Goal: Information Seeking & Learning: Learn about a topic

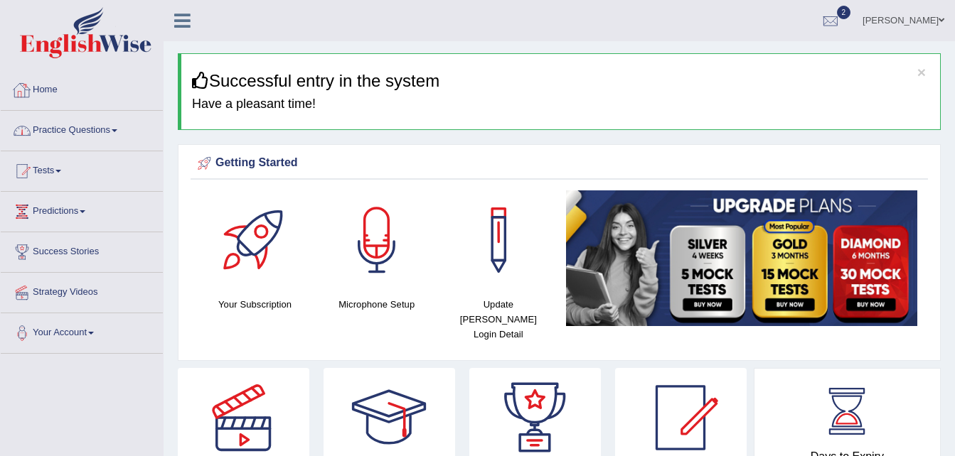
click at [58, 134] on link "Practice Questions" at bounding box center [82, 129] width 162 height 36
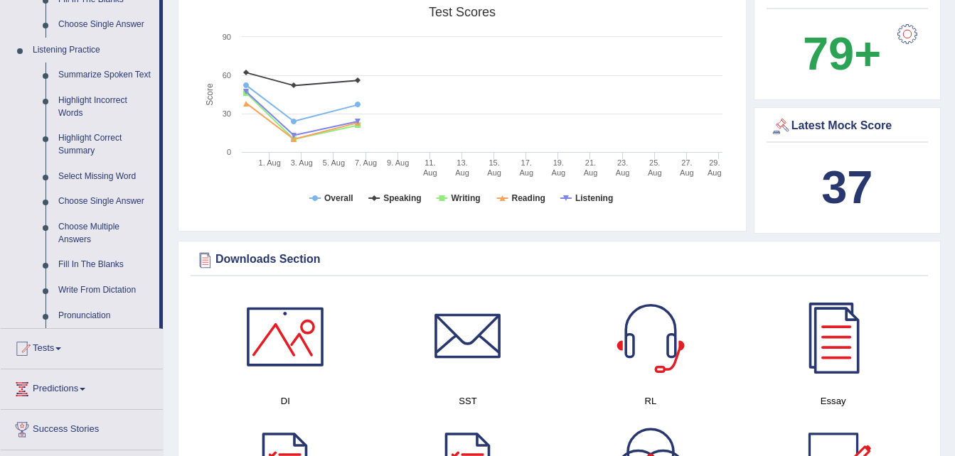
scroll to position [597, 0]
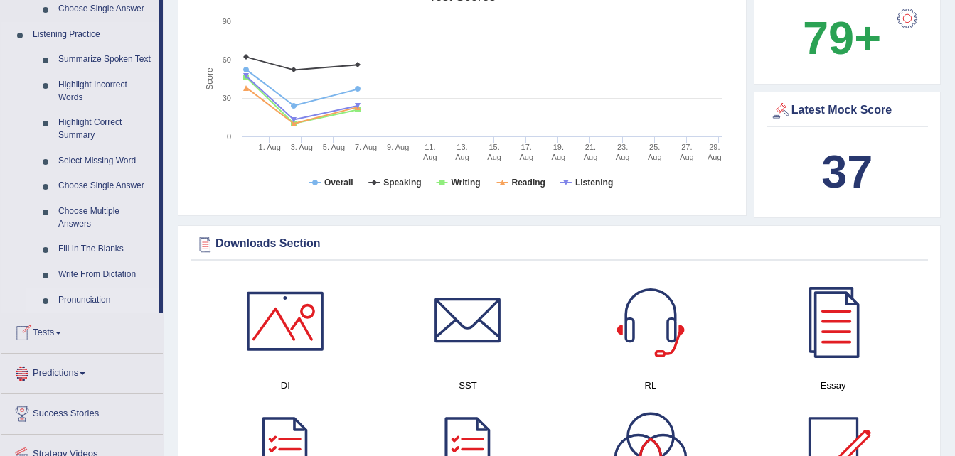
click at [92, 298] on link "Pronunciation" at bounding box center [105, 301] width 107 height 26
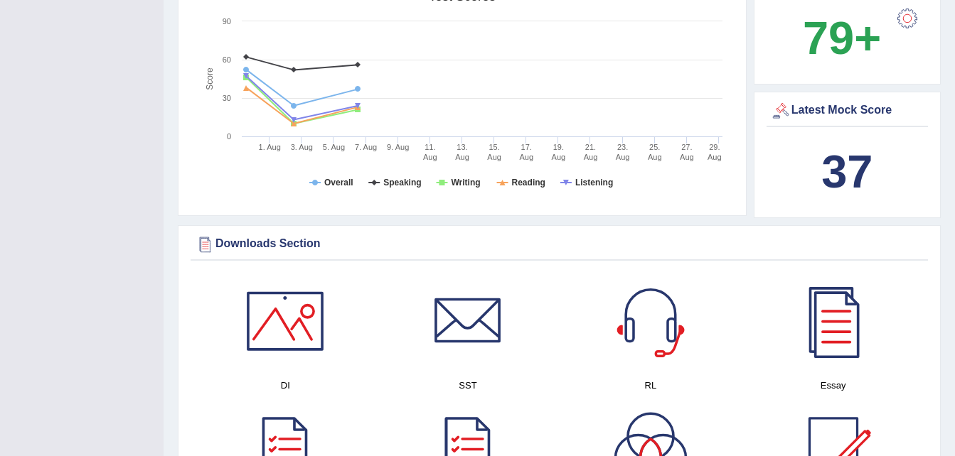
scroll to position [190, 0]
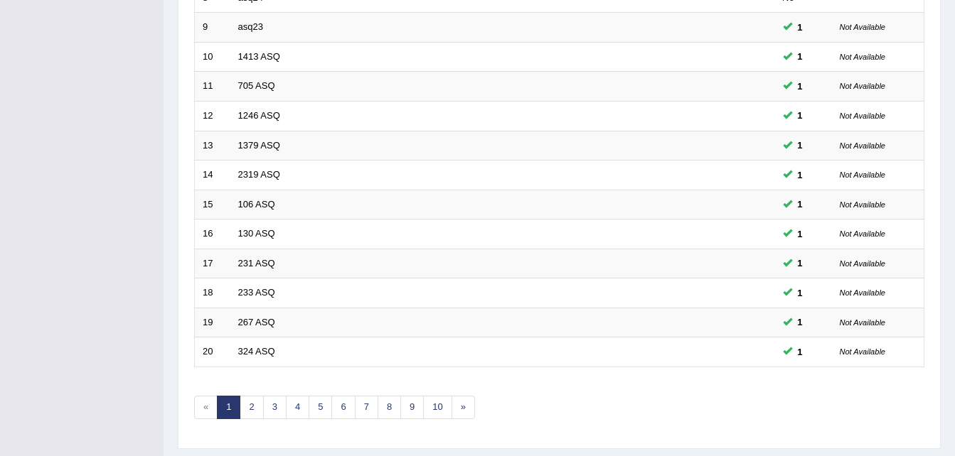
scroll to position [485, 0]
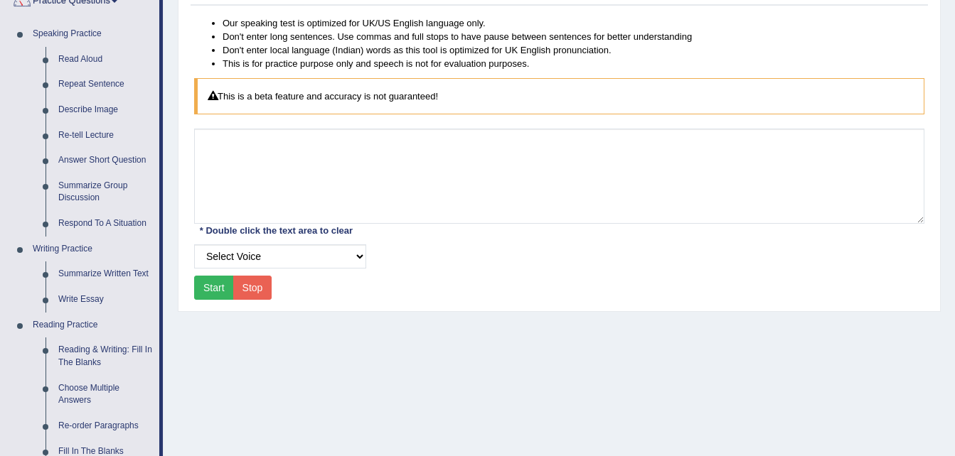
scroll to position [171, 0]
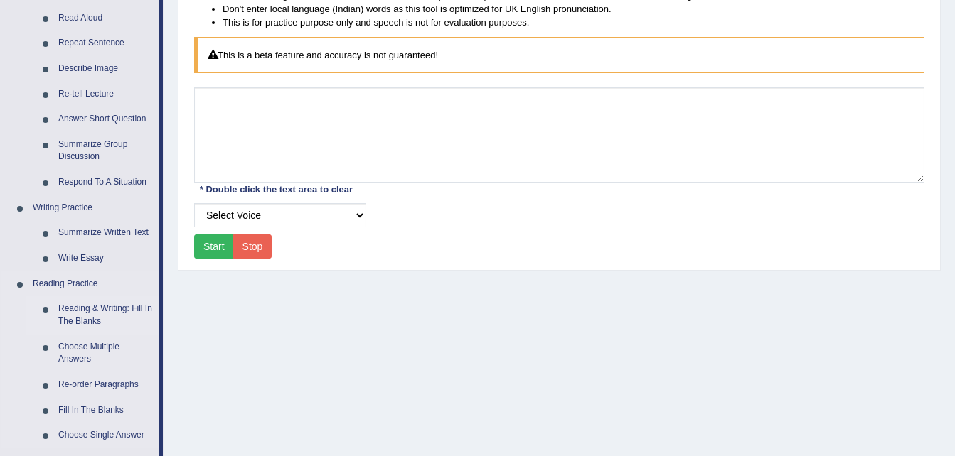
click at [85, 310] on link "Reading & Writing: Fill In The Blanks" at bounding box center [105, 315] width 107 height 38
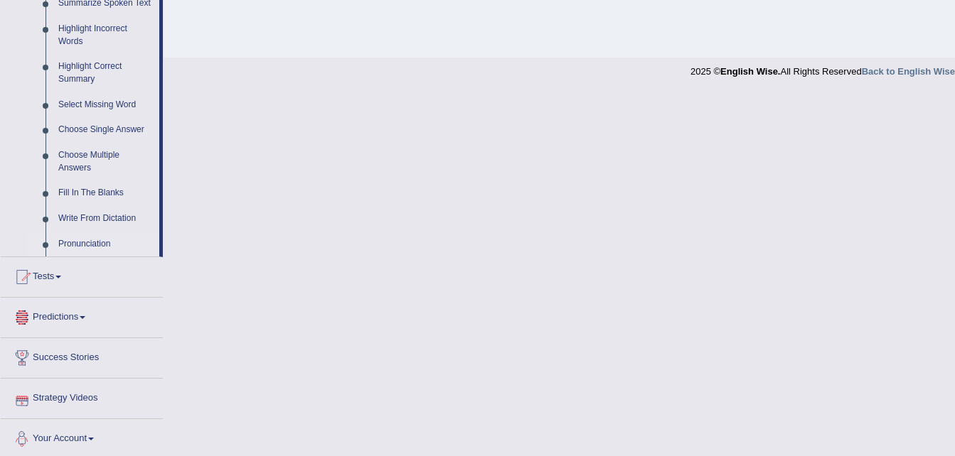
scroll to position [658, 0]
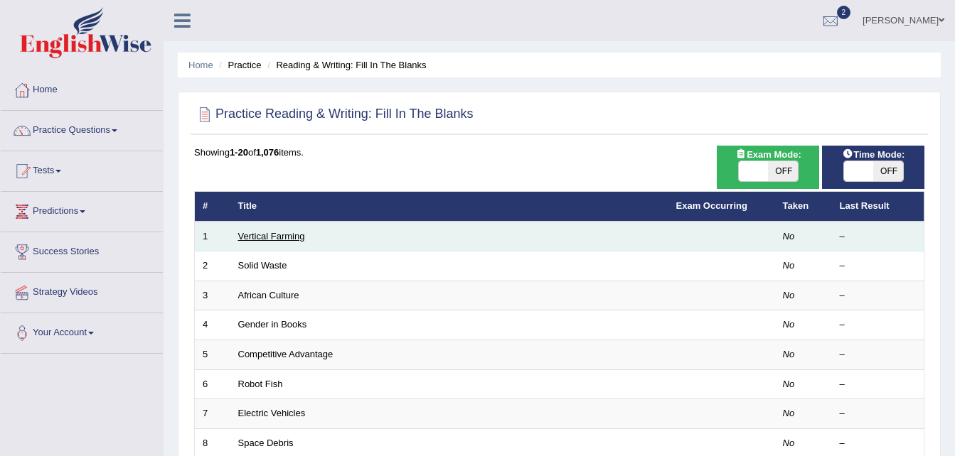
click at [277, 236] on link "Vertical Farming" at bounding box center [271, 236] width 67 height 11
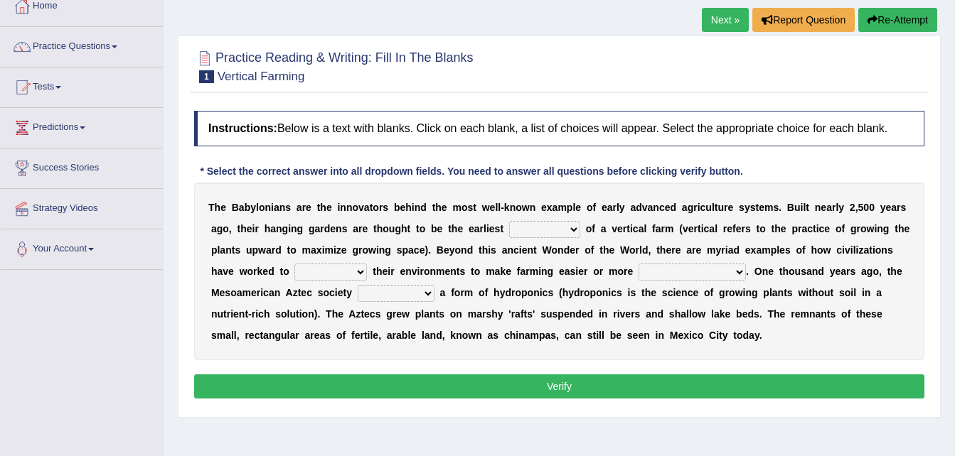
scroll to position [85, 0]
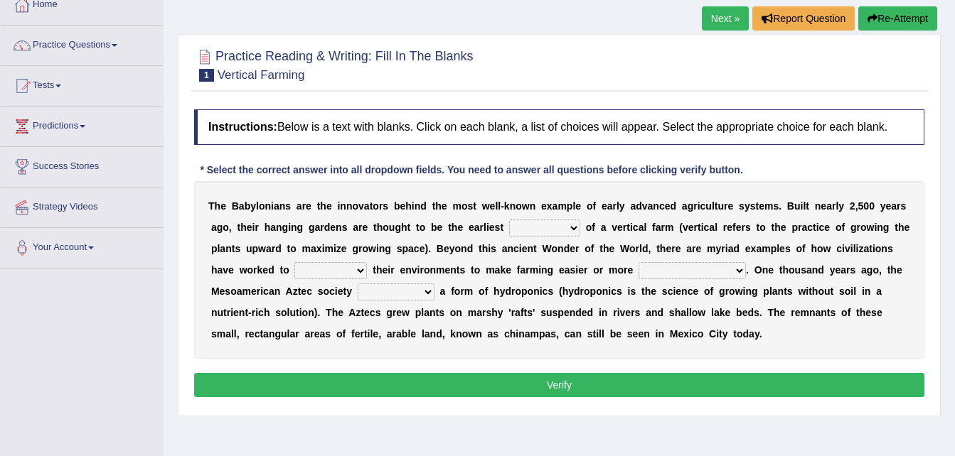
click at [530, 230] on select "prototype failure discredit protocol" at bounding box center [544, 228] width 71 height 17
click at [530, 226] on select "prototype failure discredit protocol" at bounding box center [544, 228] width 71 height 17
select select "prototype"
click at [509, 220] on select "prototype failure discredit protocol" at bounding box center [544, 228] width 71 height 17
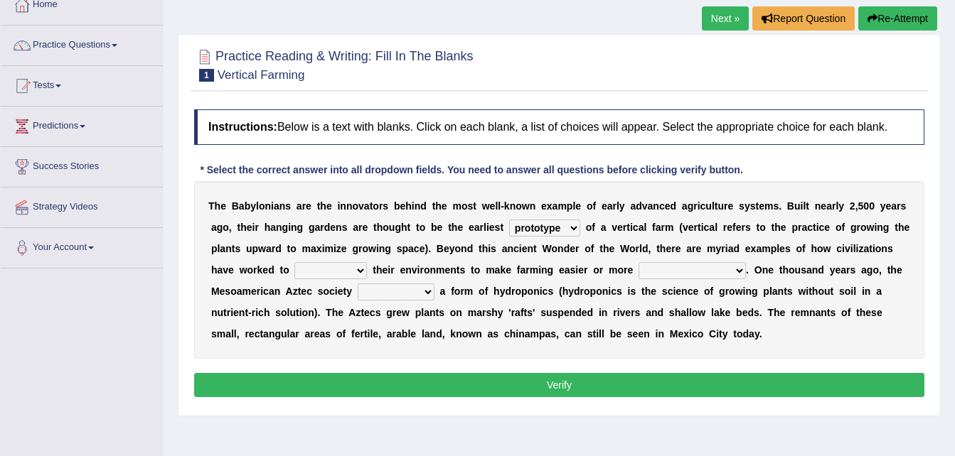
click at [534, 229] on select "prototype failure discredit protocol" at bounding box center [544, 228] width 71 height 17
click at [294, 273] on select "manipulate escape respect disarrange" at bounding box center [330, 270] width 73 height 17
select select "manipulate"
click at [294, 262] on select "manipulate escape respect disarrange" at bounding box center [330, 270] width 73 height 17
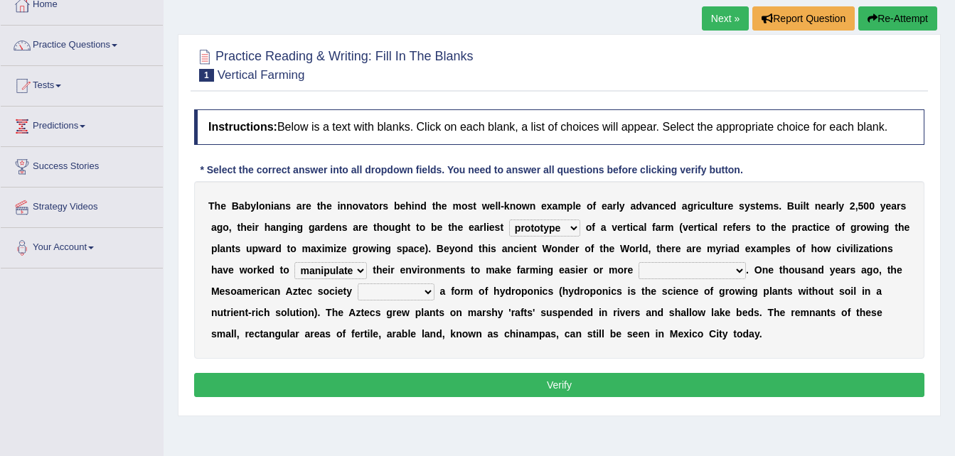
click at [638, 266] on select "productive constructive connective counterproductive" at bounding box center [691, 270] width 107 height 17
select select "productive"
click at [638, 262] on select "productive constructive connective counterproductive" at bounding box center [691, 270] width 107 height 17
click at [358, 290] on select "domineered volunteered pioneered engineered" at bounding box center [396, 292] width 77 height 17
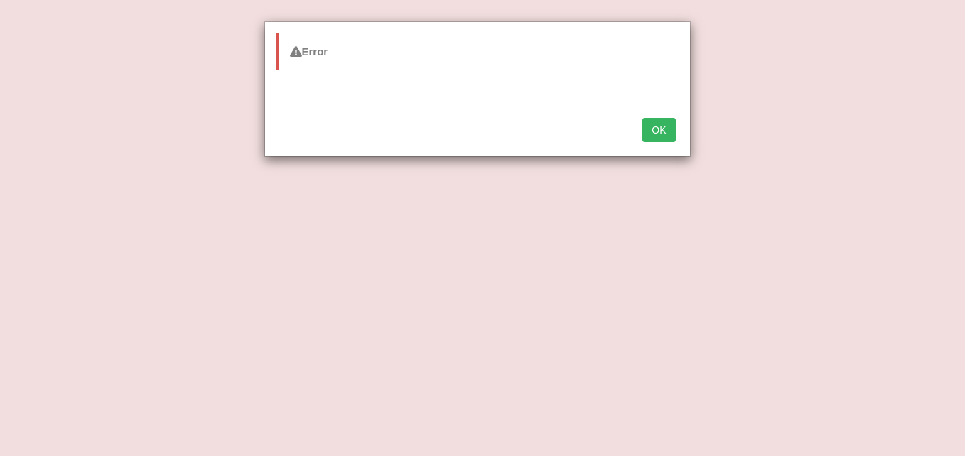
click at [658, 122] on button "OK" at bounding box center [659, 130] width 33 height 24
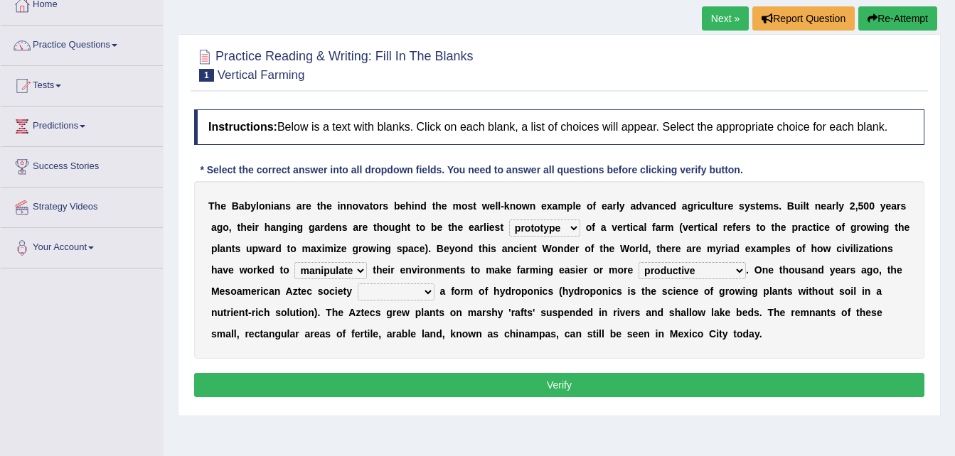
click at [358, 289] on select "domineered volunteered pioneered engineered" at bounding box center [396, 292] width 77 height 17
select select "engineered"
click at [358, 284] on select "domineered volunteered pioneered engineered" at bounding box center [396, 292] width 77 height 17
click at [521, 387] on button "Verify" at bounding box center [559, 385] width 730 height 24
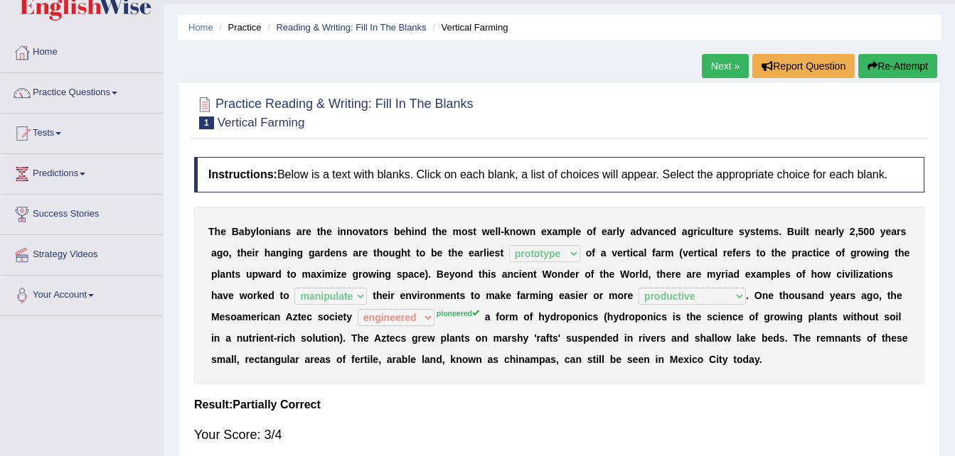
scroll to position [34, 0]
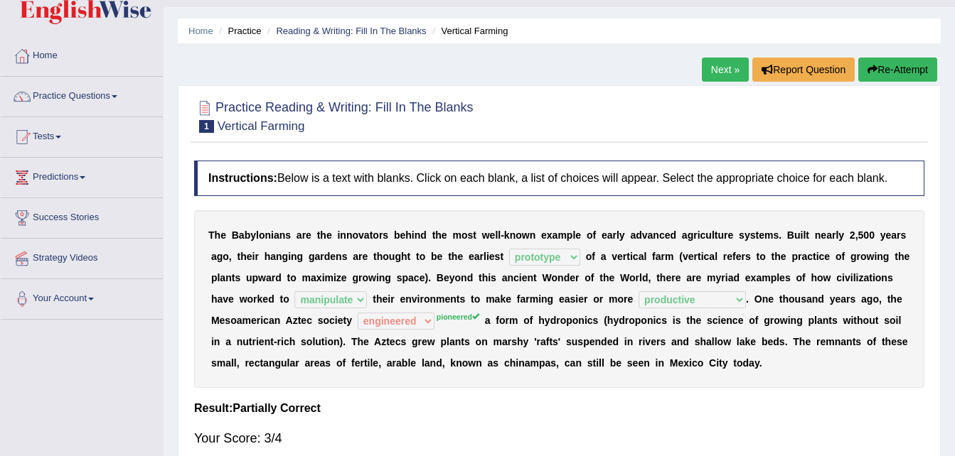
click at [725, 67] on link "Next »" at bounding box center [725, 70] width 47 height 24
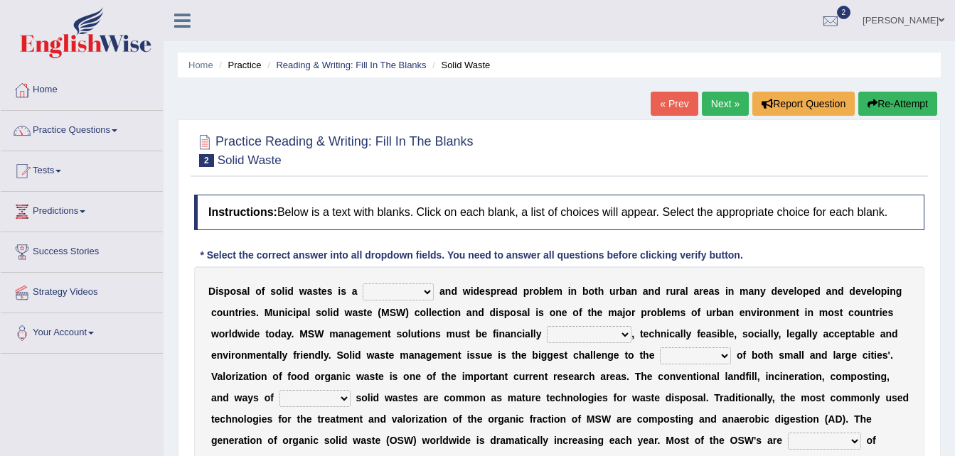
click at [419, 292] on select "slanting stinging stalling shafting" at bounding box center [398, 292] width 71 height 17
select select "slanting"
click at [363, 284] on select "slanting stinging stalling shafting" at bounding box center [398, 292] width 71 height 17
click at [547, 335] on select "unattainable sustainable objectionable treasonable" at bounding box center [589, 334] width 85 height 17
select select "sustainable"
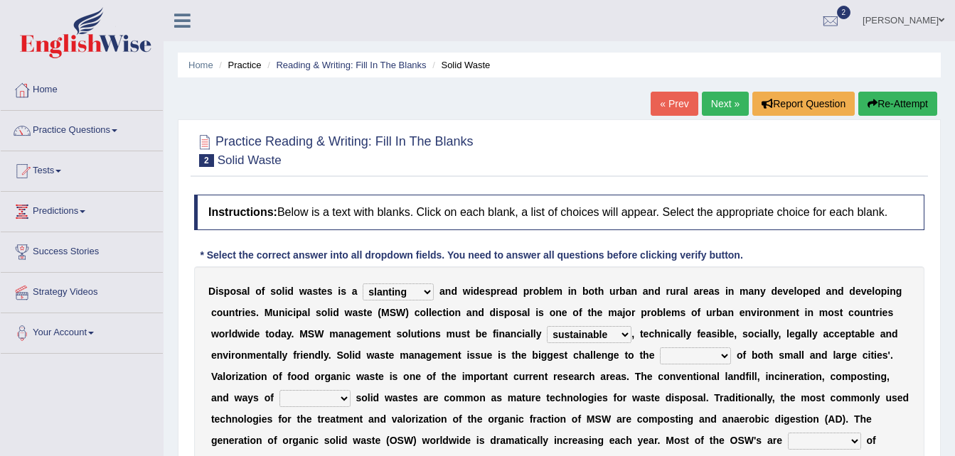
click at [547, 326] on select "unattainable sustainable objectionable treasonable" at bounding box center [589, 334] width 85 height 17
click at [660, 355] on select "plants culture authorities history" at bounding box center [695, 356] width 71 height 17
select select "authorities"
click at [660, 348] on select "plants culture authorities history" at bounding box center [695, 356] width 71 height 17
click at [350, 390] on select "reserving preserving deserving handling" at bounding box center [314, 398] width 71 height 17
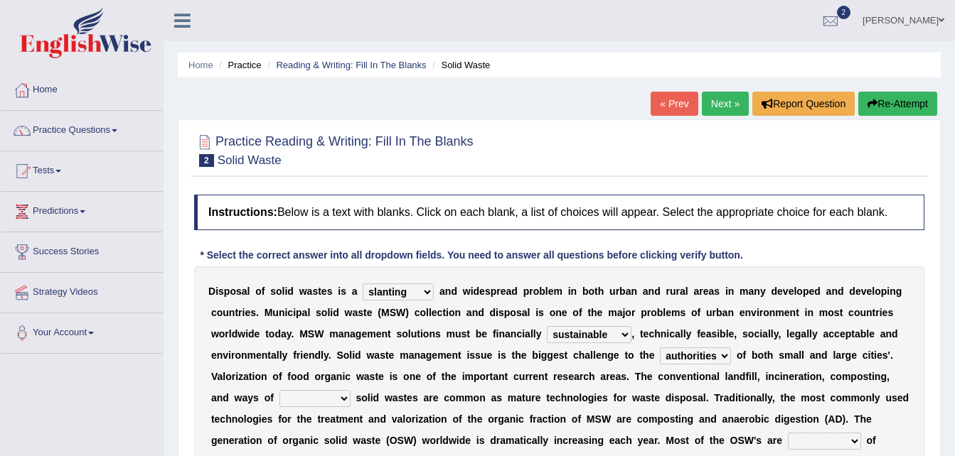
select select "handling"
click at [350, 390] on select "reserving preserving deserving handling" at bounding box center [314, 398] width 71 height 17
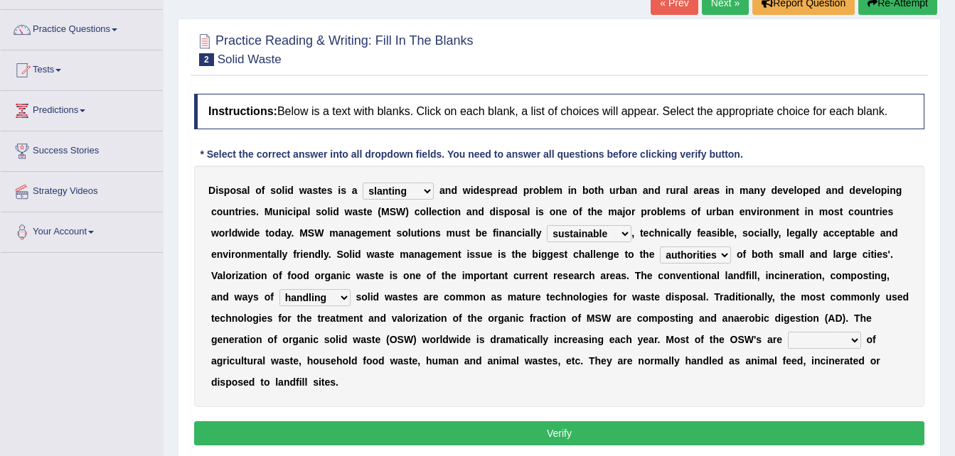
scroll to position [114, 0]
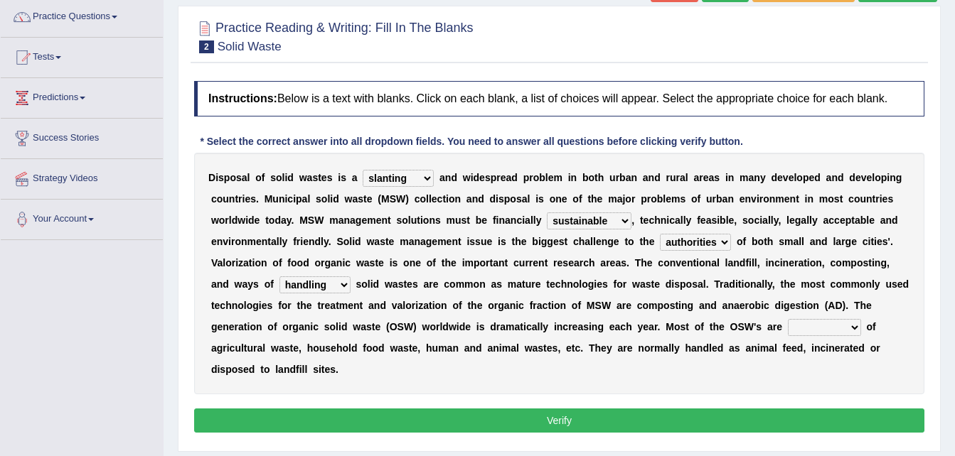
click at [788, 327] on select "composed disposed composing disposing" at bounding box center [824, 327] width 73 height 17
select select "composed"
click at [788, 319] on select "composed disposed composing disposing" at bounding box center [824, 327] width 73 height 17
click at [494, 409] on button "Verify" at bounding box center [559, 421] width 730 height 24
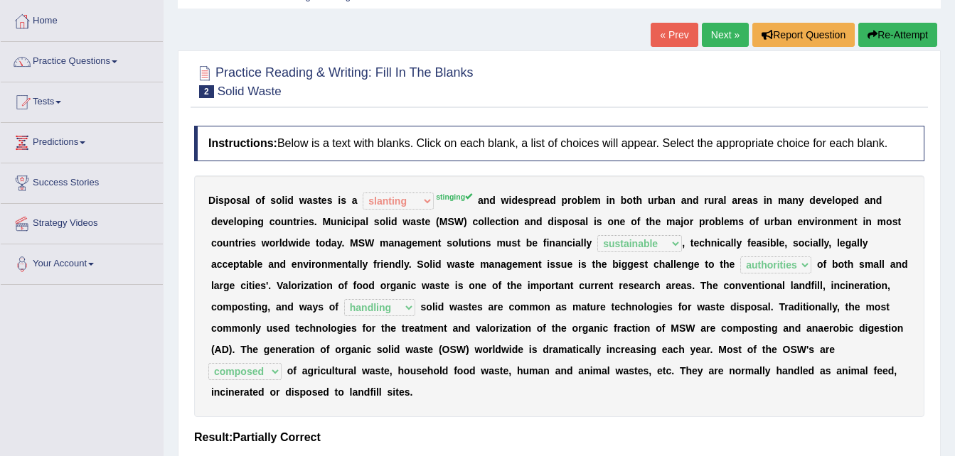
scroll to position [38, 0]
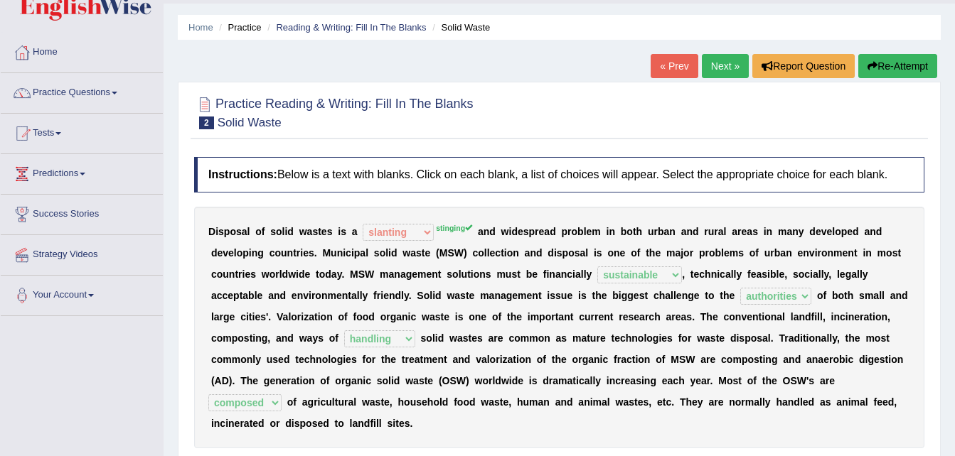
click at [714, 61] on link "Next »" at bounding box center [725, 66] width 47 height 24
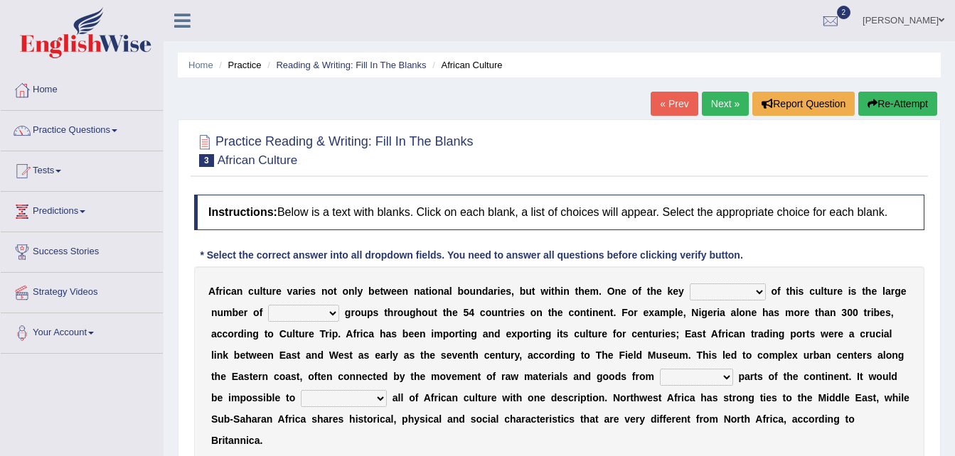
click at [725, 289] on select "conjectures features issues doubts" at bounding box center [728, 292] width 76 height 17
select select "features"
click at [690, 284] on select "conjectures features issues doubts" at bounding box center [728, 292] width 76 height 17
click at [287, 313] on select "ethic ethnic eugenic epic" at bounding box center [303, 313] width 71 height 17
select select "ethnic"
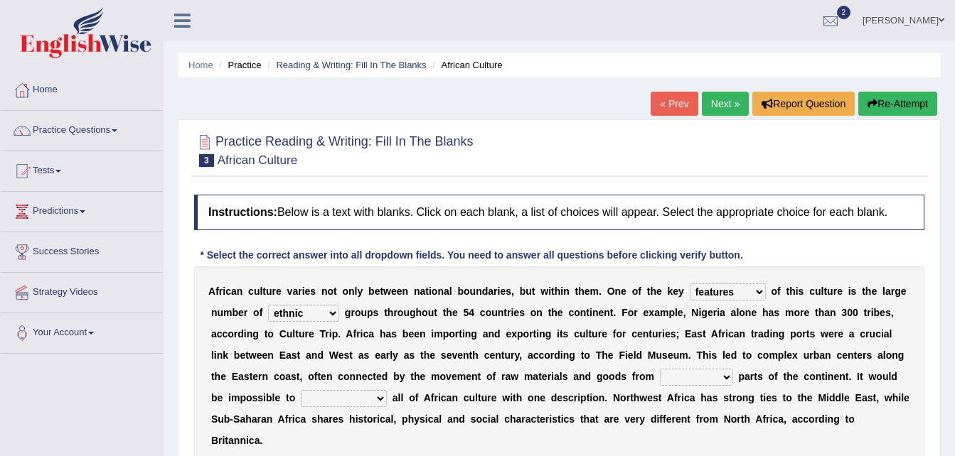
click at [268, 305] on select "ethic ethnic eugenic epic" at bounding box center [303, 313] width 71 height 17
click at [660, 376] on select "forelocked interlocked unlocked landlocked" at bounding box center [696, 377] width 73 height 17
click at [744, 417] on div "A f r i c a n c u l t u r e v a r i e s n o t o n l y b e t w e e n n a t i o n…" at bounding box center [559, 366] width 730 height 199
click at [660, 380] on select "forelocked interlocked unlocked landlocked" at bounding box center [696, 377] width 73 height 17
select select "landlocked"
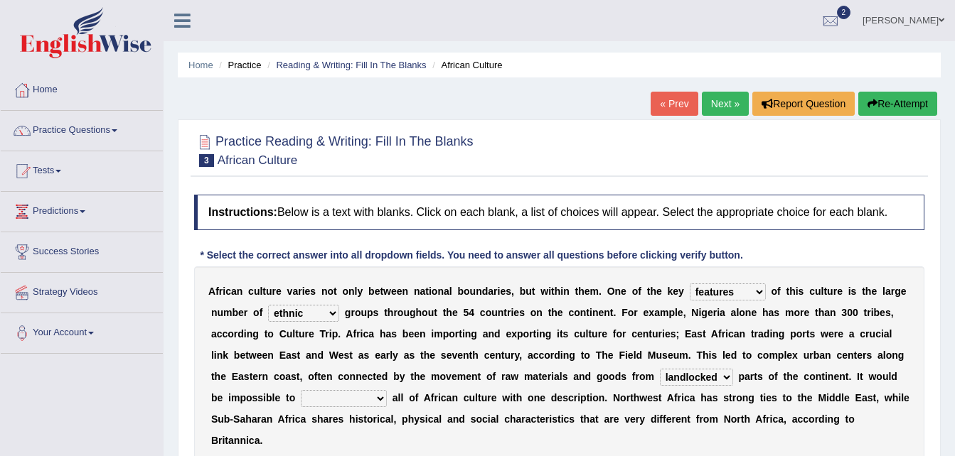
click at [660, 369] on select "forelocked interlocked unlocked landlocked" at bounding box center [696, 377] width 73 height 17
click at [387, 390] on select "characterize conceptualize symbolize synthesize" at bounding box center [344, 398] width 86 height 17
select select "characterize"
click at [387, 390] on select "characterize conceptualize symbolize synthesize" at bounding box center [344, 398] width 86 height 17
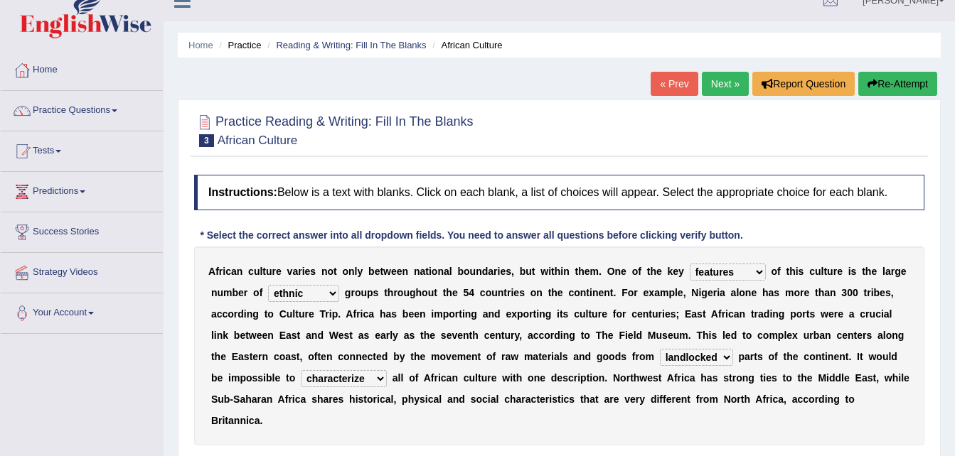
scroll to position [28, 0]
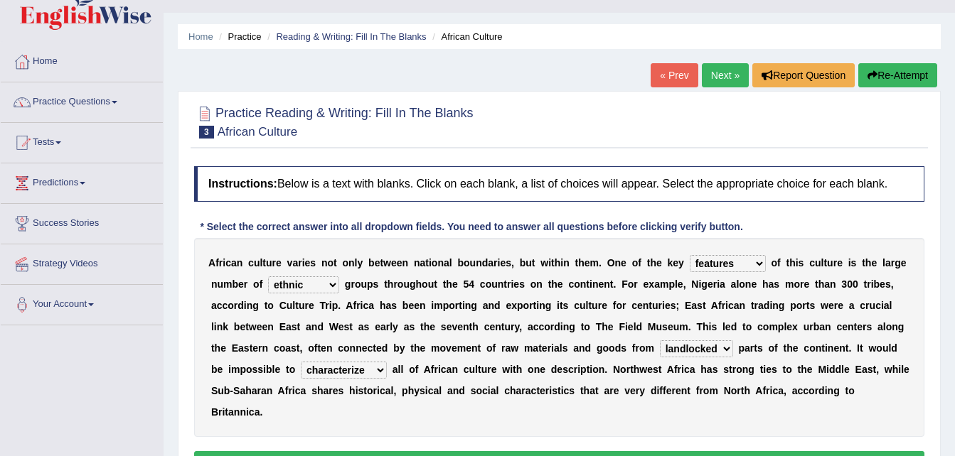
click at [867, 451] on button "Verify" at bounding box center [559, 463] width 730 height 24
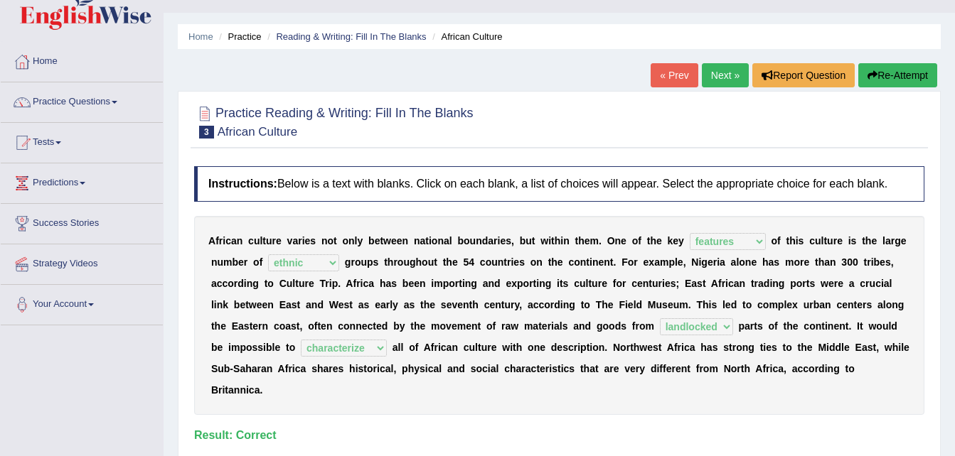
click at [729, 77] on link "Next »" at bounding box center [725, 75] width 47 height 24
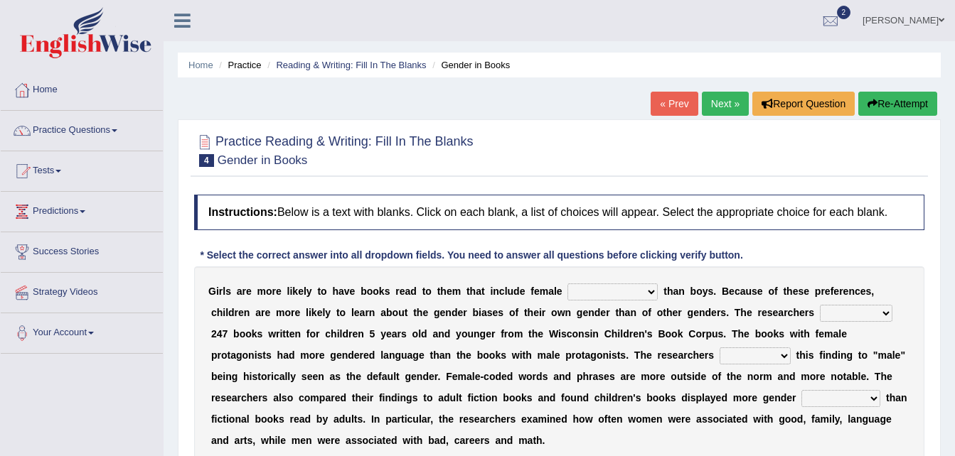
click at [625, 294] on select "protagonists cosmogonists agonists expressionists" at bounding box center [612, 292] width 90 height 17
select select "expressionists"
click at [567, 284] on select "protagonists cosmogonists agonists expressionists" at bounding box center [612, 292] width 90 height 17
click at [820, 316] on select "hydrolyzed paralyzed catalyzed analyzed" at bounding box center [856, 313] width 73 height 17
select select "analyzed"
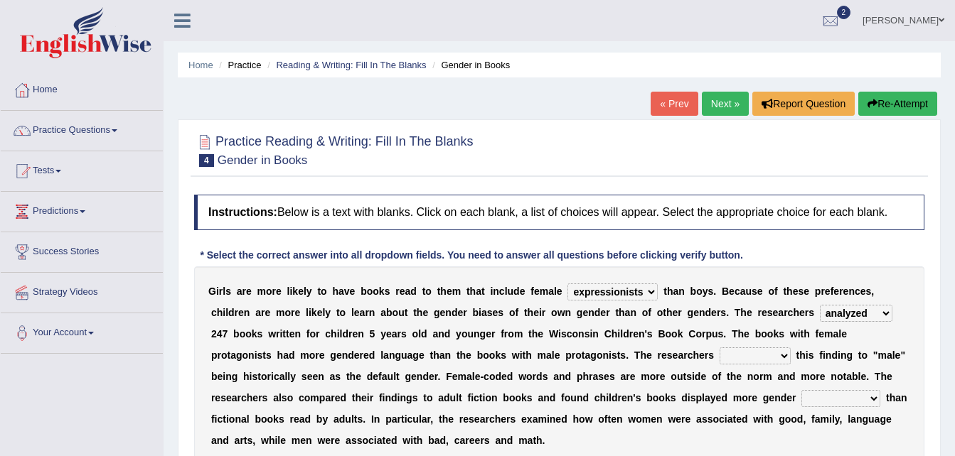
click at [820, 305] on select "hydrolyzed paralyzed catalyzed analyzed" at bounding box center [856, 313] width 73 height 17
click at [626, 289] on select "protagonists cosmogonists agonists expressionists" at bounding box center [612, 292] width 90 height 17
select select "protagonists"
click at [567, 284] on select "protagonists cosmogonists agonists expressionists" at bounding box center [612, 292] width 90 height 17
click at [719, 355] on select "contribute tribute distribute attribute" at bounding box center [754, 356] width 71 height 17
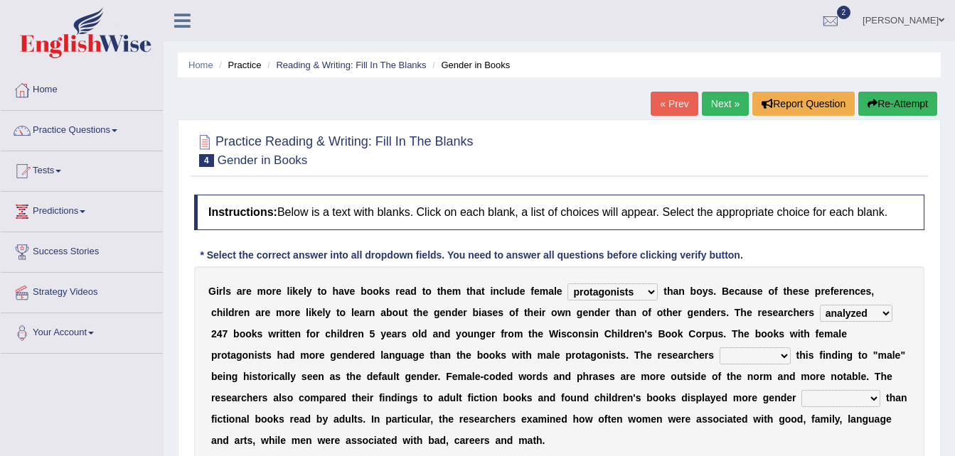
click at [719, 356] on select "contribute tribute distribute attribute" at bounding box center [754, 356] width 71 height 17
select select "tribute"
click at [719, 348] on select "contribute tribute distribute attribute" at bounding box center [754, 356] width 71 height 17
click at [801, 399] on select "stereotypes teletypes prototypes electrotypes" at bounding box center [840, 398] width 79 height 17
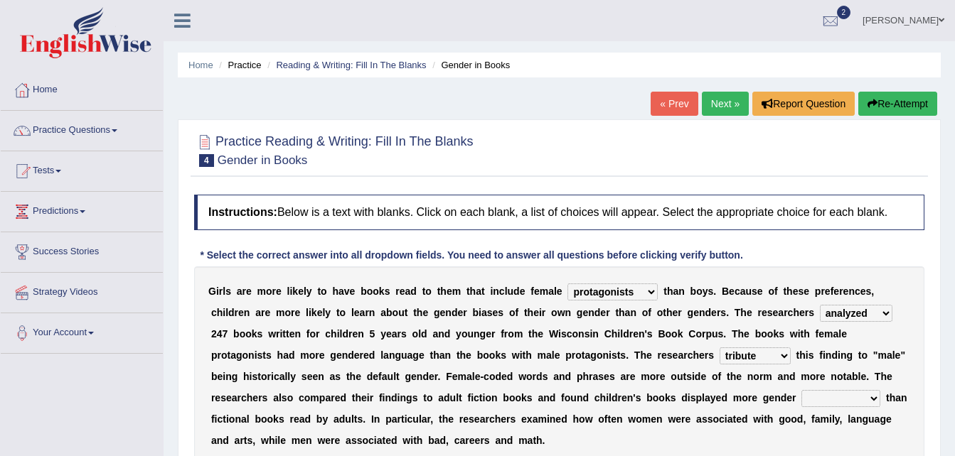
select select "prototypes"
click at [801, 390] on select "stereotypes teletypes prototypes electrotypes" at bounding box center [840, 398] width 79 height 17
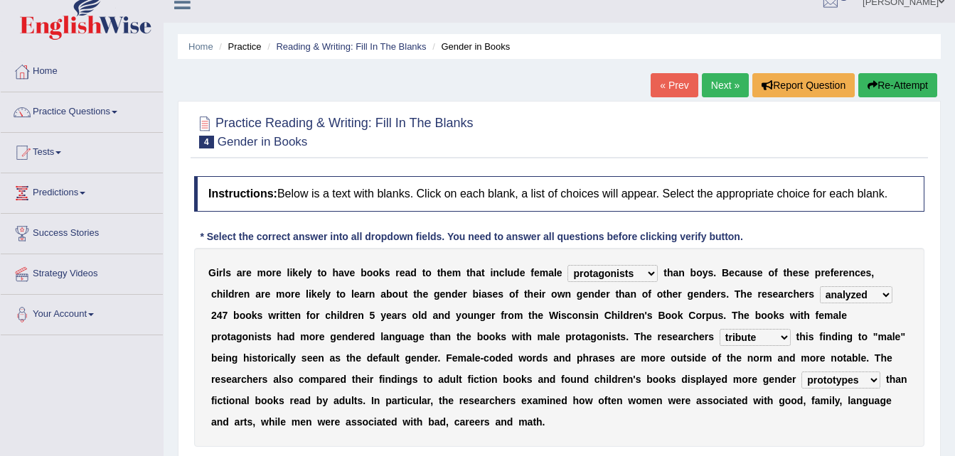
scroll to position [28, 0]
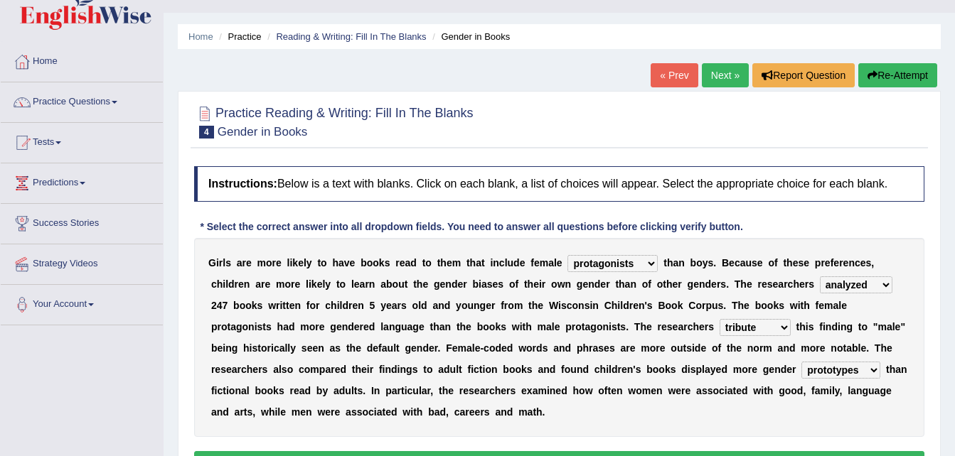
click at [890, 451] on button "Verify" at bounding box center [559, 463] width 730 height 24
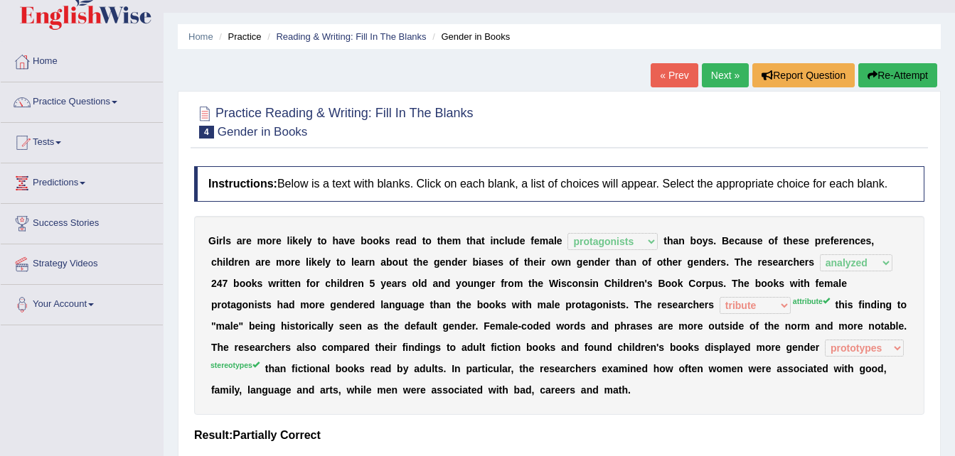
click at [724, 72] on link "Next »" at bounding box center [725, 75] width 47 height 24
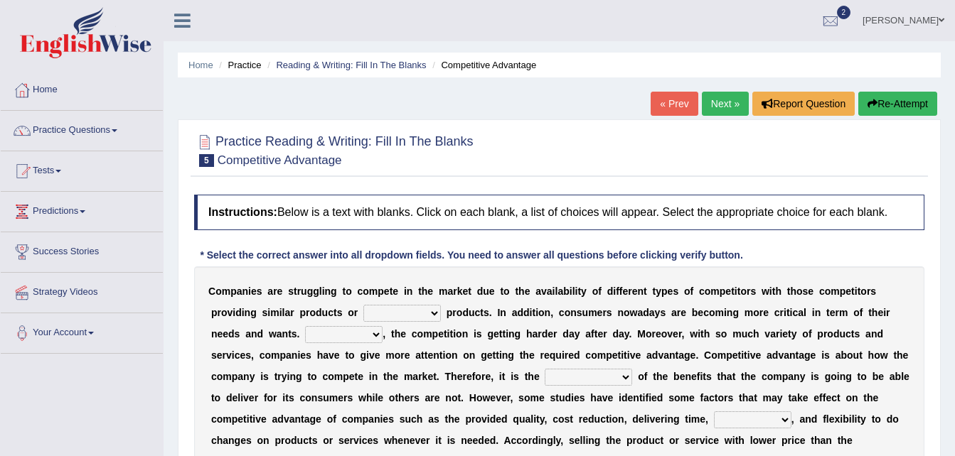
click at [372, 312] on select "constitution restitution substitution institution" at bounding box center [401, 313] width 77 height 17
select select "restitution"
click at [363, 305] on select "constitution restitution substitution institution" at bounding box center [401, 313] width 77 height 17
click at [305, 333] on select "However Instead Additionally Therefore" at bounding box center [343, 334] width 77 height 17
select select "However"
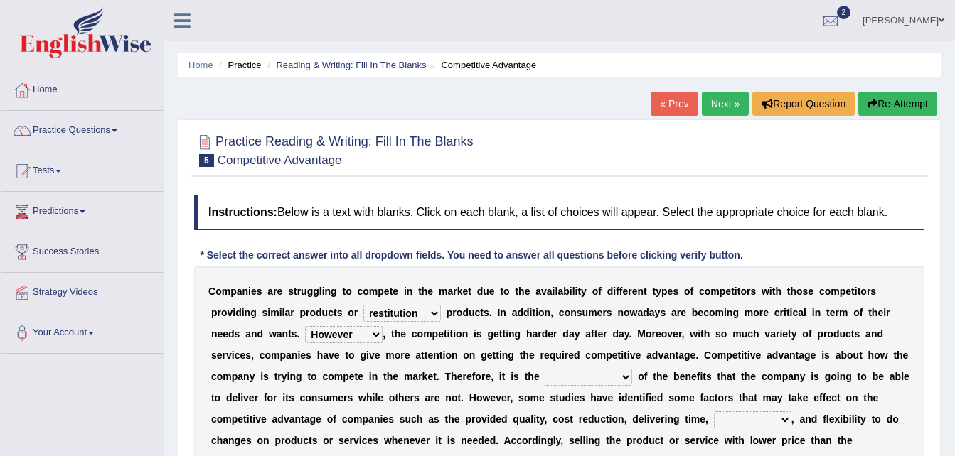
click at [305, 326] on select "However Instead Additionally Therefore" at bounding box center [343, 334] width 77 height 17
click at [545, 373] on select "dissemination ordination determination incarnation" at bounding box center [588, 377] width 87 height 17
select select "dissemination"
click at [545, 369] on select "dissemination ordination determination incarnation" at bounding box center [588, 377] width 87 height 17
click at [714, 418] on select "captivation aggregation deprivation innovation" at bounding box center [752, 420] width 77 height 17
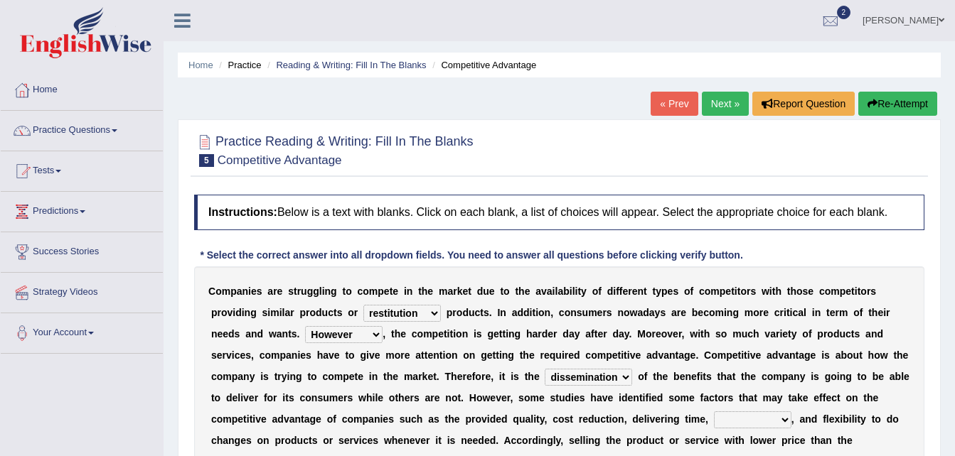
select select "innovation"
click at [714, 412] on select "captivation aggregation deprivation innovation" at bounding box center [752, 420] width 77 height 17
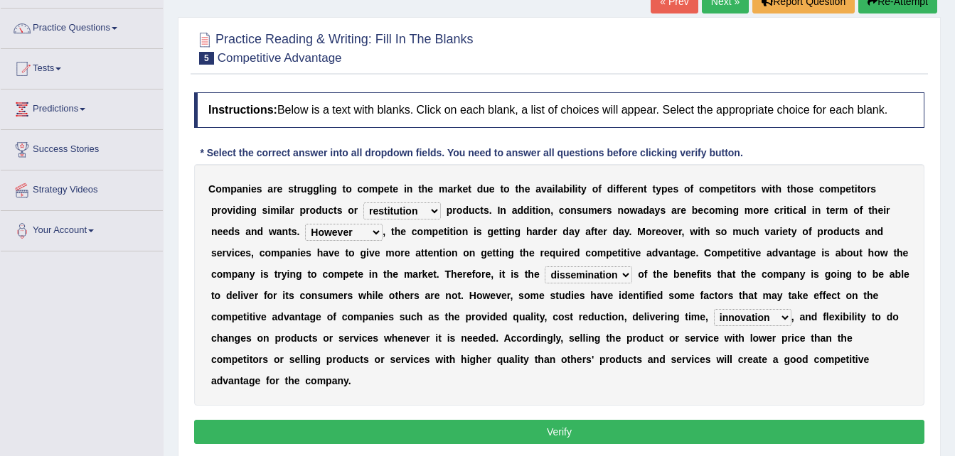
scroll to position [114, 0]
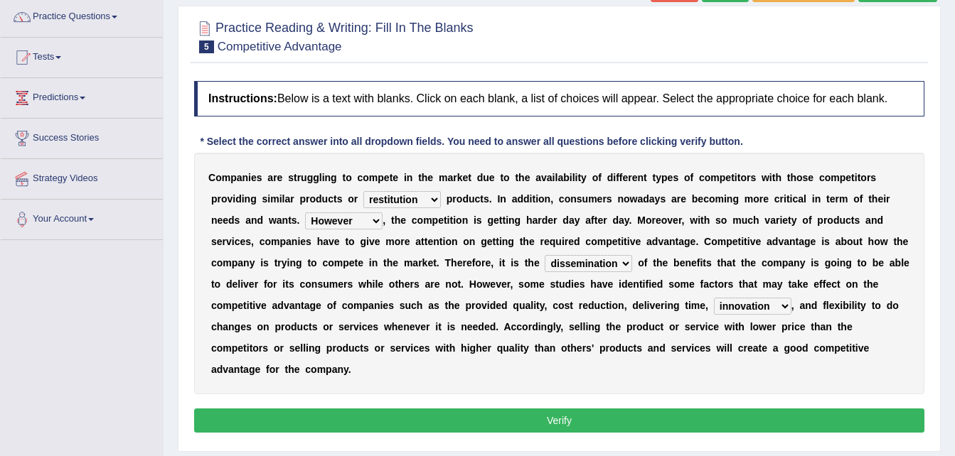
click at [768, 409] on button "Verify" at bounding box center [559, 421] width 730 height 24
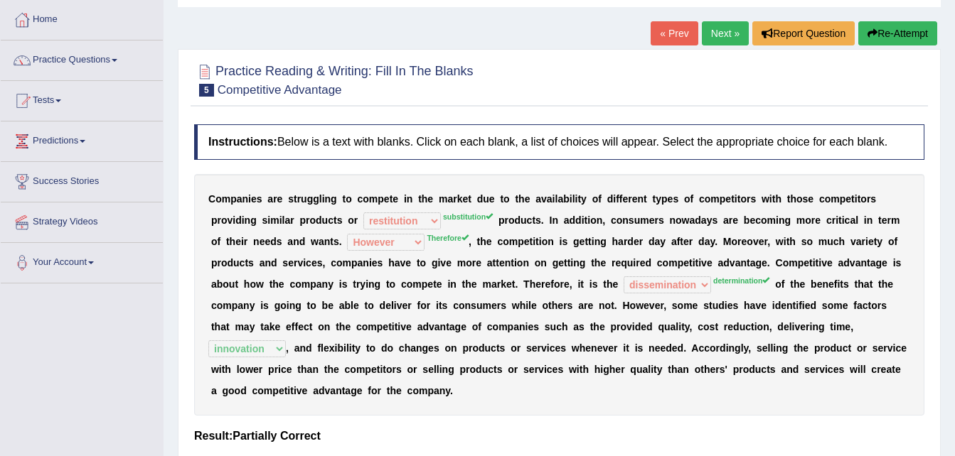
scroll to position [0, 0]
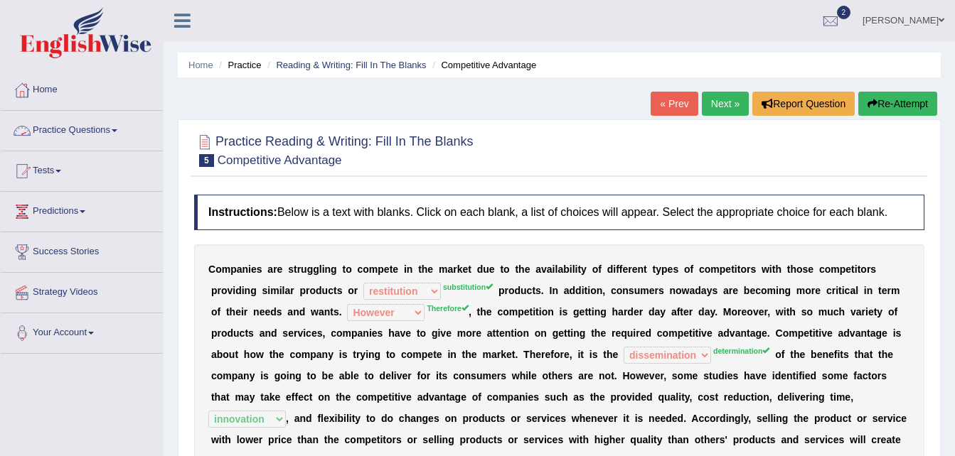
click at [116, 129] on link "Practice Questions" at bounding box center [82, 129] width 162 height 36
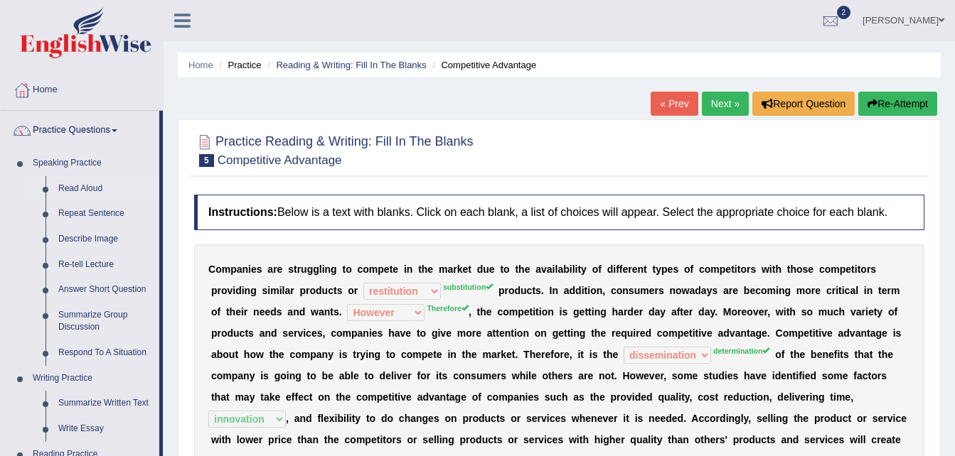
click at [83, 188] on link "Read Aloud" at bounding box center [105, 189] width 107 height 26
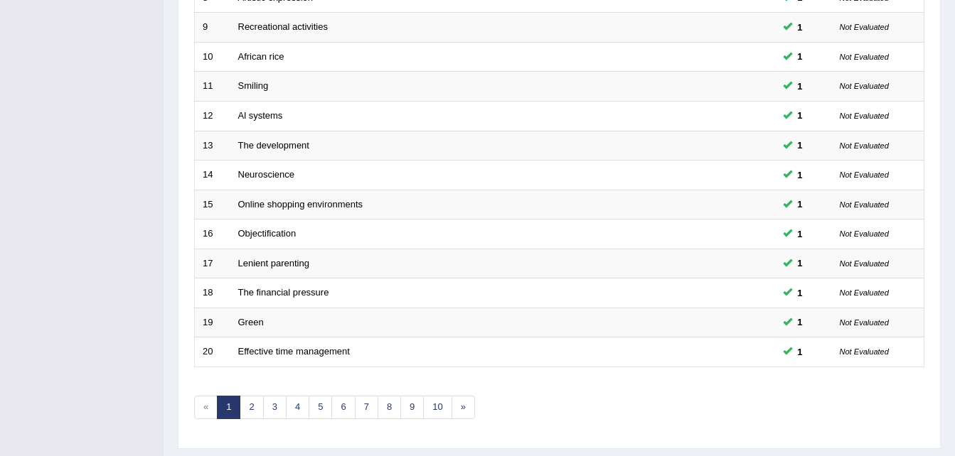
scroll to position [485, 0]
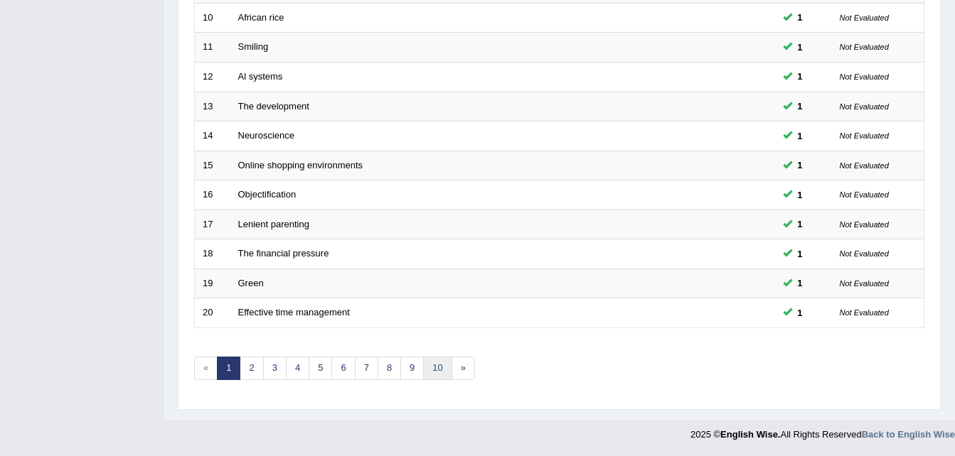
click at [439, 370] on link "10" at bounding box center [437, 368] width 28 height 23
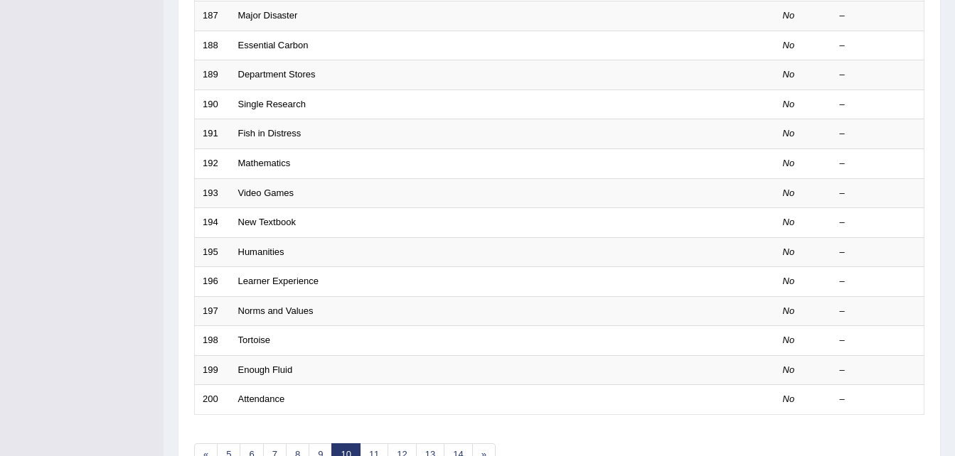
scroll to position [485, 0]
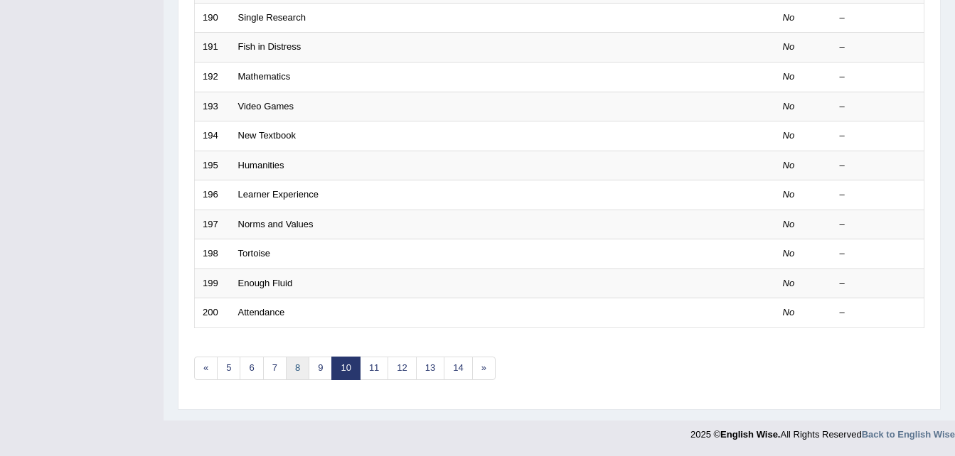
click at [295, 370] on link "8" at bounding box center [297, 368] width 23 height 23
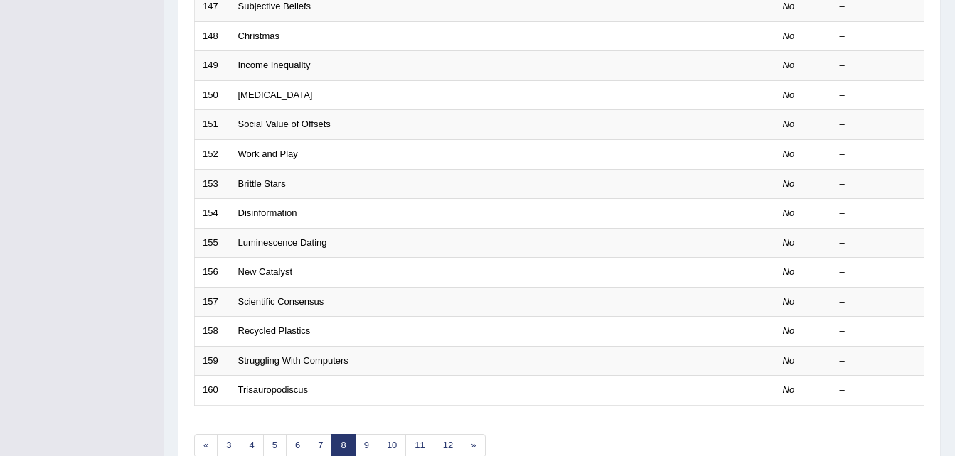
scroll to position [417, 0]
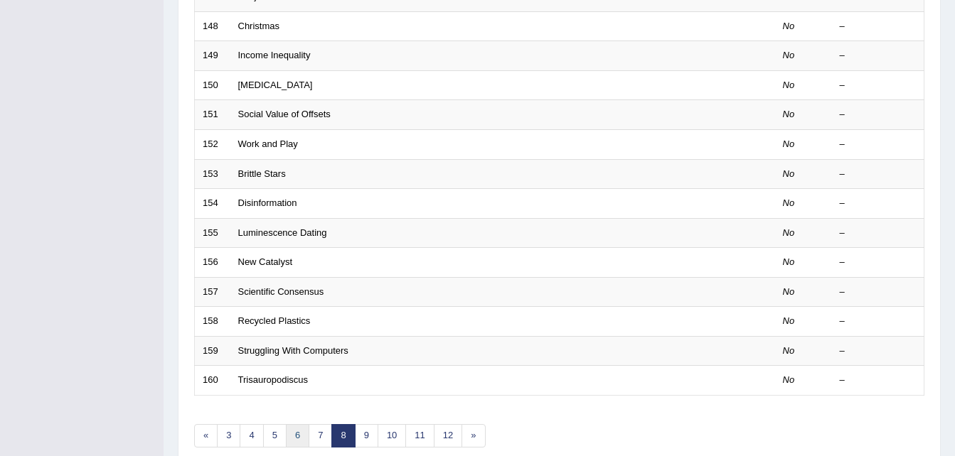
click at [301, 437] on link "6" at bounding box center [297, 435] width 23 height 23
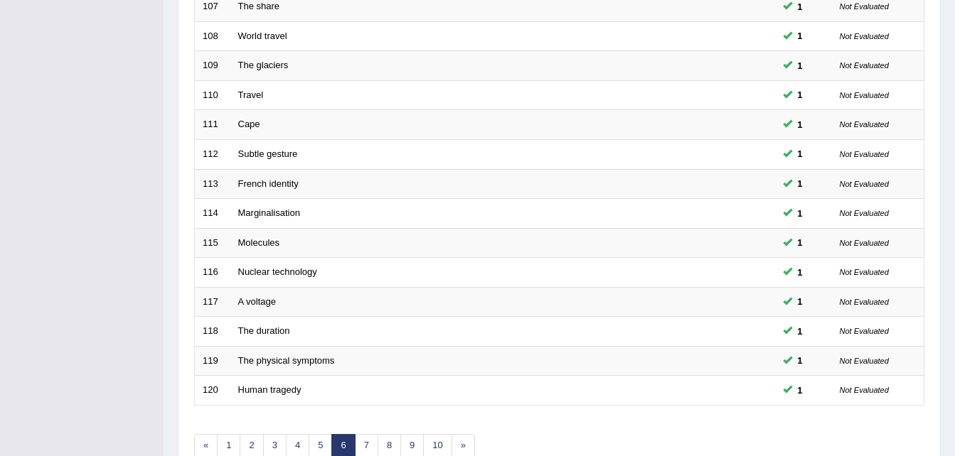
scroll to position [485, 0]
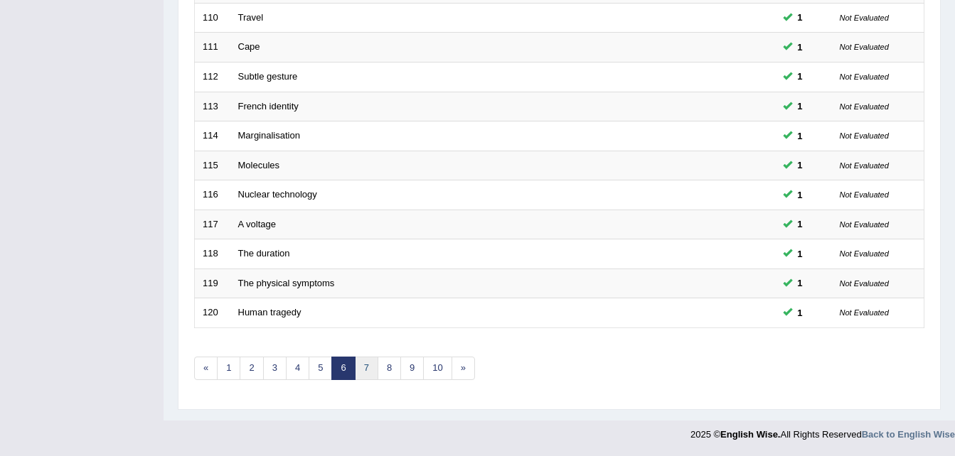
click at [365, 374] on link "7" at bounding box center [366, 368] width 23 height 23
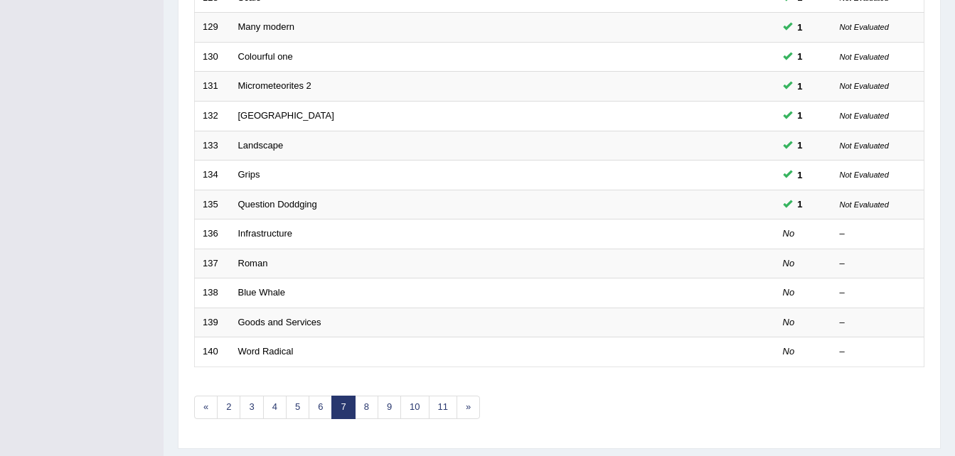
scroll to position [485, 0]
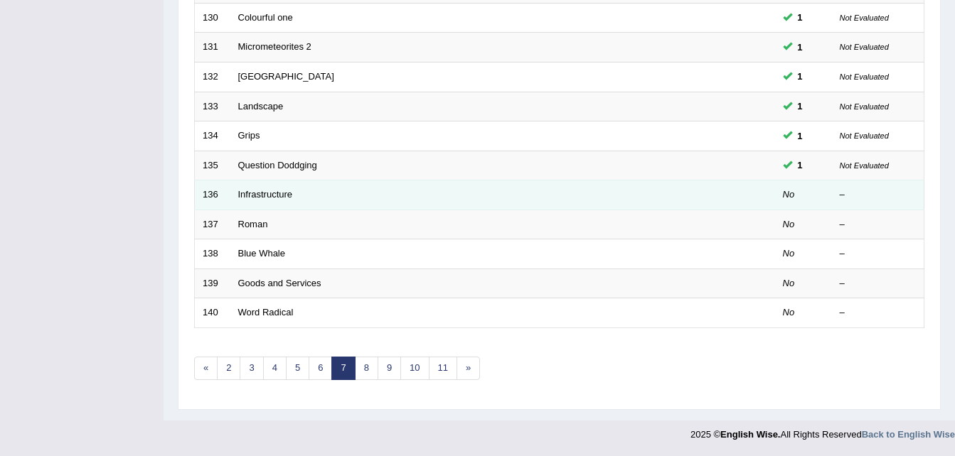
click at [312, 194] on td "Infrastructure" at bounding box center [449, 196] width 438 height 30
click at [281, 190] on link "Infrastructure" at bounding box center [265, 194] width 55 height 11
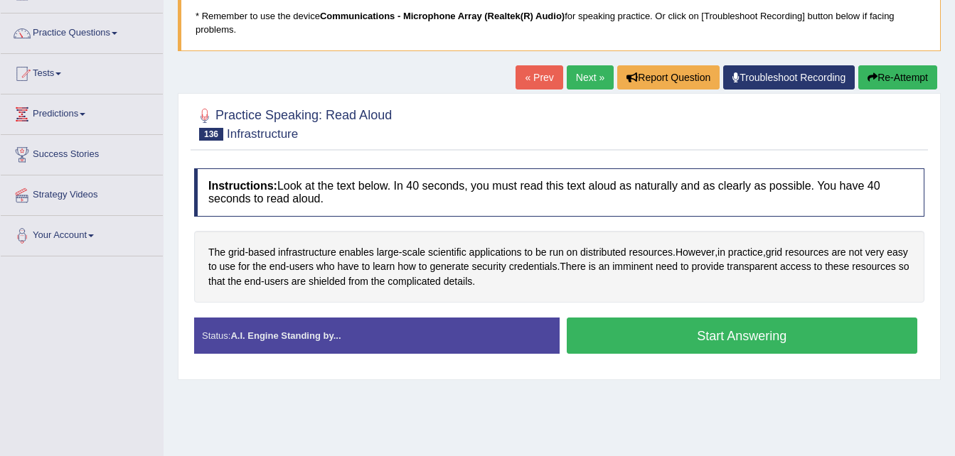
scroll to position [114, 0]
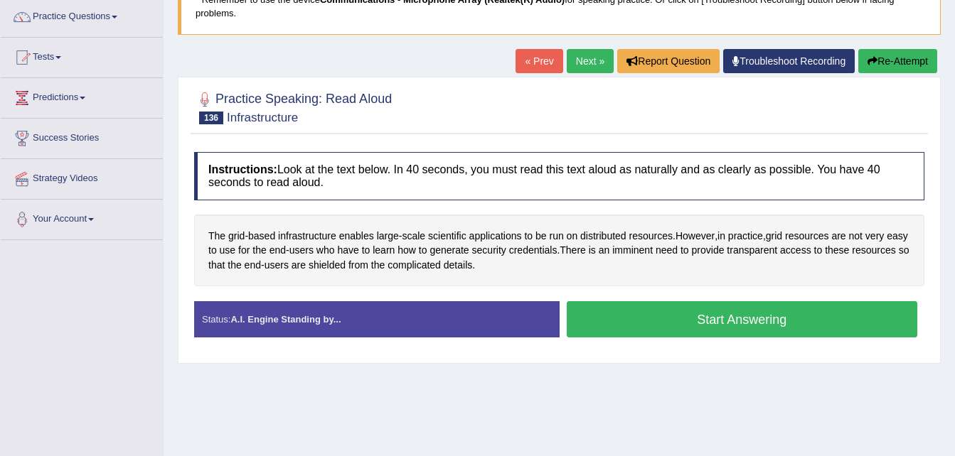
click at [804, 321] on button "Start Answering" at bounding box center [742, 319] width 351 height 36
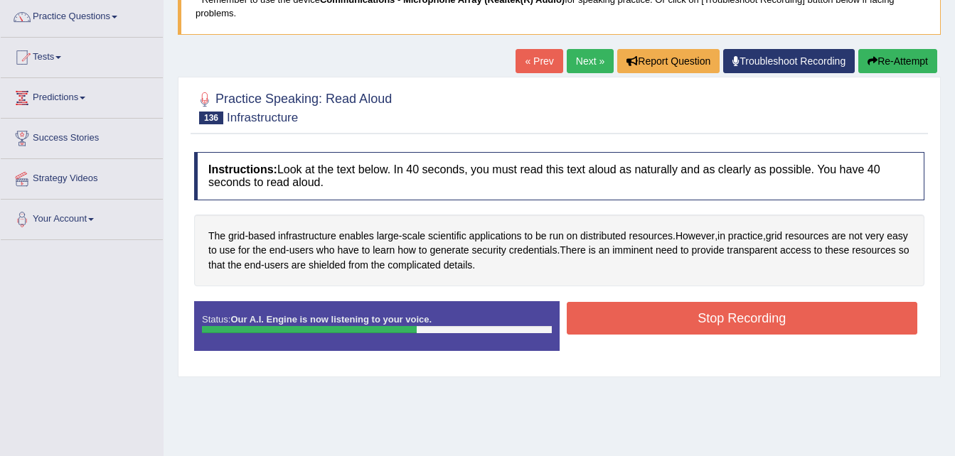
click at [804, 321] on button "Stop Recording" at bounding box center [742, 318] width 351 height 33
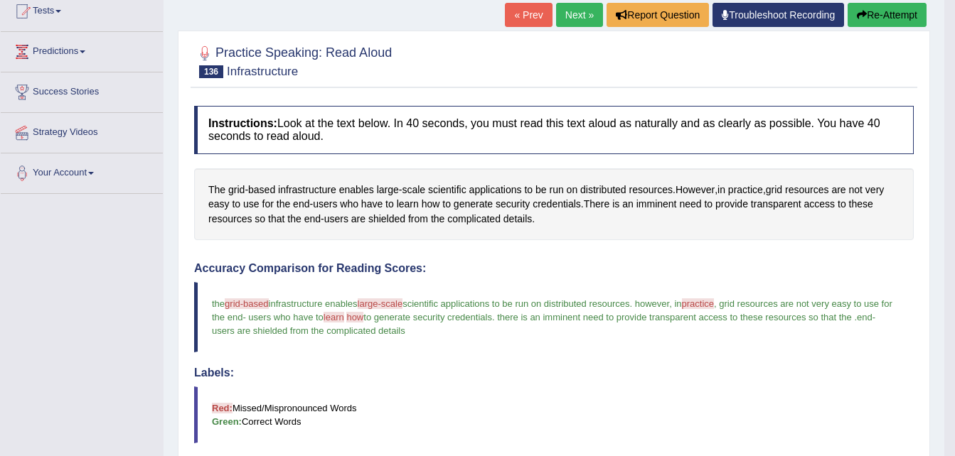
scroll to position [142, 0]
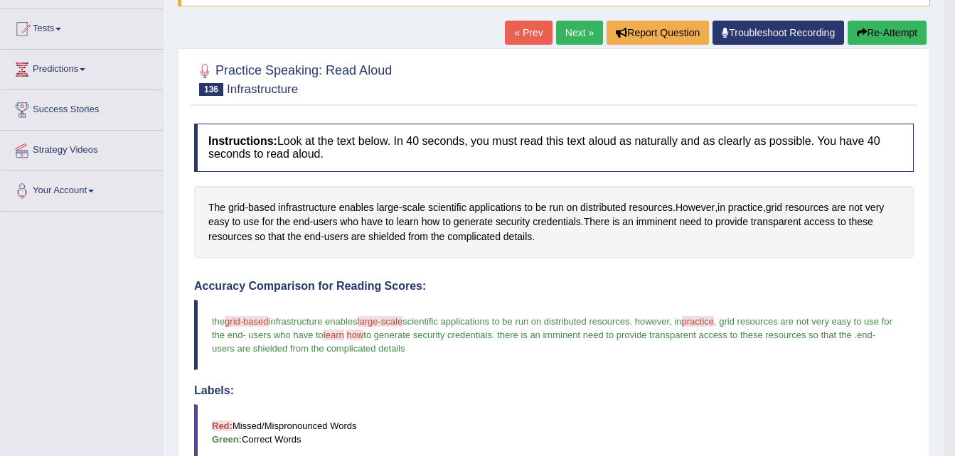
click at [574, 33] on link "Next »" at bounding box center [579, 33] width 47 height 24
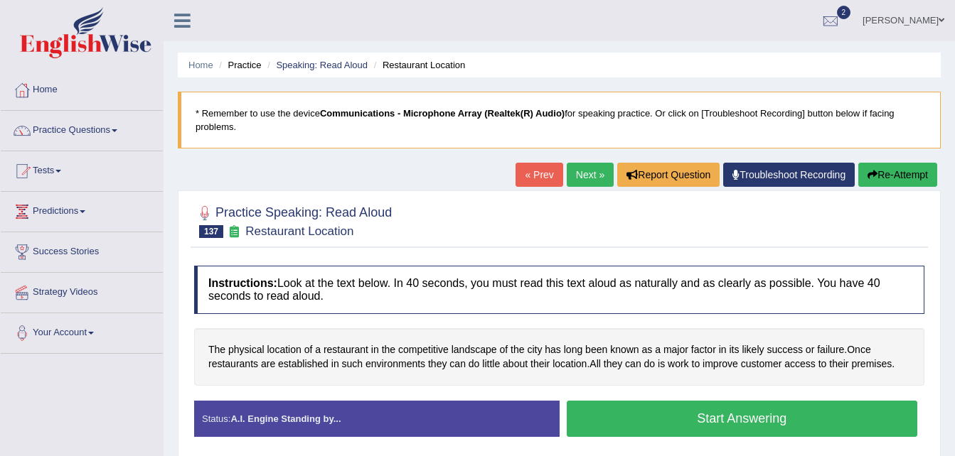
click at [689, 412] on button "Start Answering" at bounding box center [742, 419] width 351 height 36
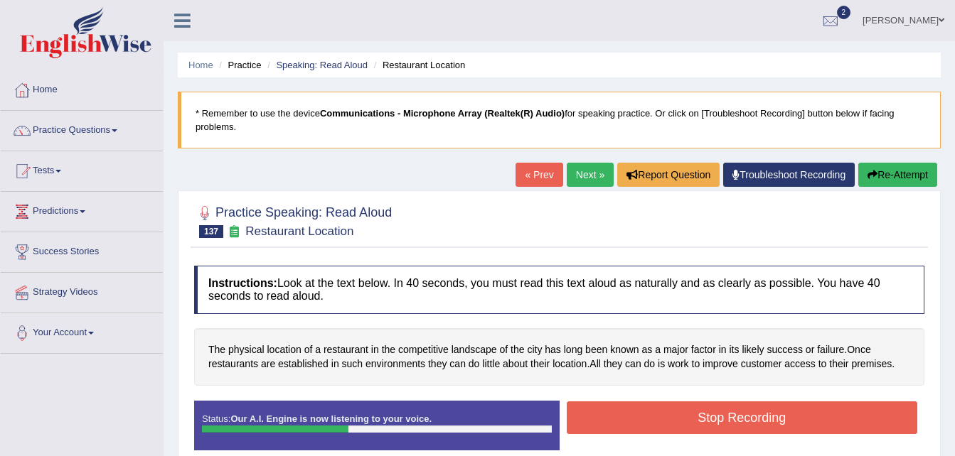
click at [689, 412] on button "Stop Recording" at bounding box center [742, 418] width 351 height 33
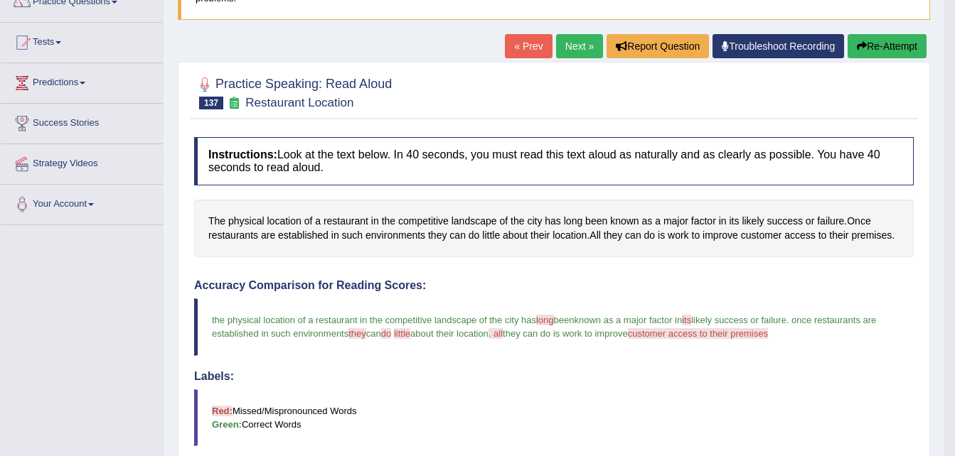
scroll to position [114, 0]
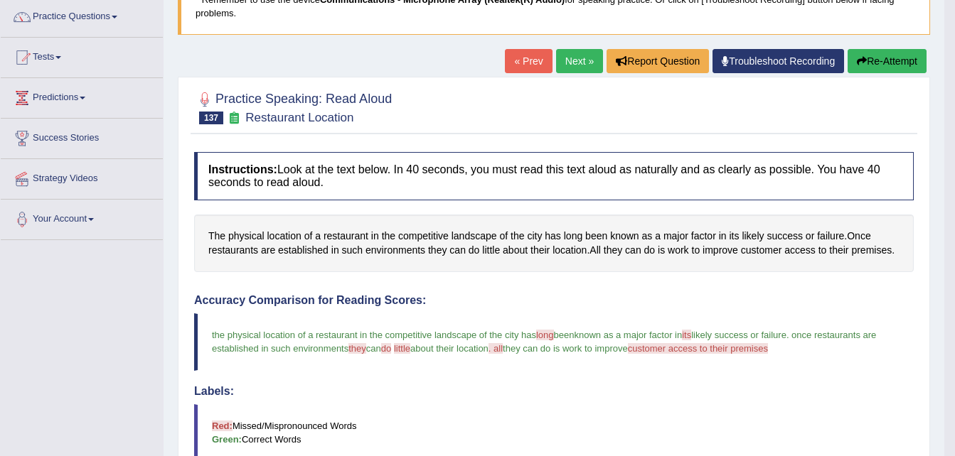
click at [576, 61] on link "Next »" at bounding box center [579, 61] width 47 height 24
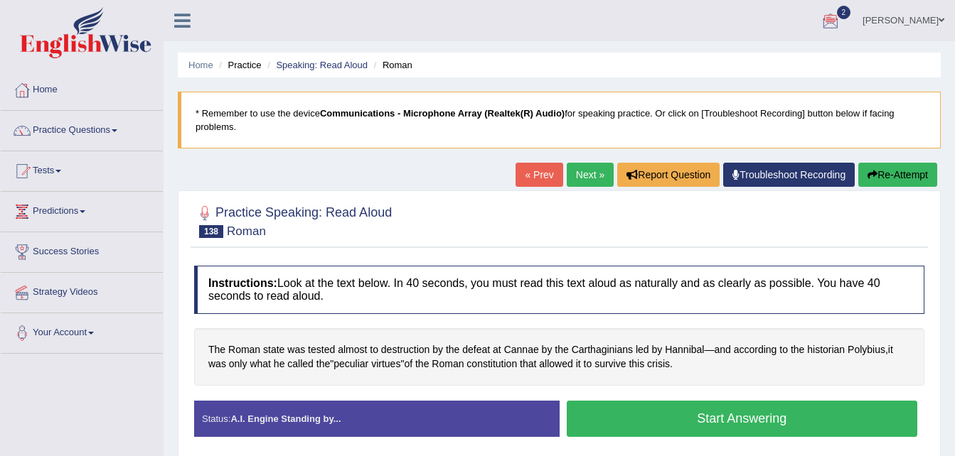
click at [678, 420] on button "Start Answering" at bounding box center [742, 419] width 351 height 36
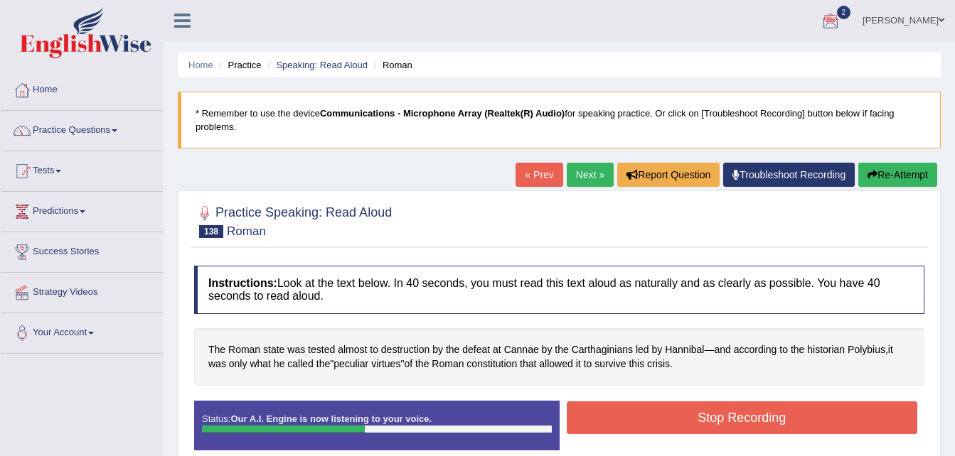
click at [678, 420] on button "Stop Recording" at bounding box center [742, 418] width 351 height 33
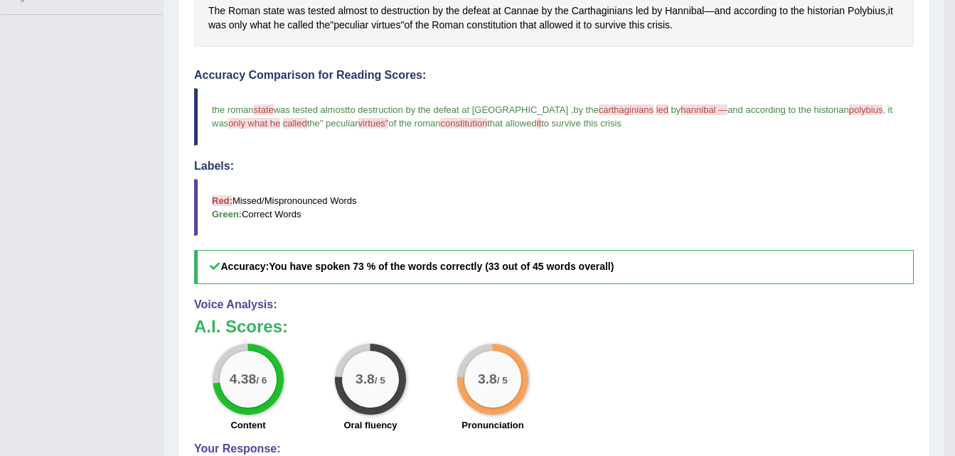
scroll to position [341, 0]
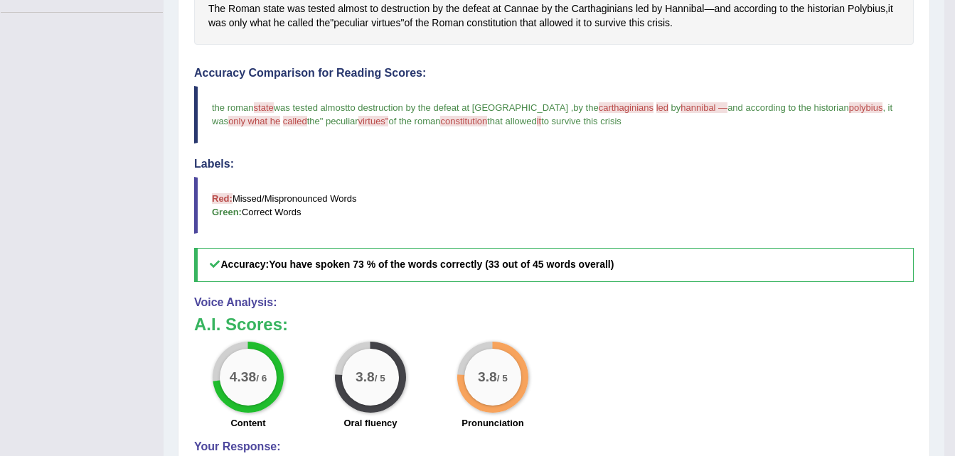
drag, startPoint x: 953, startPoint y: 6, endPoint x: 960, endPoint y: 7, distance: 7.1
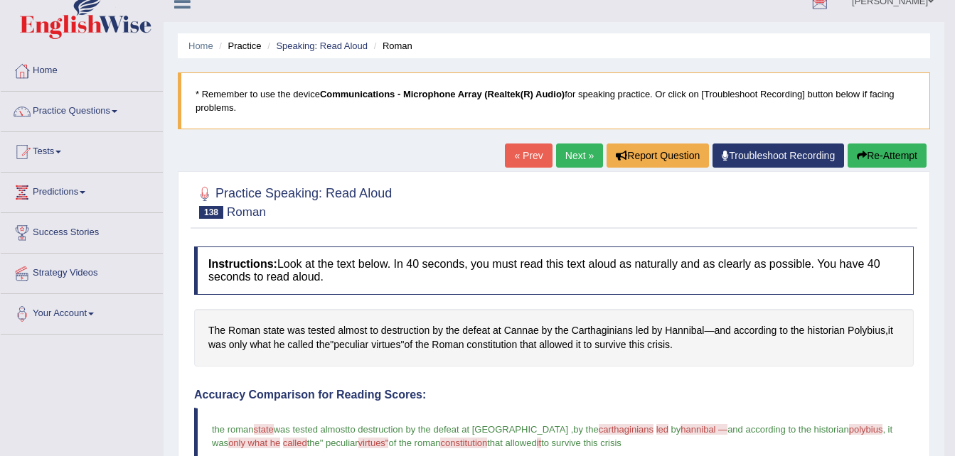
scroll to position [0, 0]
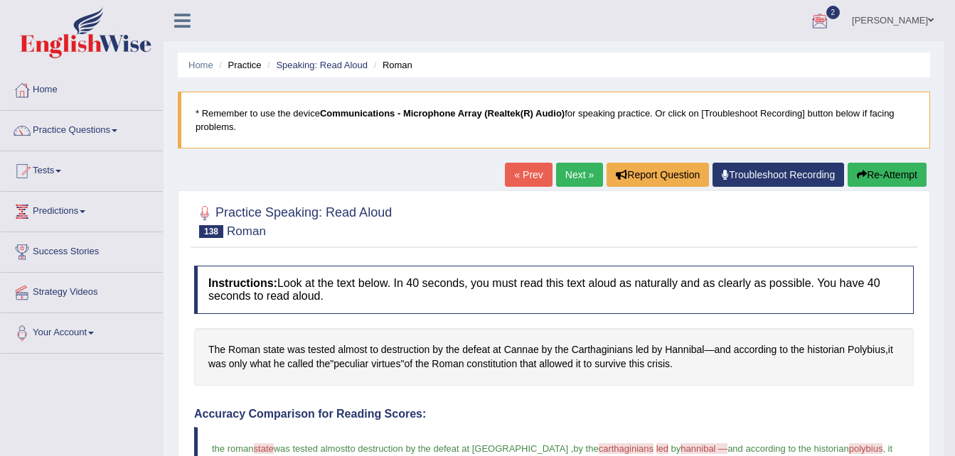
click at [581, 166] on link "Next »" at bounding box center [579, 175] width 47 height 24
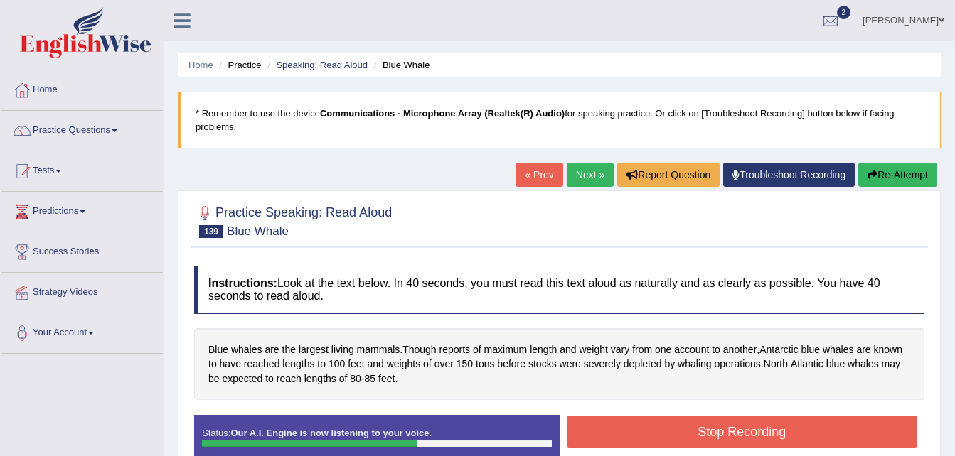
click at [712, 431] on button "Stop Recording" at bounding box center [742, 432] width 351 height 33
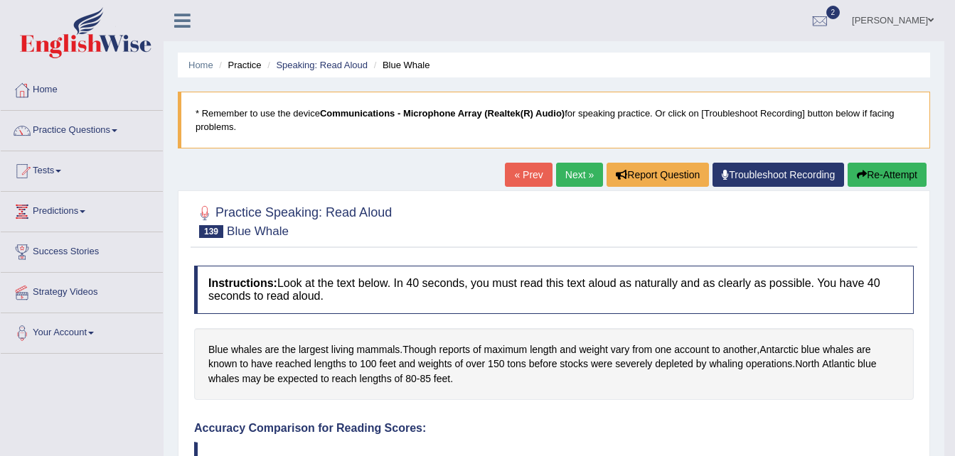
click at [569, 173] on link "Next »" at bounding box center [579, 175] width 47 height 24
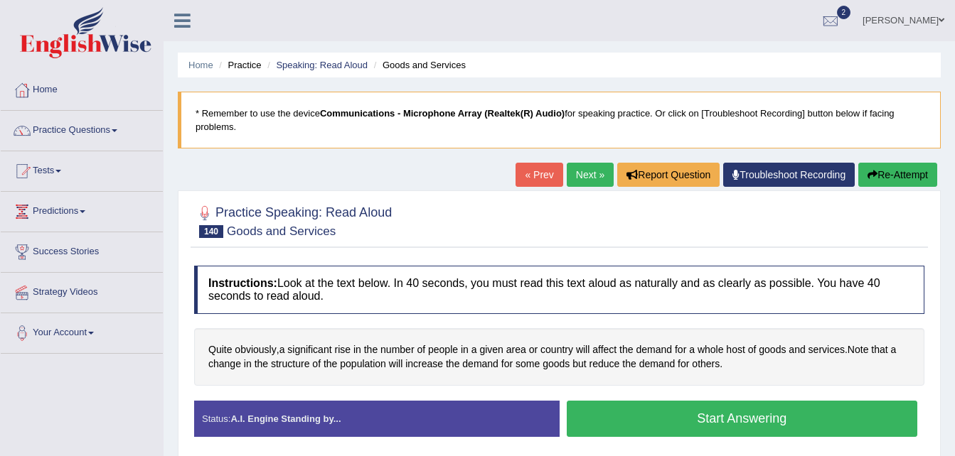
click at [635, 417] on button "Start Answering" at bounding box center [742, 419] width 351 height 36
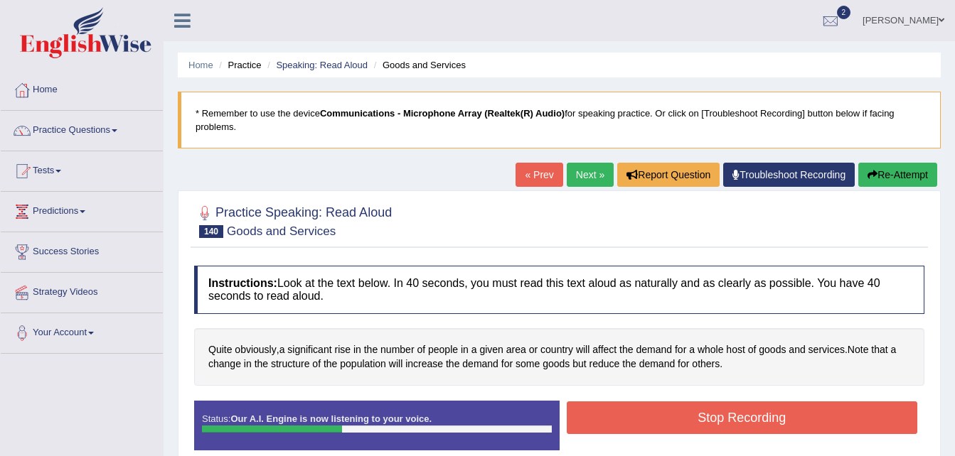
click at [635, 417] on button "Stop Recording" at bounding box center [742, 418] width 351 height 33
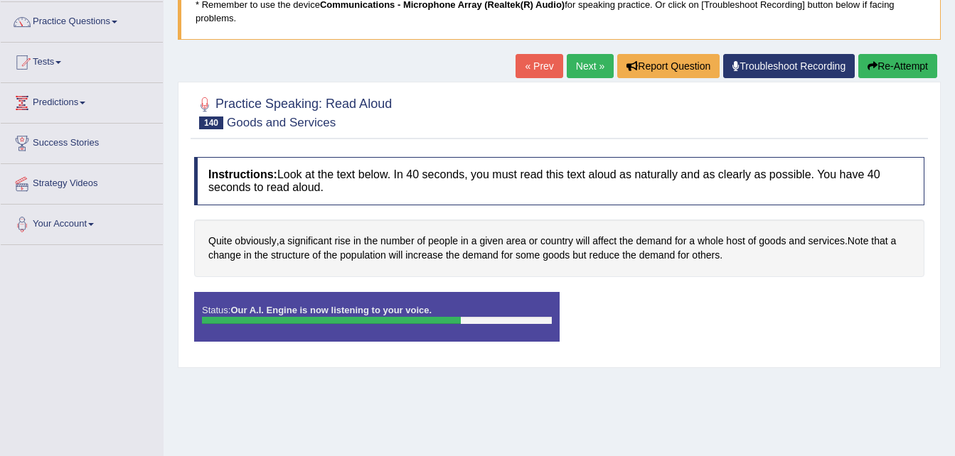
scroll to position [114, 0]
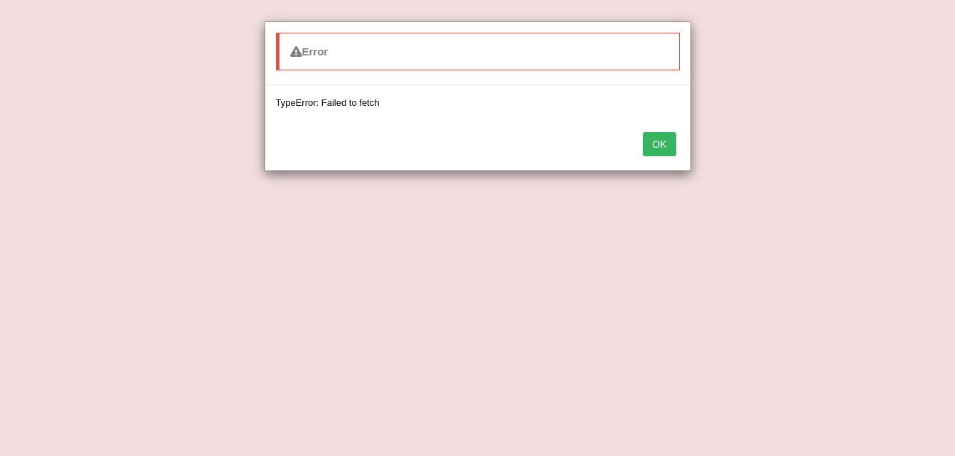
click at [660, 140] on button "OK" at bounding box center [659, 144] width 33 height 24
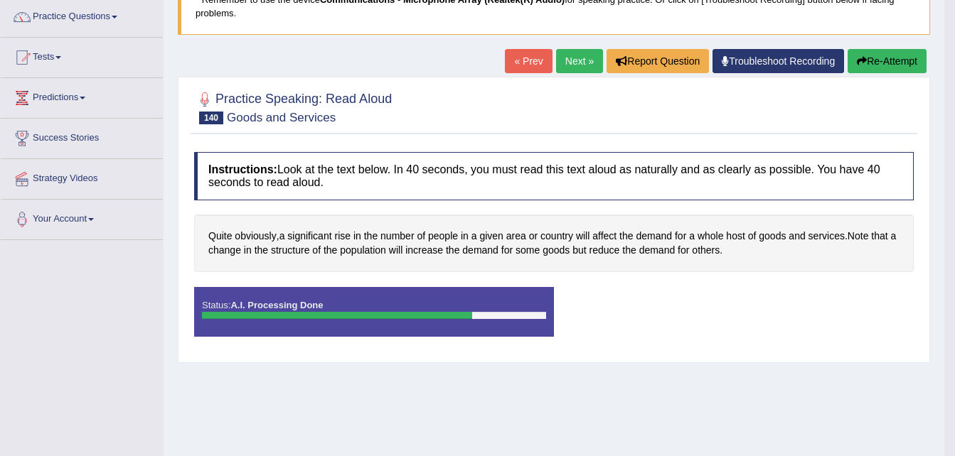
click at [885, 64] on button "Re-Attempt" at bounding box center [886, 61] width 79 height 24
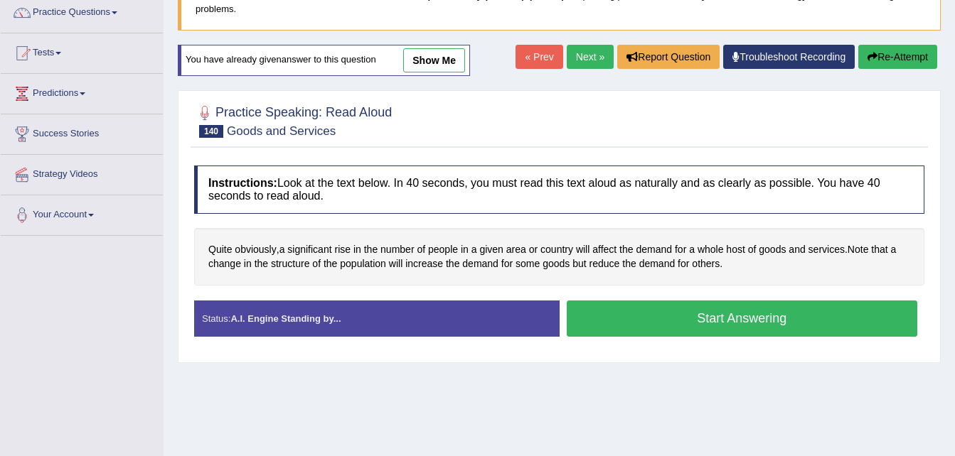
click at [420, 59] on link "show me" at bounding box center [434, 60] width 62 height 24
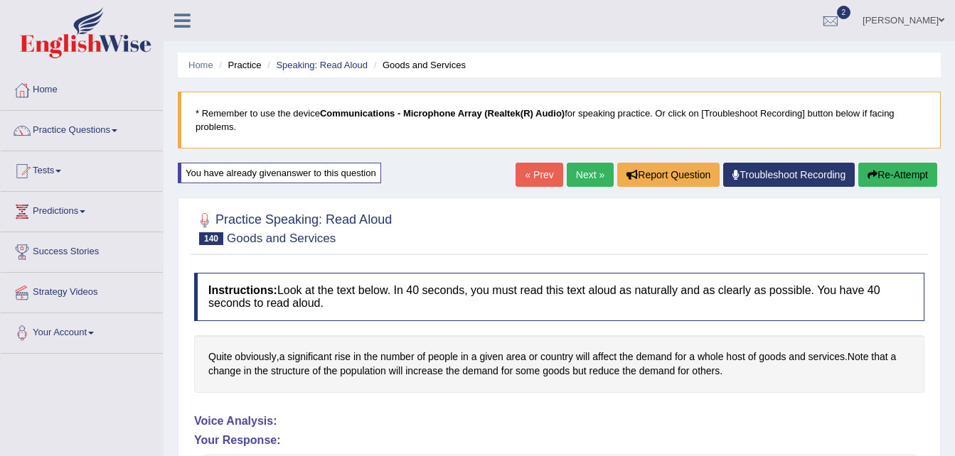
click at [898, 173] on button "Re-Attempt" at bounding box center [897, 175] width 79 height 24
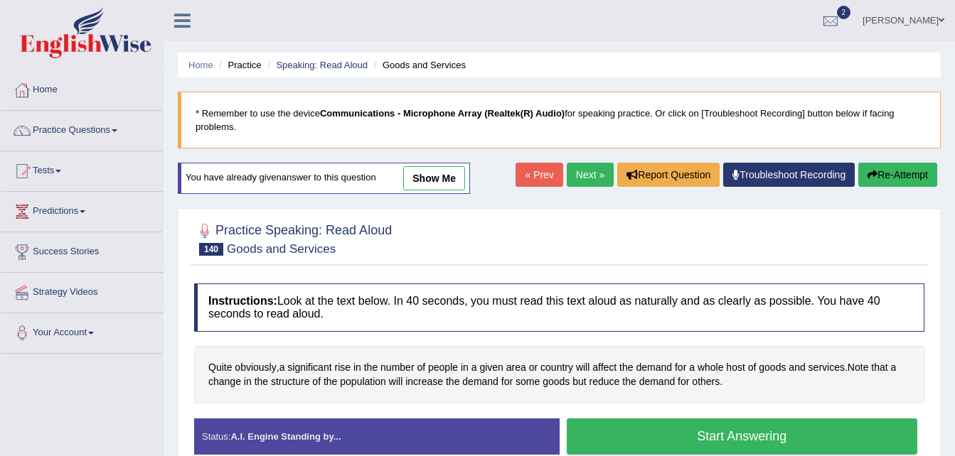
click at [724, 441] on button "Start Answering" at bounding box center [742, 437] width 351 height 36
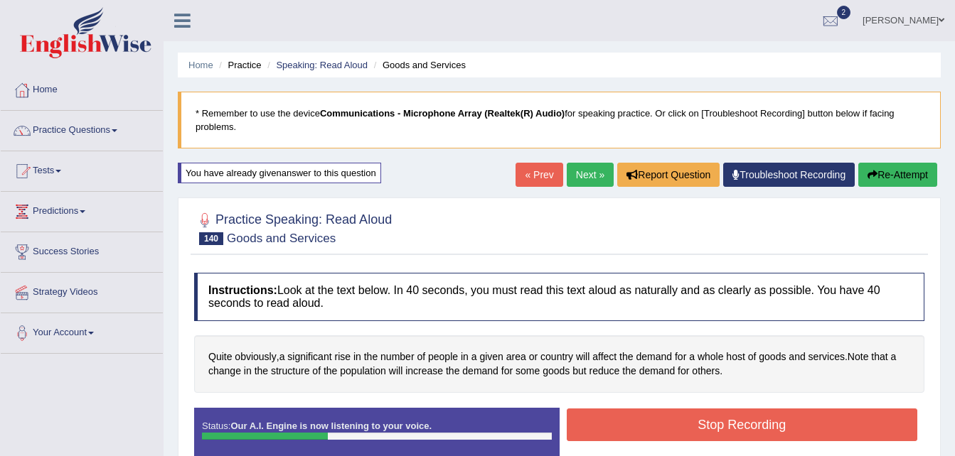
click at [724, 441] on button "Stop Recording" at bounding box center [742, 425] width 351 height 33
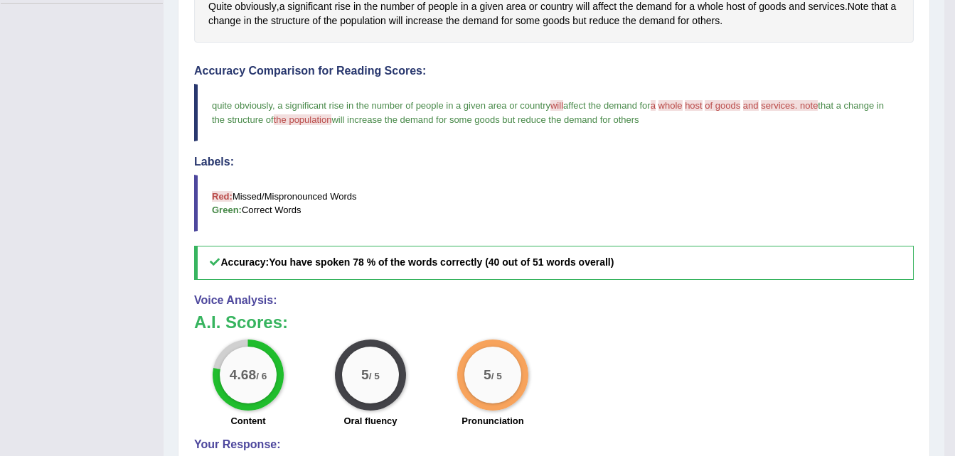
scroll to position [360, 0]
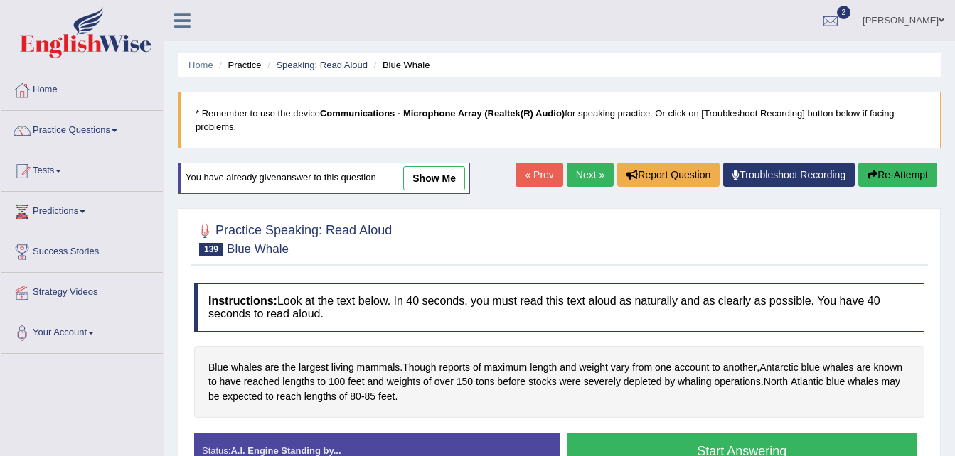
click at [99, 128] on link "Practice Questions" at bounding box center [82, 129] width 162 height 36
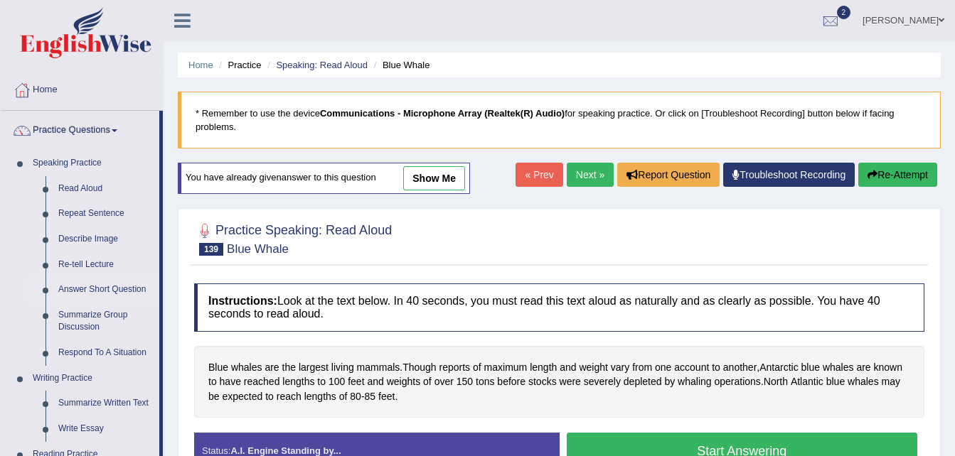
click at [115, 288] on link "Answer Short Question" at bounding box center [105, 290] width 107 height 26
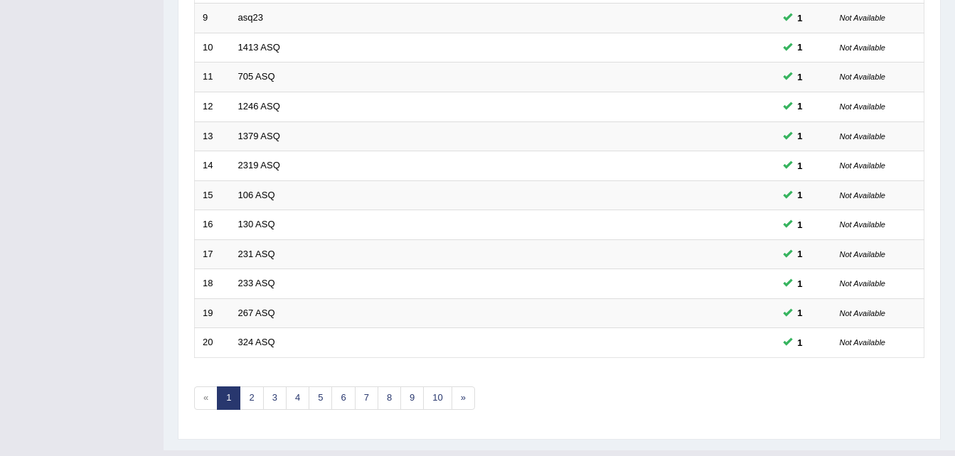
scroll to position [485, 0]
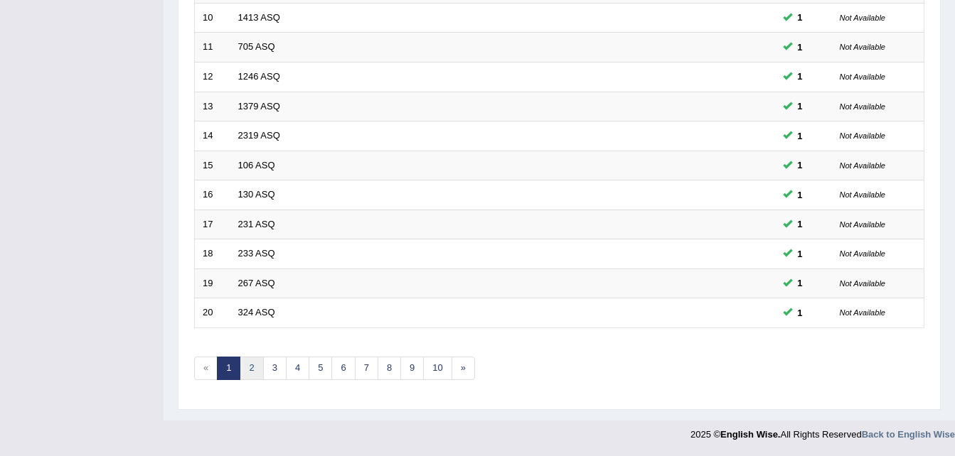
click at [254, 367] on link "2" at bounding box center [251, 368] width 23 height 23
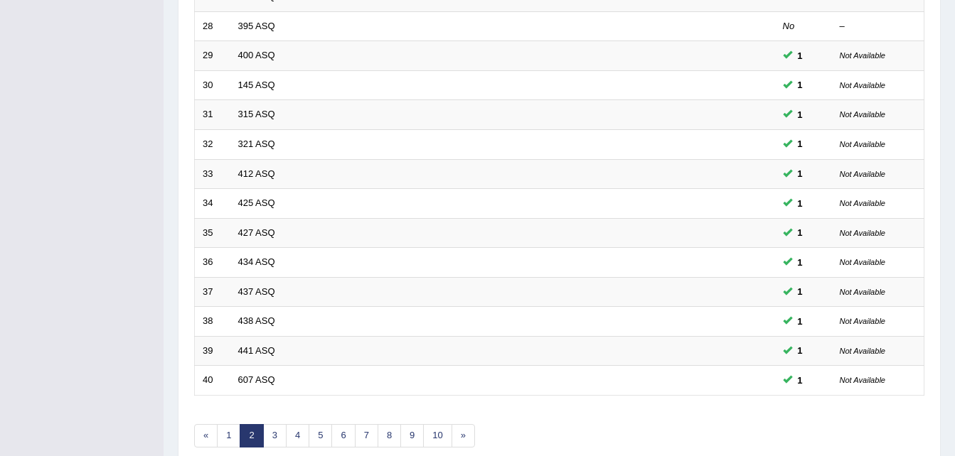
scroll to position [464, 0]
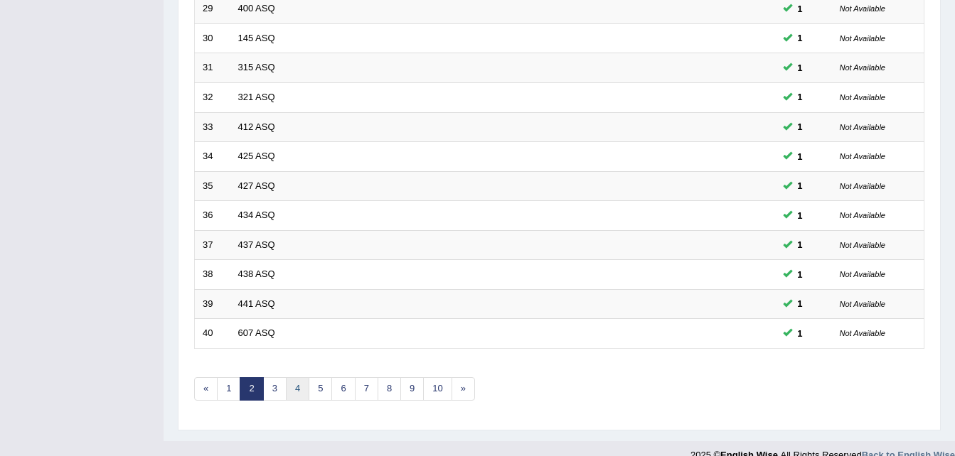
click at [292, 388] on link "4" at bounding box center [297, 388] width 23 height 23
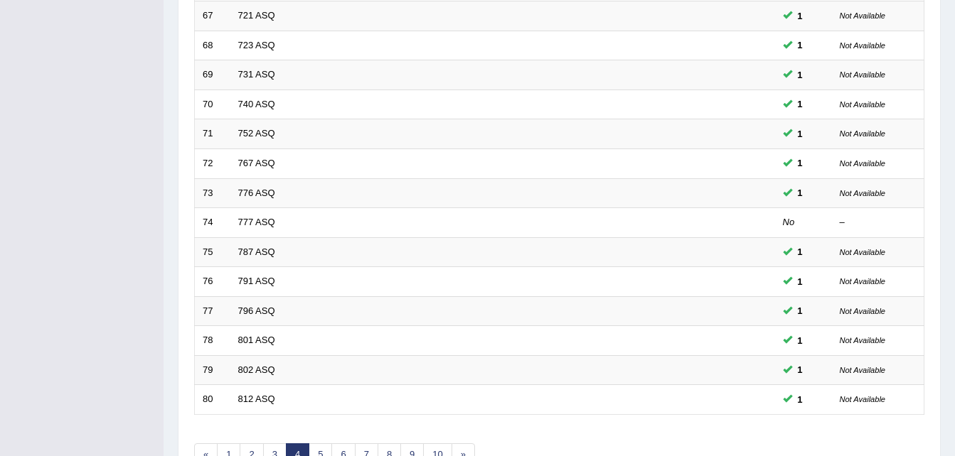
scroll to position [485, 0]
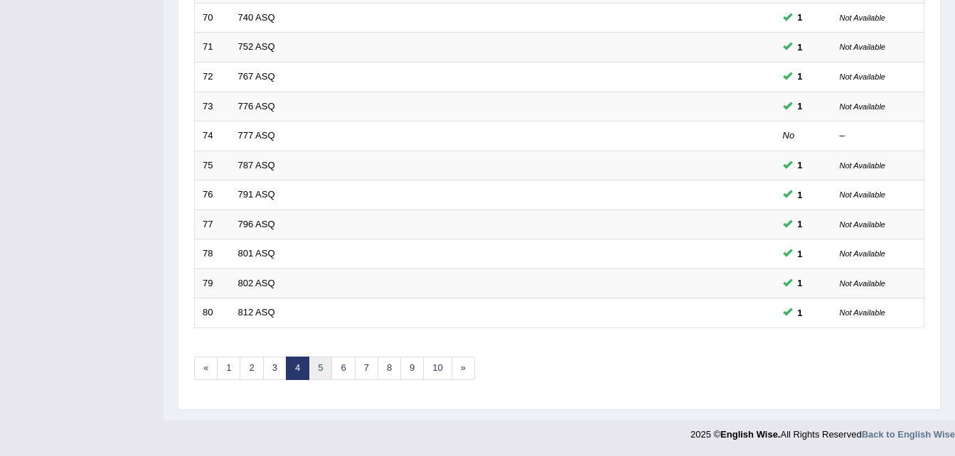
click at [321, 363] on link "5" at bounding box center [320, 368] width 23 height 23
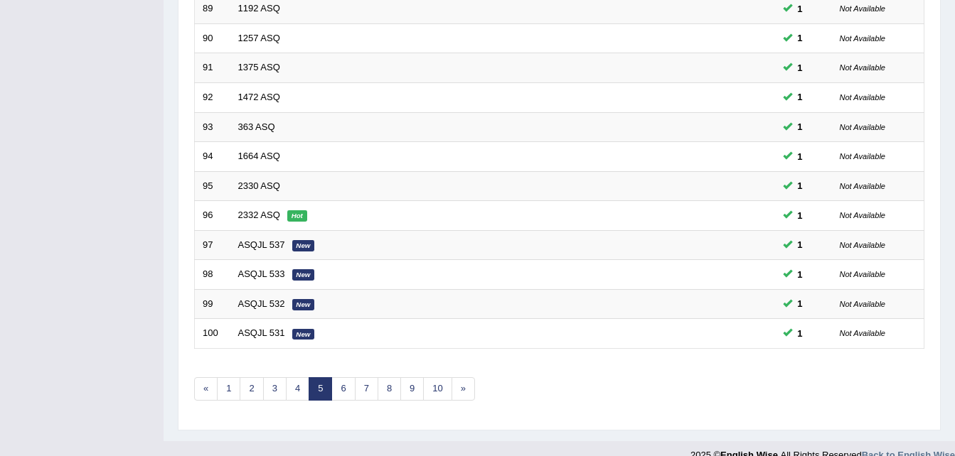
scroll to position [485, 0]
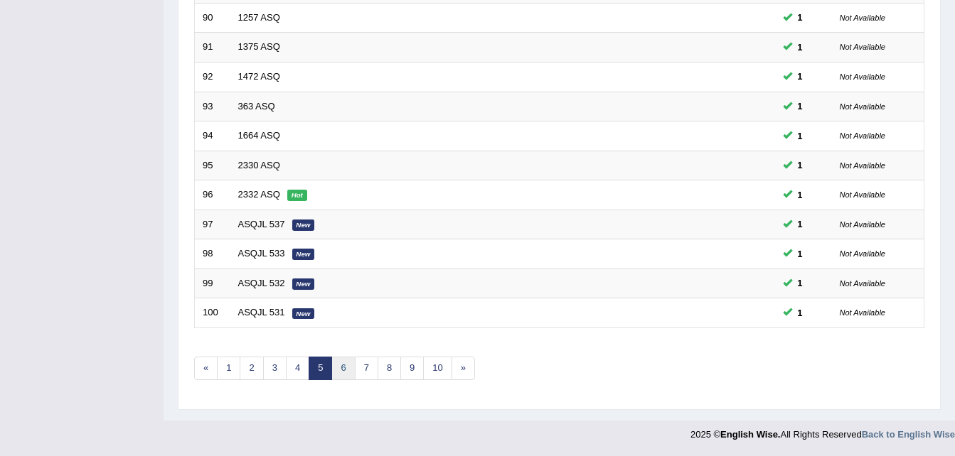
click at [346, 368] on link "6" at bounding box center [342, 368] width 23 height 23
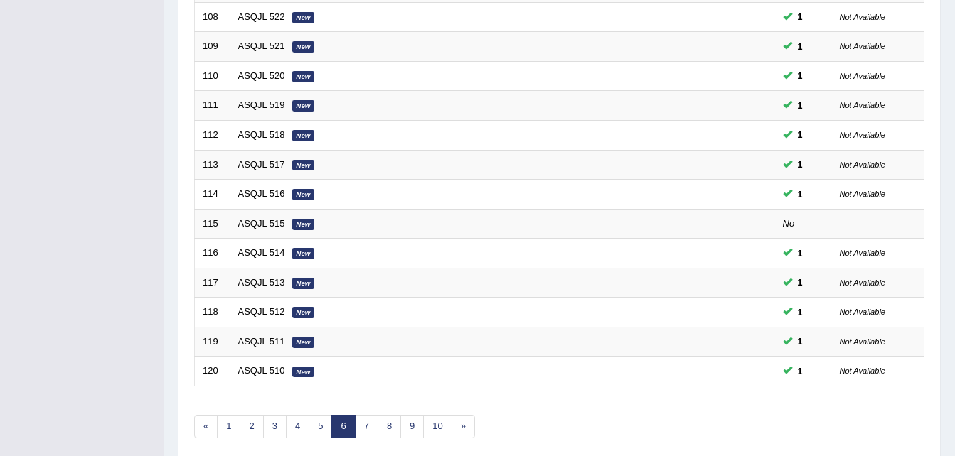
scroll to position [485, 0]
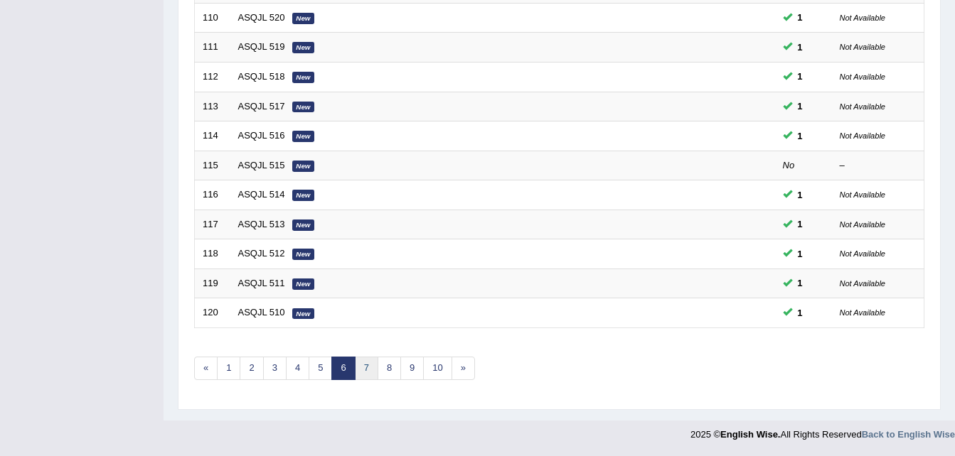
click at [369, 365] on link "7" at bounding box center [366, 368] width 23 height 23
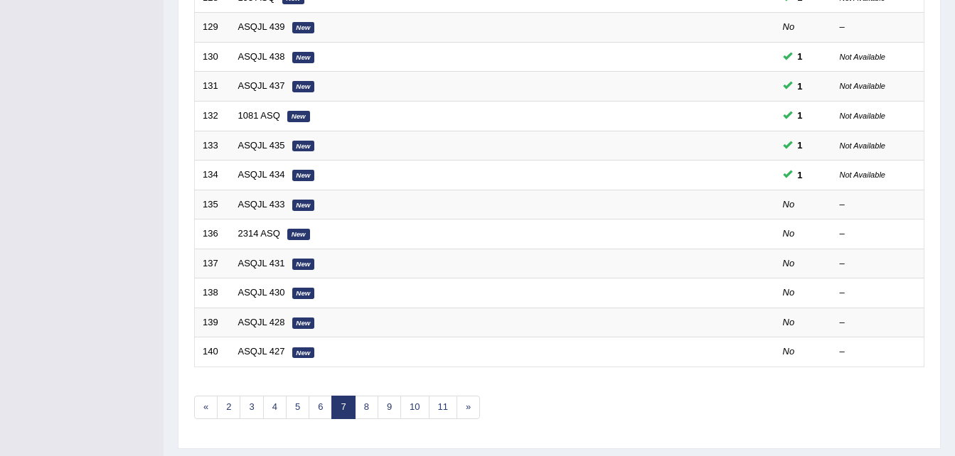
scroll to position [485, 0]
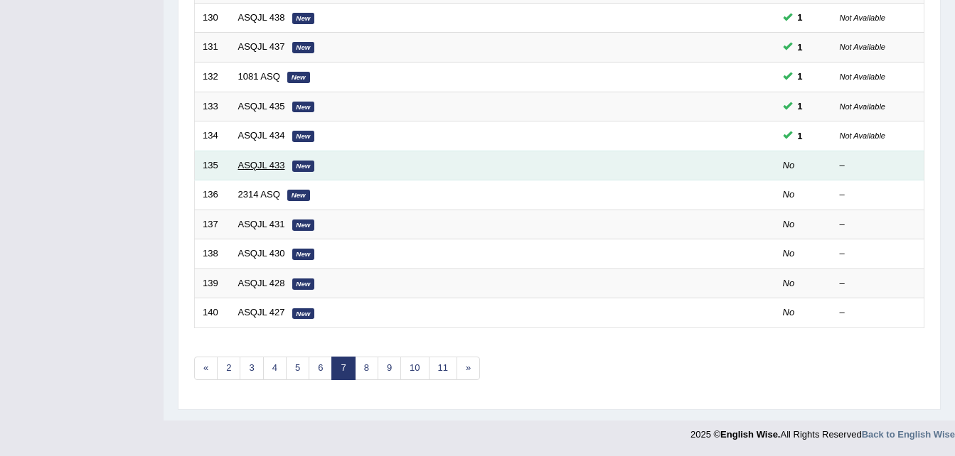
click at [272, 163] on link "ASQJL 433" at bounding box center [261, 165] width 47 height 11
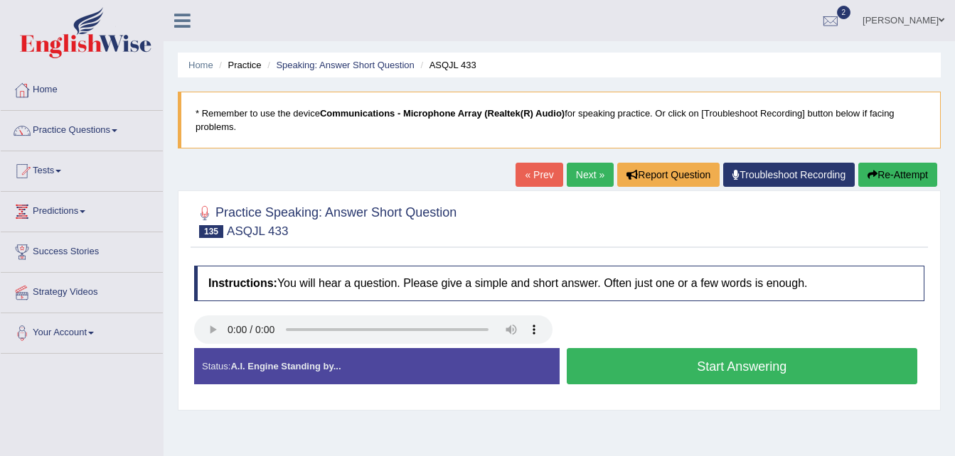
click at [705, 361] on button "Start Answering" at bounding box center [742, 366] width 351 height 36
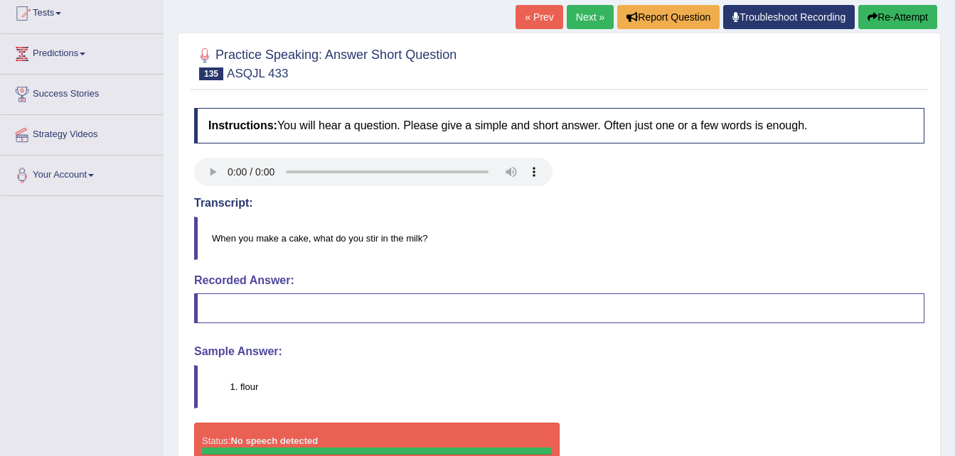
scroll to position [148, 0]
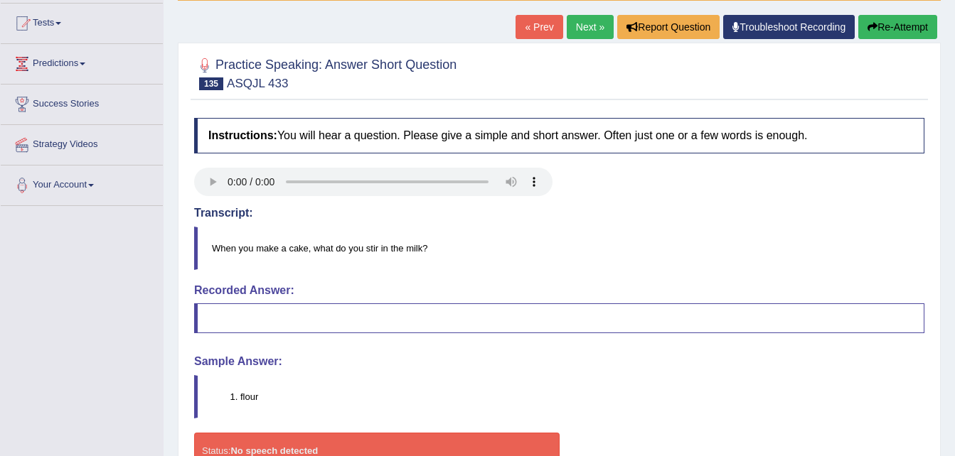
click at [580, 25] on link "Next »" at bounding box center [590, 27] width 47 height 24
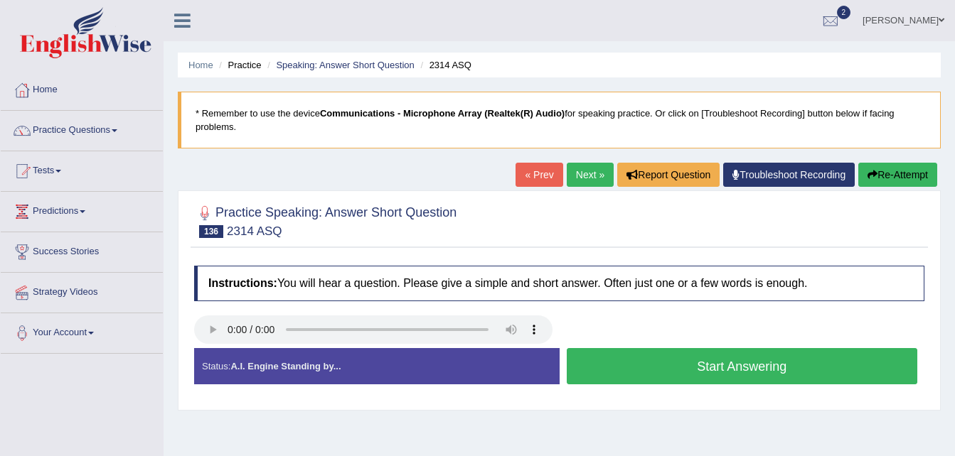
click at [693, 364] on button "Start Answering" at bounding box center [742, 366] width 351 height 36
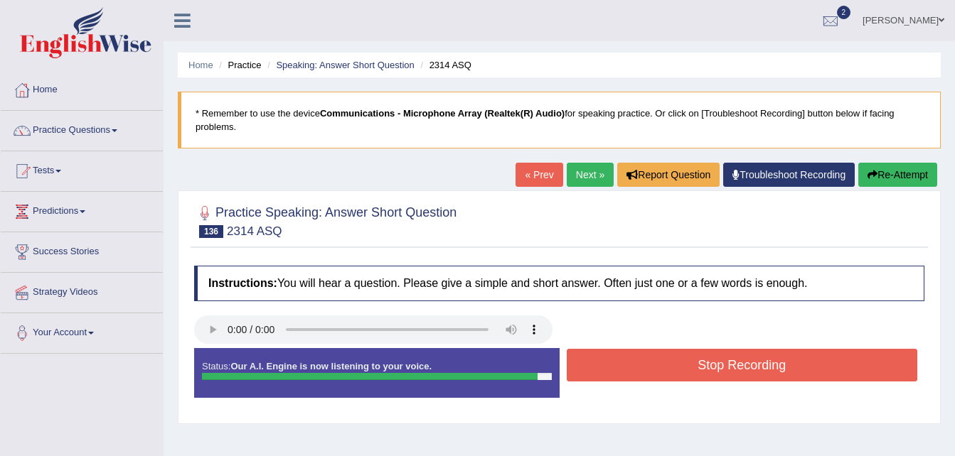
click at [693, 364] on button "Stop Recording" at bounding box center [742, 365] width 351 height 33
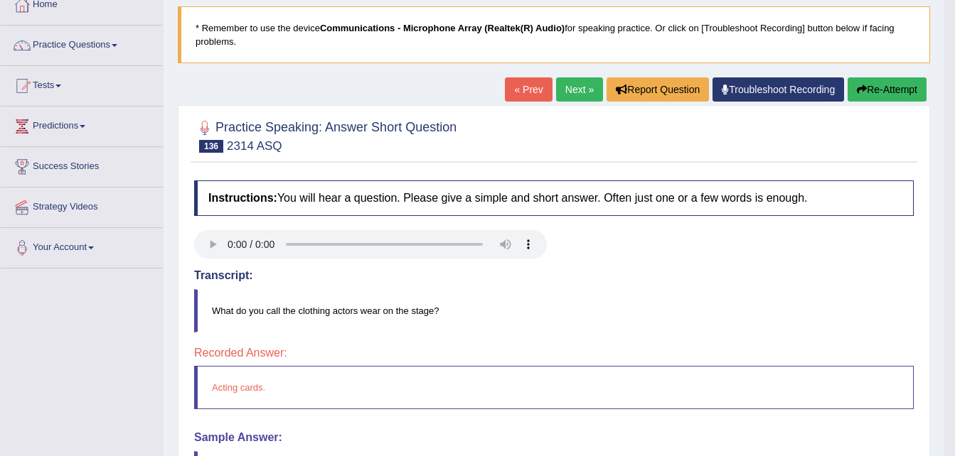
scroll to position [57, 0]
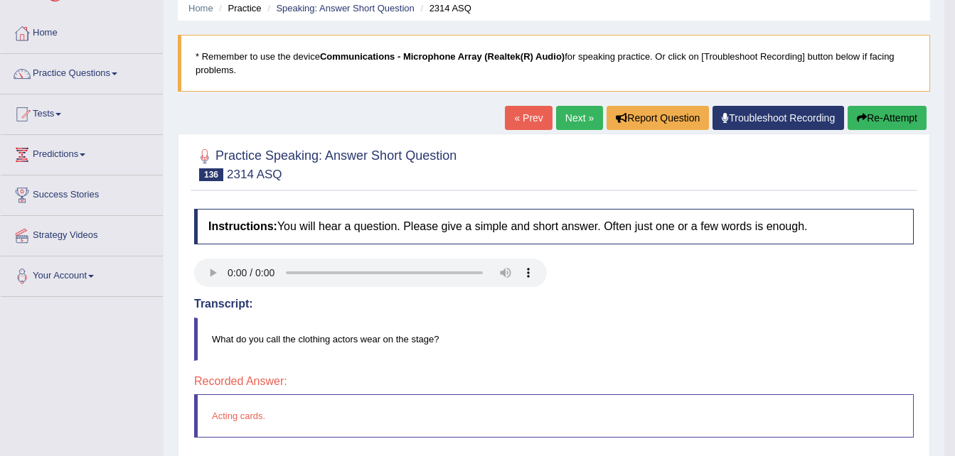
click at [583, 112] on link "Next »" at bounding box center [579, 118] width 47 height 24
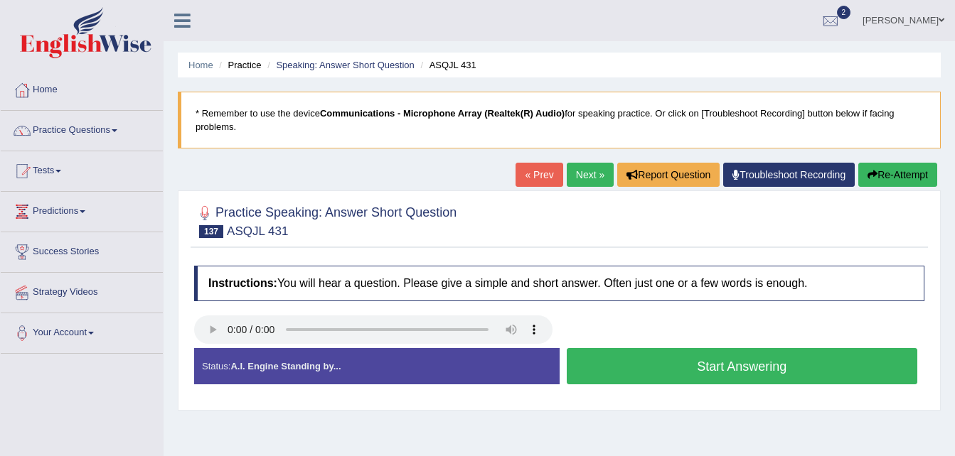
click at [733, 364] on button "Start Answering" at bounding box center [742, 366] width 351 height 36
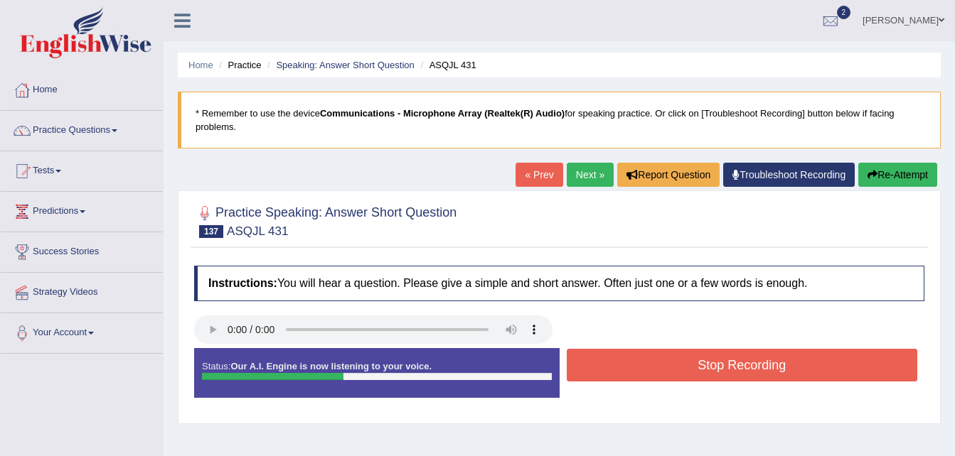
click at [733, 364] on button "Stop Recording" at bounding box center [742, 365] width 351 height 33
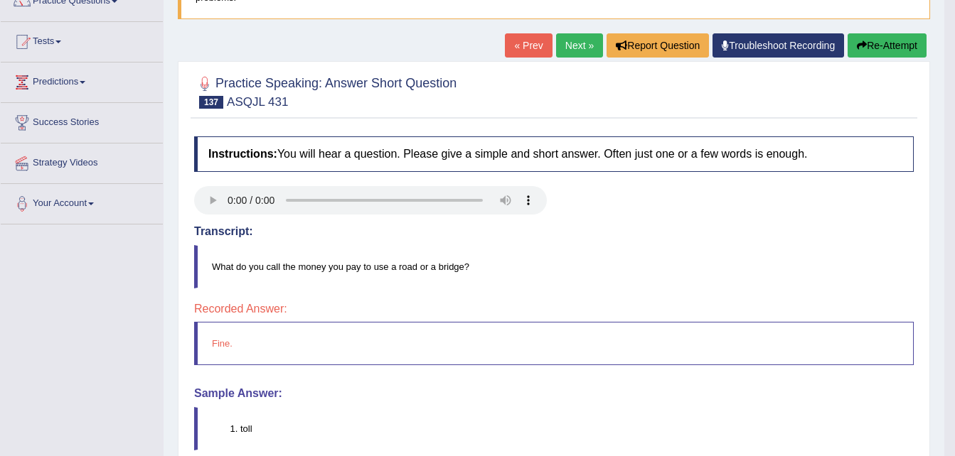
scroll to position [142, 0]
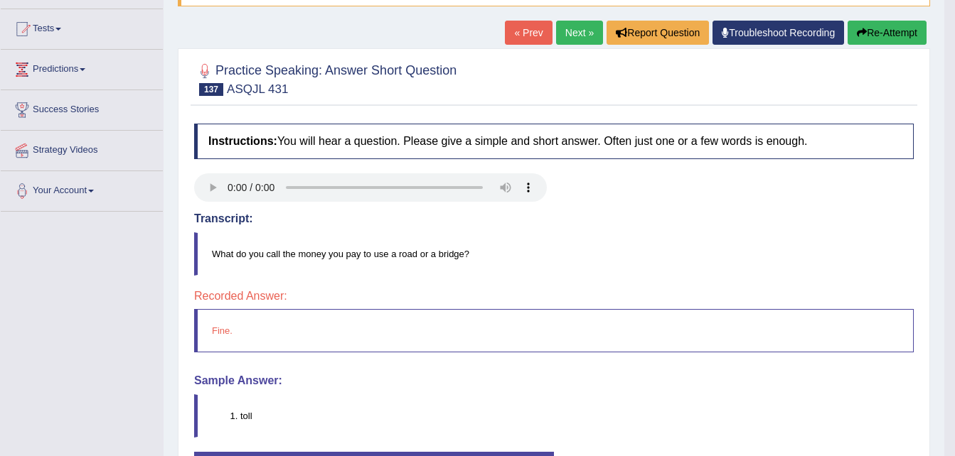
click at [572, 35] on link "Next »" at bounding box center [579, 33] width 47 height 24
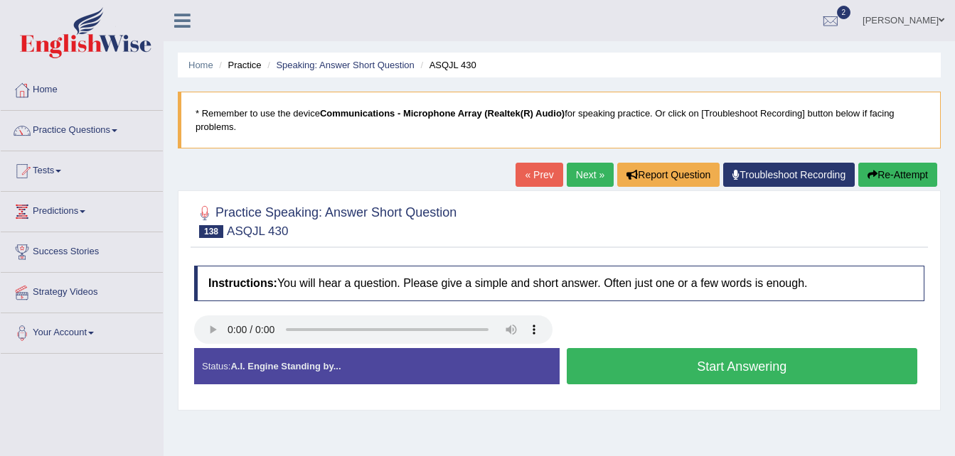
click at [699, 370] on button "Start Answering" at bounding box center [742, 366] width 351 height 36
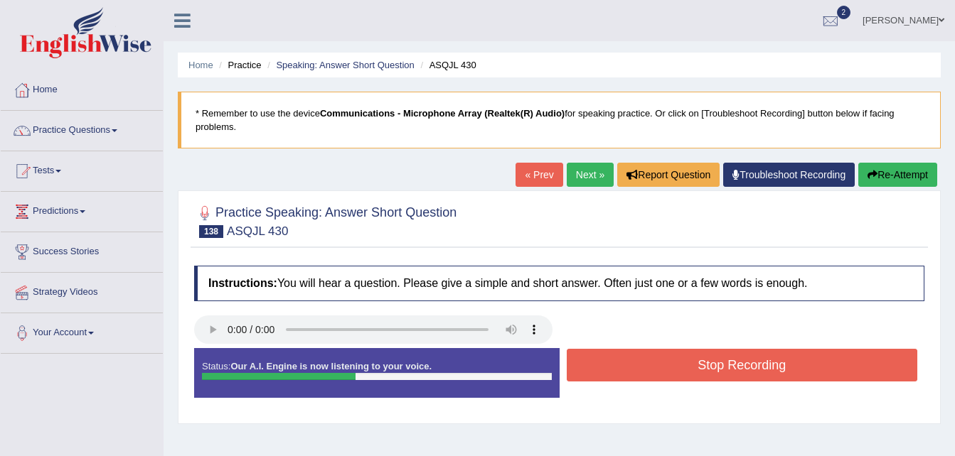
click at [699, 370] on button "Stop Recording" at bounding box center [742, 365] width 351 height 33
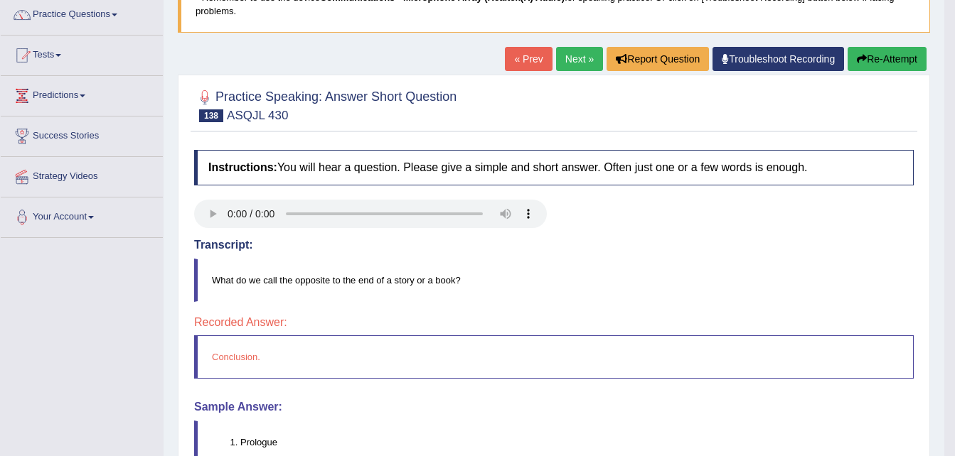
scroll to position [114, 0]
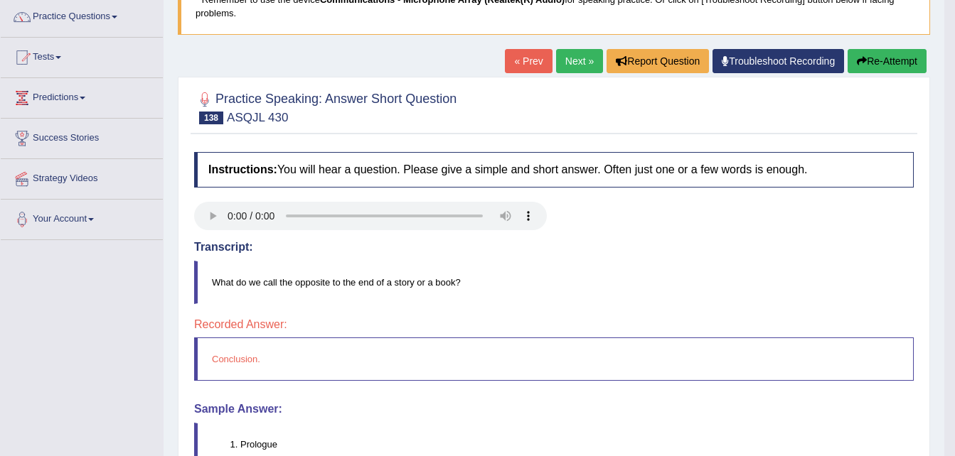
click at [575, 60] on link "Next »" at bounding box center [579, 61] width 47 height 24
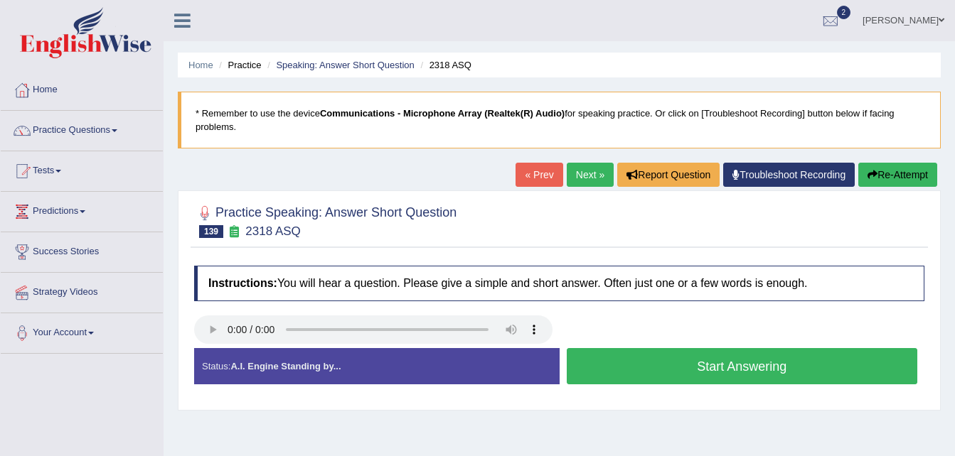
click at [701, 369] on button "Start Answering" at bounding box center [742, 366] width 351 height 36
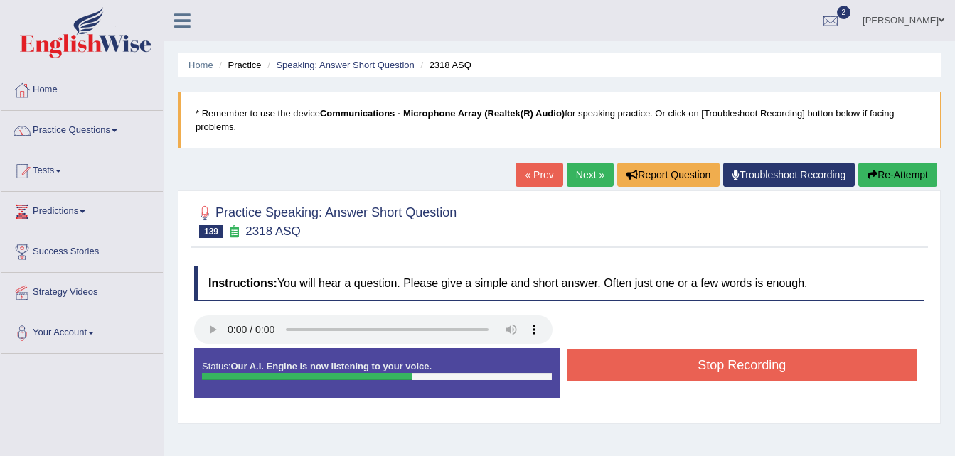
click at [701, 369] on button "Stop Recording" at bounding box center [742, 365] width 351 height 33
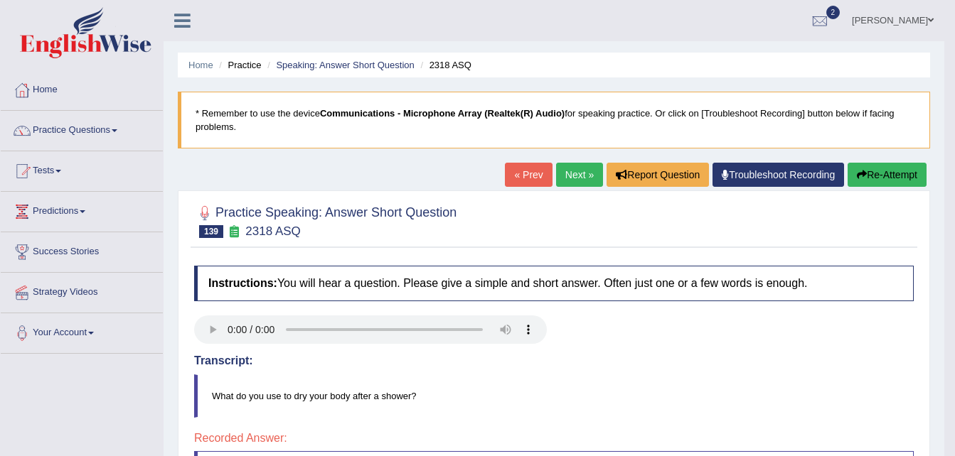
click at [572, 179] on link "Next »" at bounding box center [579, 175] width 47 height 24
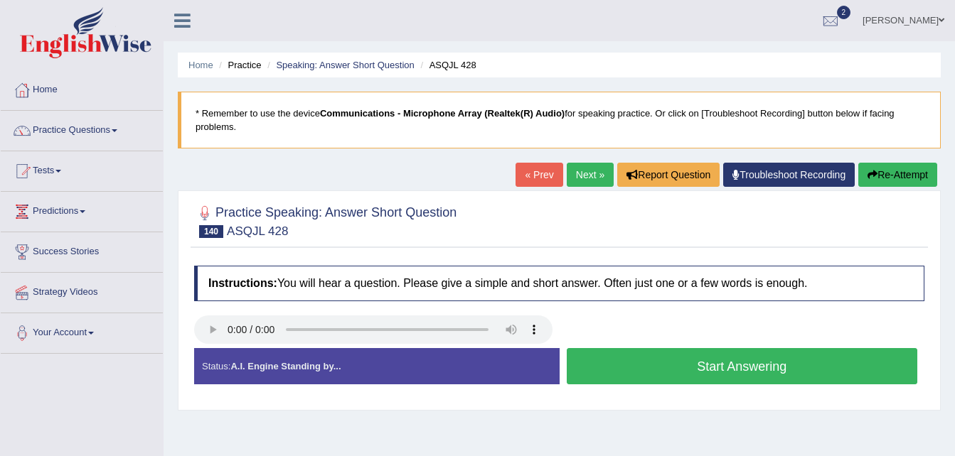
click at [699, 361] on button "Start Answering" at bounding box center [742, 366] width 351 height 36
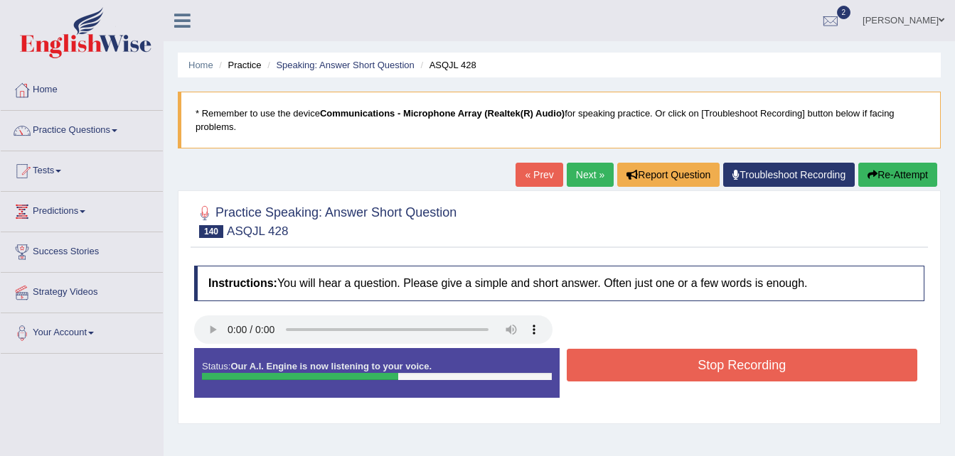
click at [699, 361] on button "Stop Recording" at bounding box center [742, 365] width 351 height 33
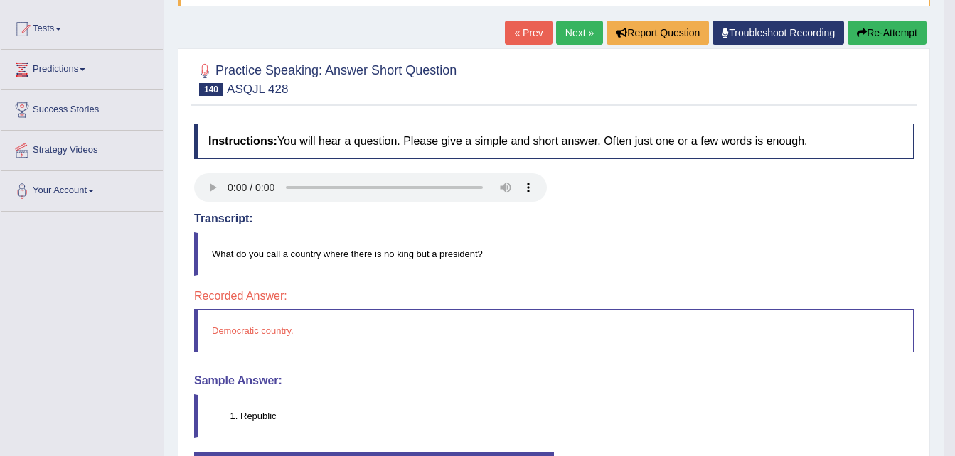
scroll to position [66, 0]
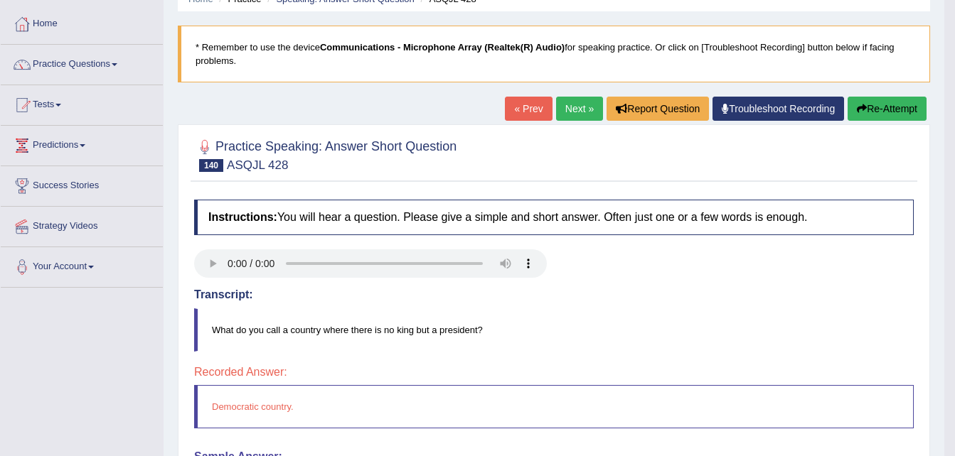
click at [575, 105] on link "Next »" at bounding box center [579, 109] width 47 height 24
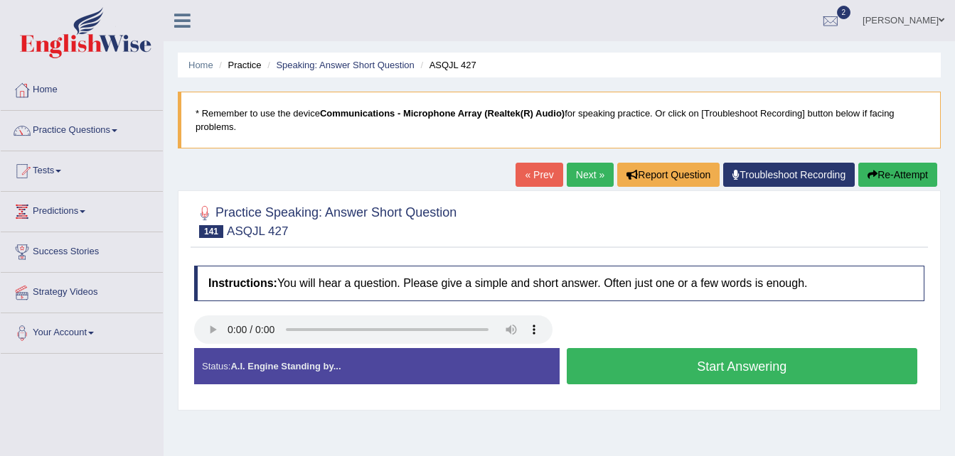
click at [718, 367] on button "Start Answering" at bounding box center [742, 366] width 351 height 36
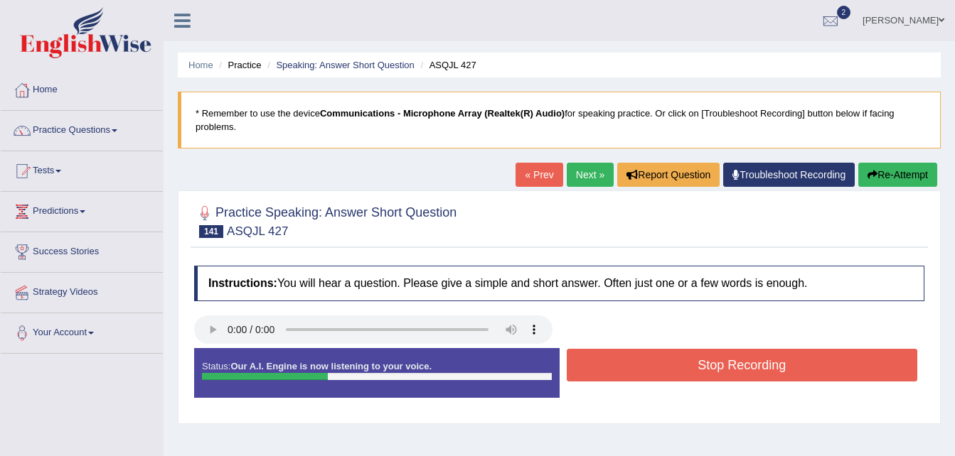
click at [718, 367] on button "Stop Recording" at bounding box center [742, 365] width 351 height 33
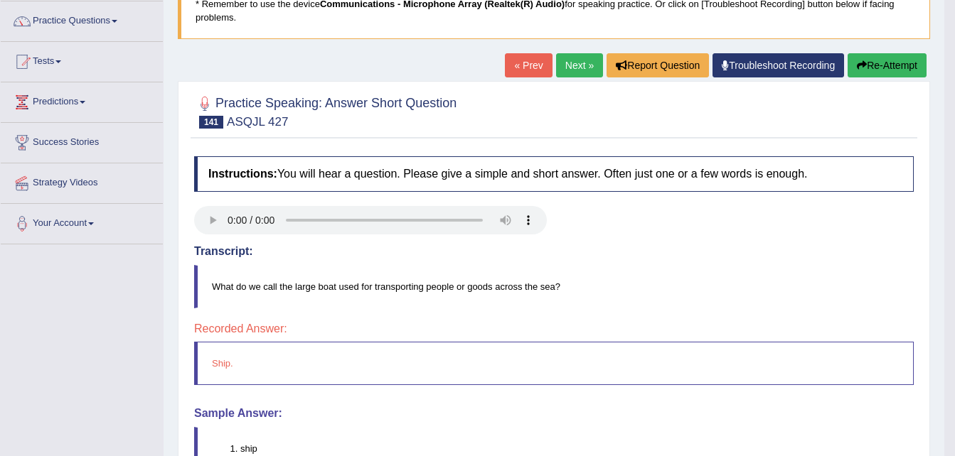
scroll to position [95, 0]
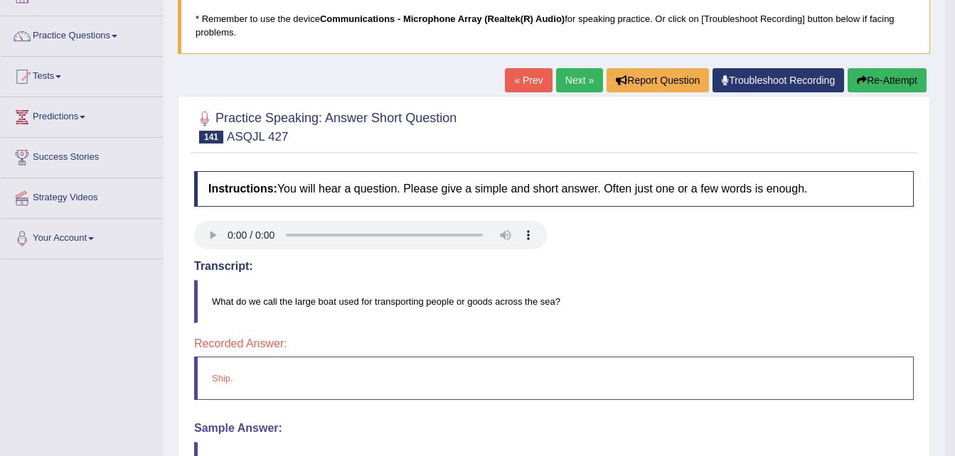
click at [584, 75] on link "Next »" at bounding box center [579, 80] width 47 height 24
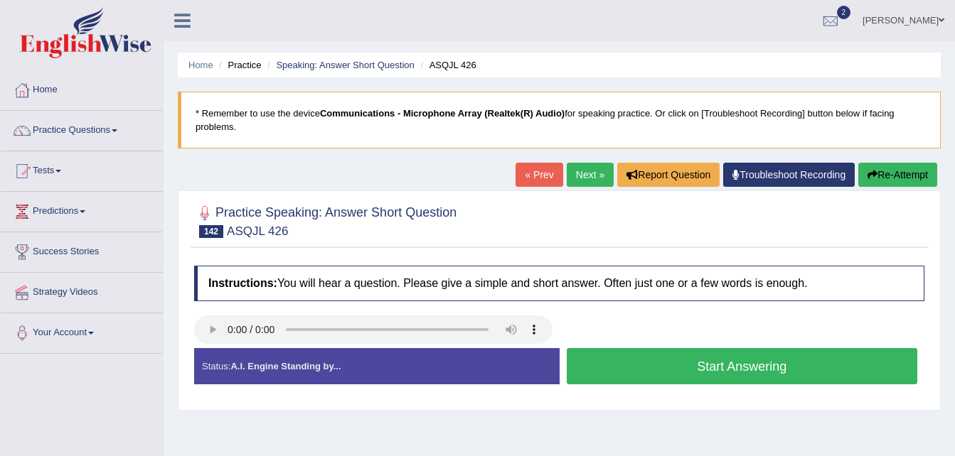
click at [729, 365] on button "Start Answering" at bounding box center [742, 366] width 351 height 36
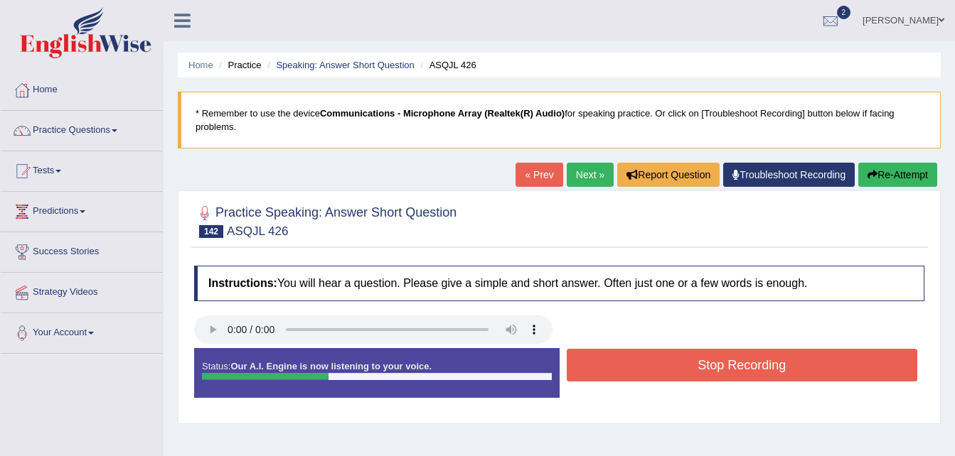
click at [729, 365] on button "Stop Recording" at bounding box center [742, 365] width 351 height 33
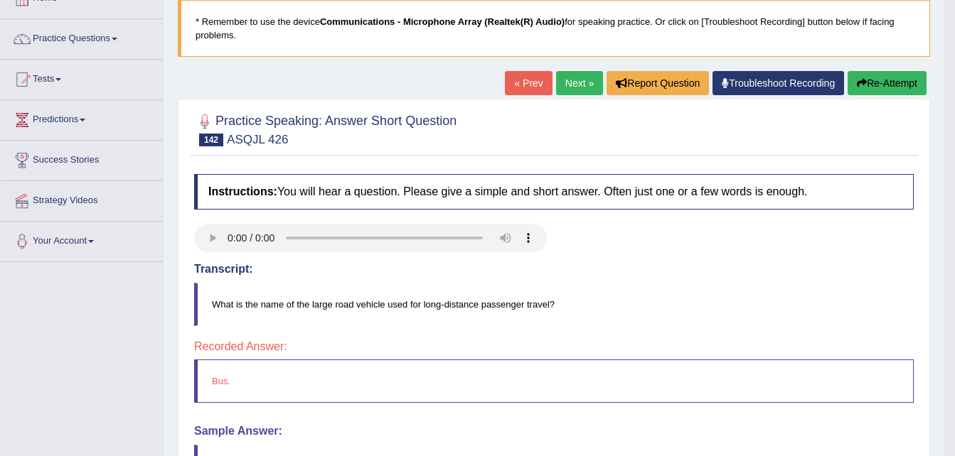
scroll to position [85, 0]
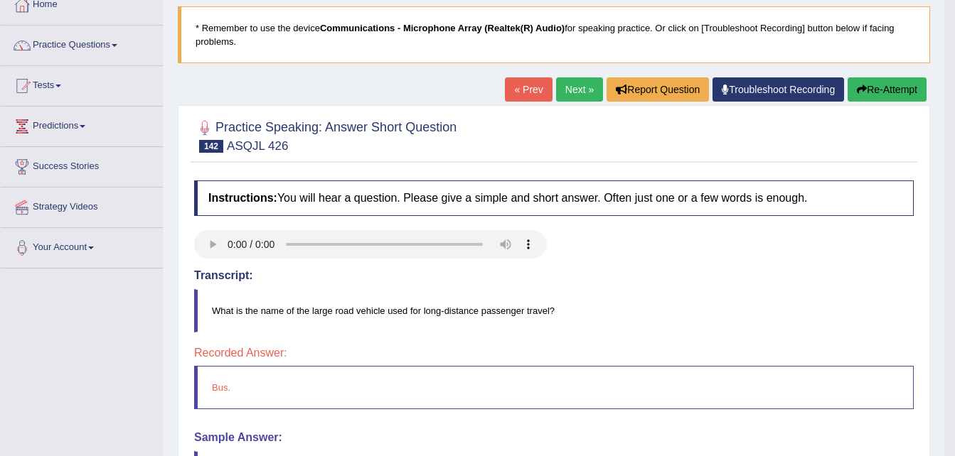
click at [579, 82] on link "Next »" at bounding box center [579, 89] width 47 height 24
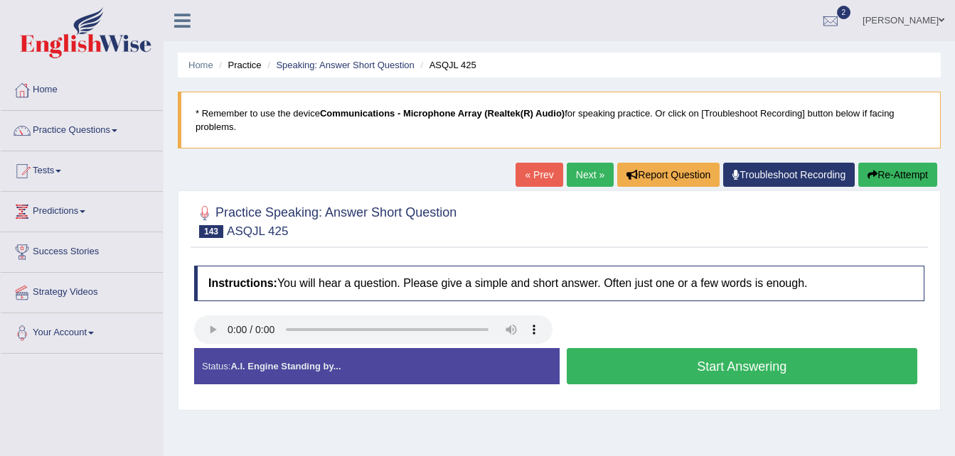
click at [715, 368] on button "Start Answering" at bounding box center [742, 366] width 351 height 36
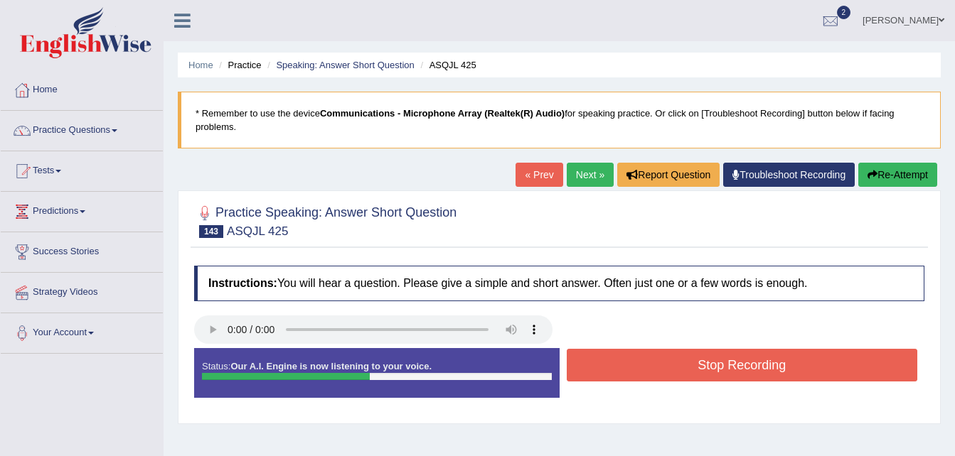
click at [715, 368] on button "Stop Recording" at bounding box center [742, 365] width 351 height 33
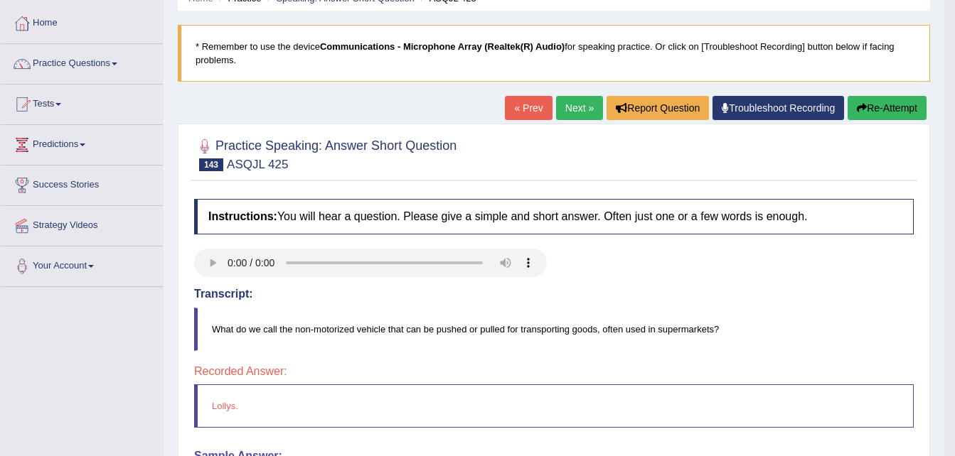
scroll to position [57, 0]
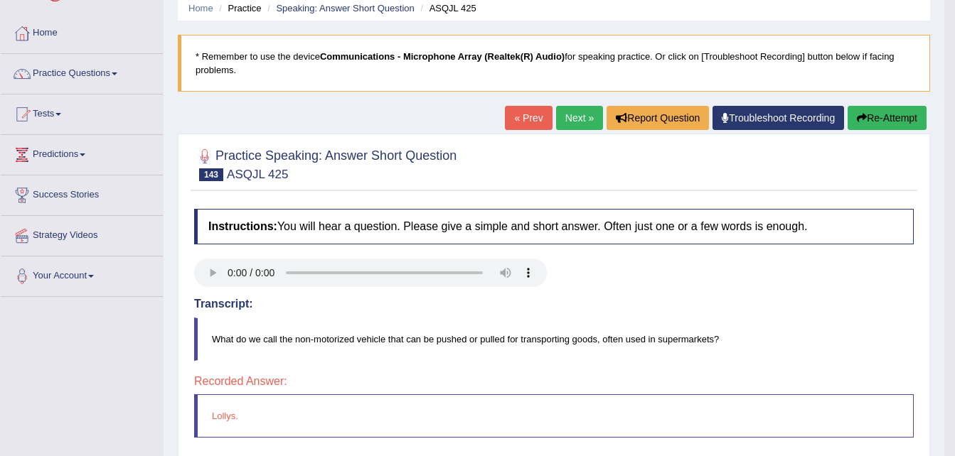
click at [576, 118] on link "Next »" at bounding box center [579, 118] width 47 height 24
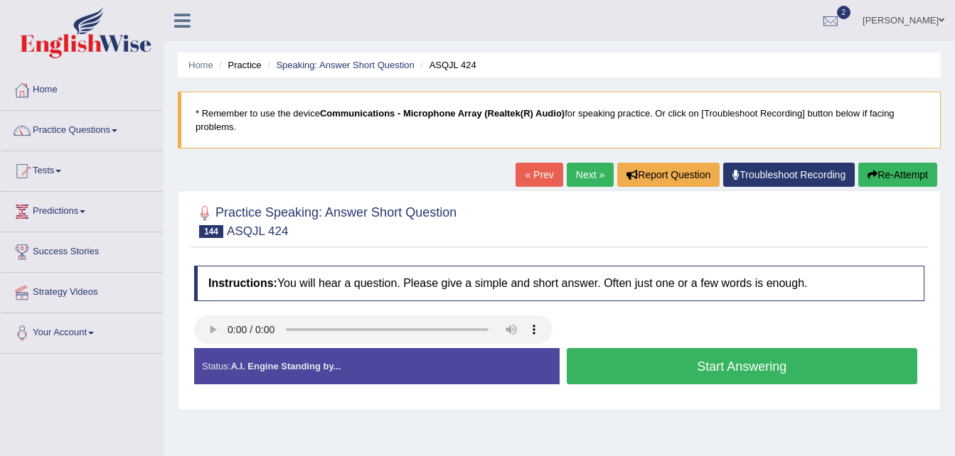
click at [734, 363] on button "Start Answering" at bounding box center [742, 366] width 351 height 36
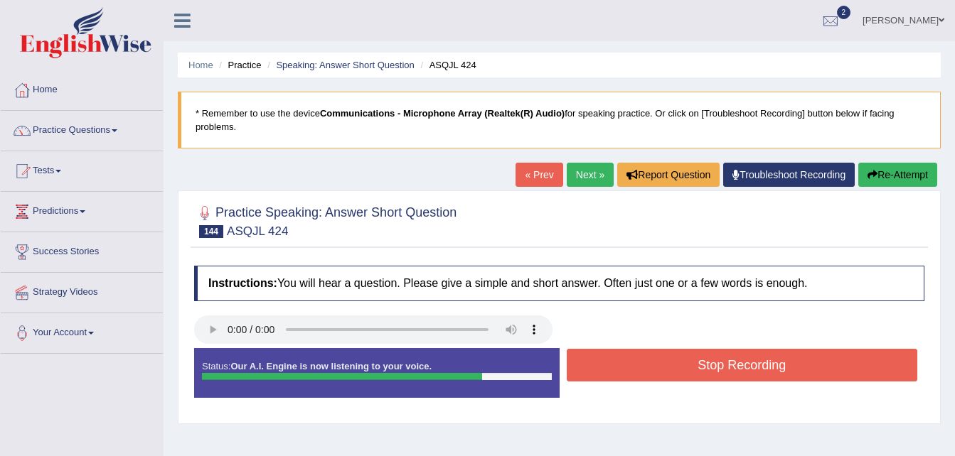
click at [734, 363] on button "Stop Recording" at bounding box center [742, 365] width 351 height 33
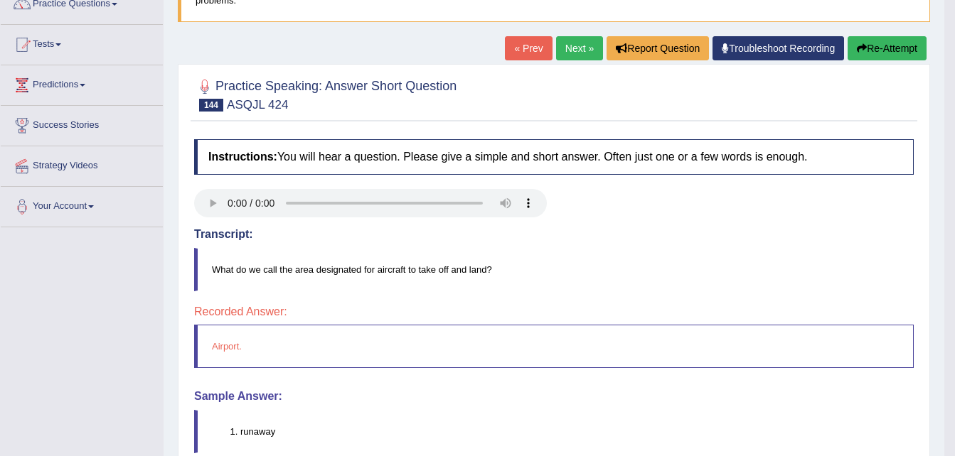
scroll to position [114, 0]
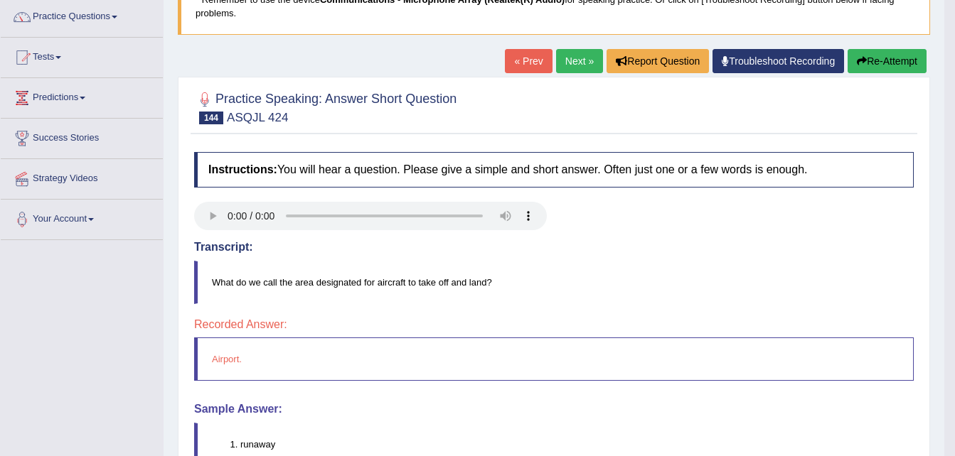
click at [573, 60] on link "Next »" at bounding box center [579, 61] width 47 height 24
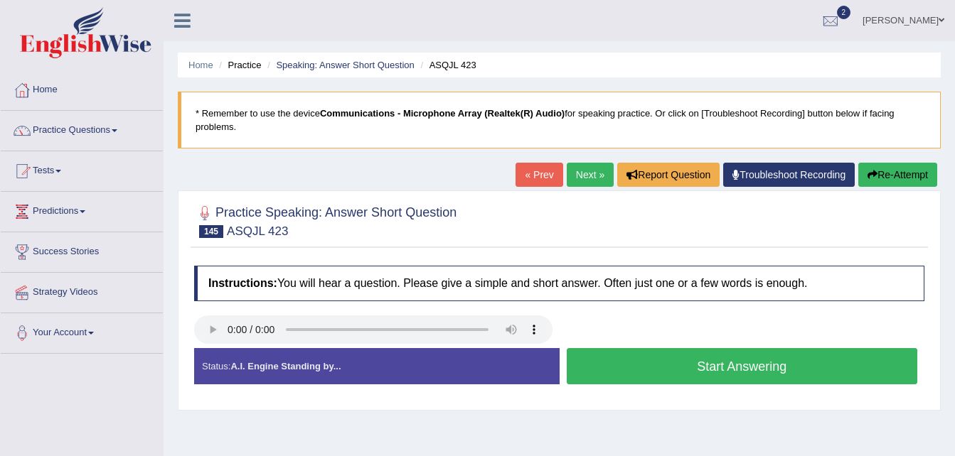
click at [714, 364] on button "Start Answering" at bounding box center [742, 366] width 351 height 36
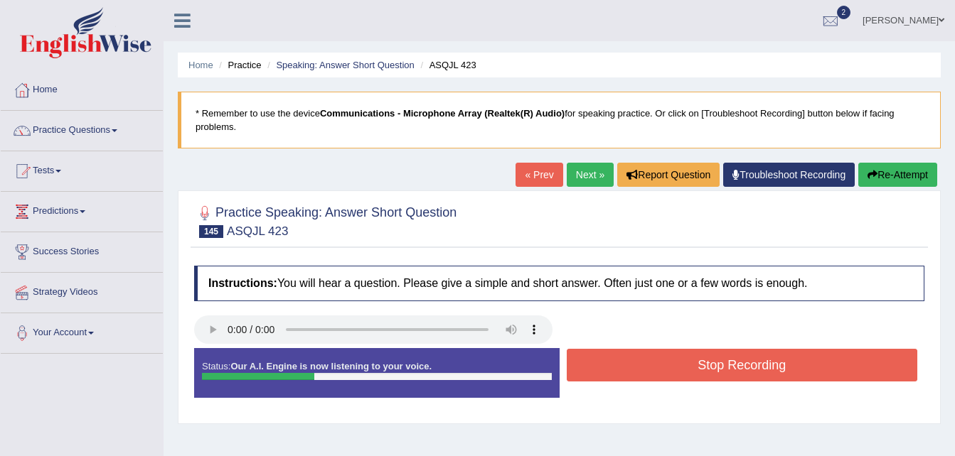
click at [714, 364] on button "Stop Recording" at bounding box center [742, 365] width 351 height 33
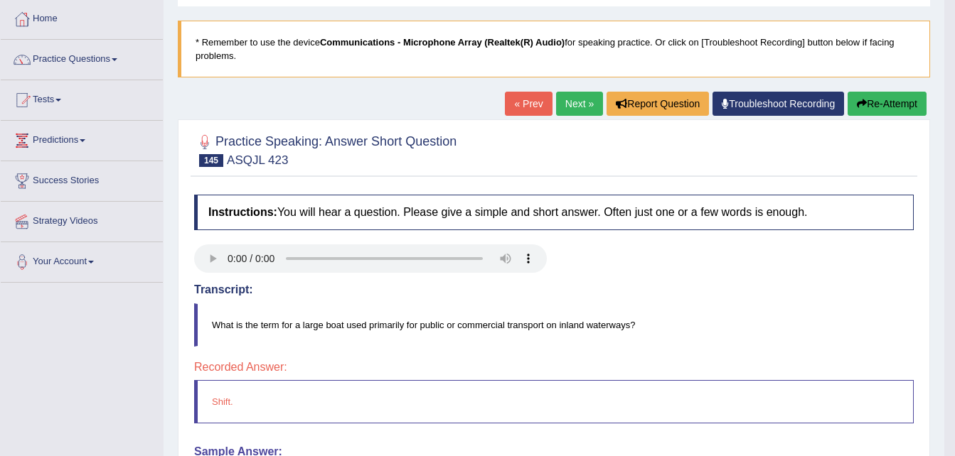
scroll to position [57, 0]
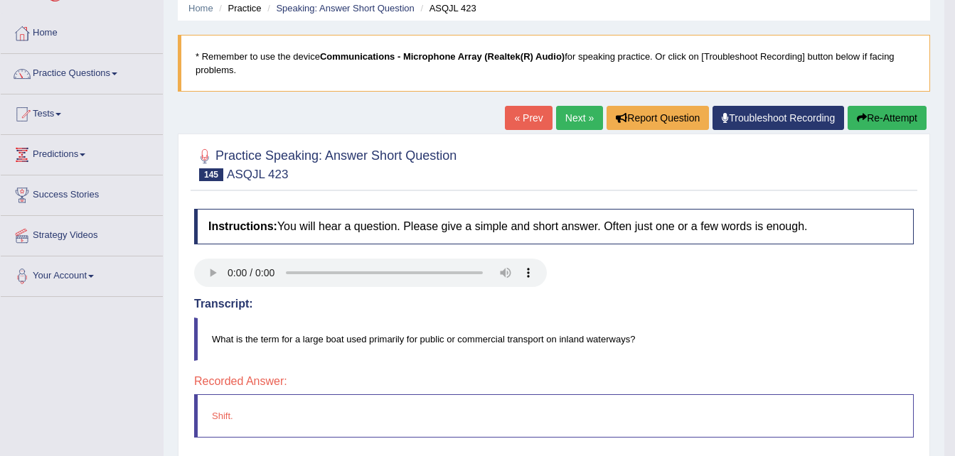
click at [573, 114] on link "Next »" at bounding box center [579, 118] width 47 height 24
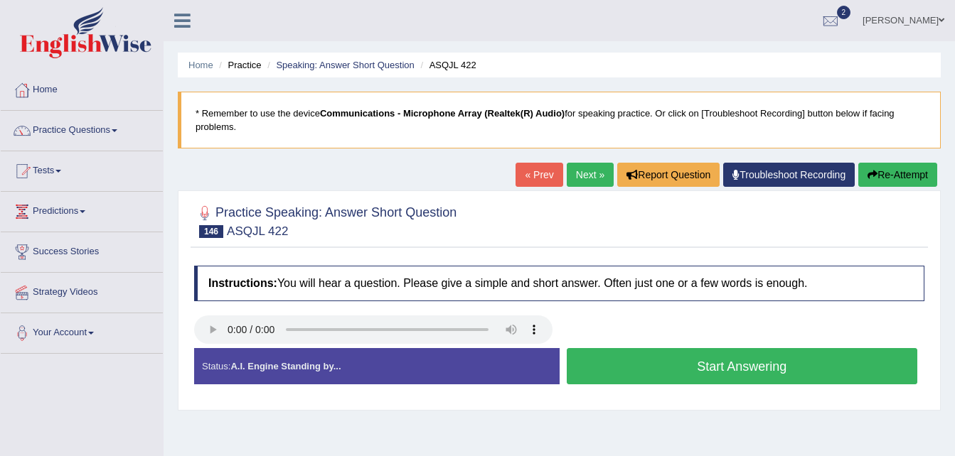
click at [734, 369] on button "Start Answering" at bounding box center [742, 366] width 351 height 36
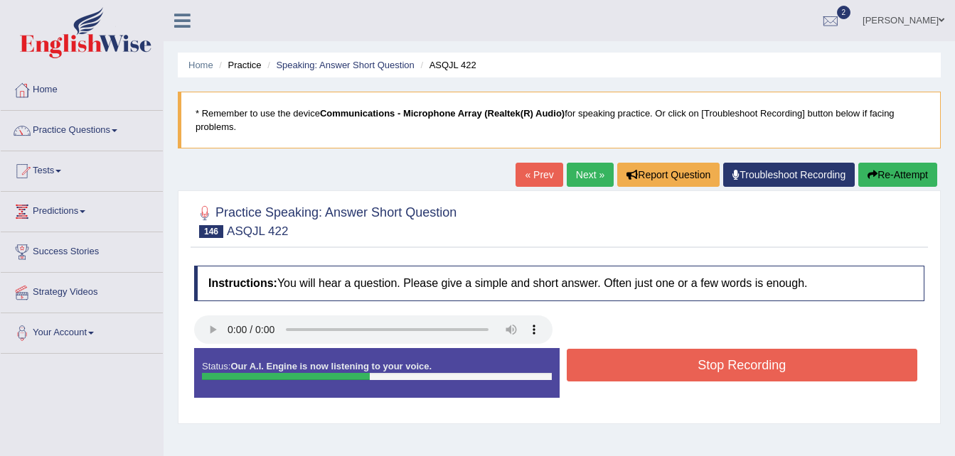
click at [734, 369] on button "Stop Recording" at bounding box center [742, 365] width 351 height 33
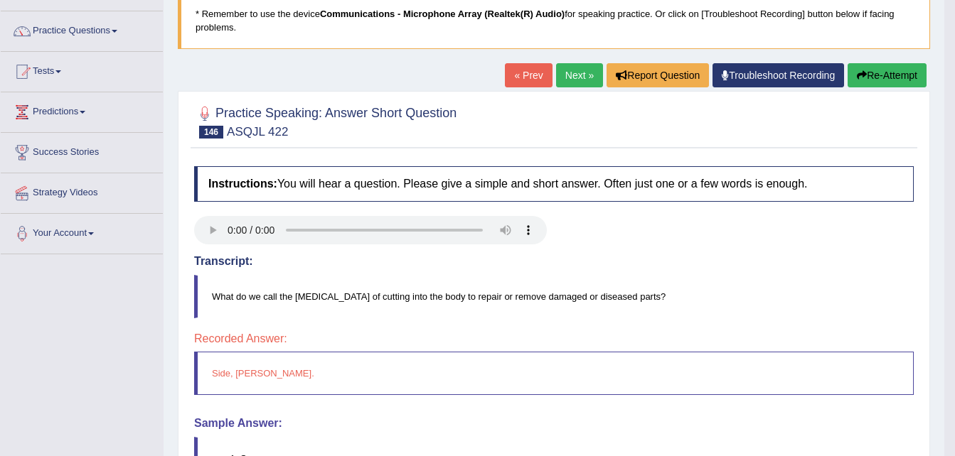
scroll to position [85, 0]
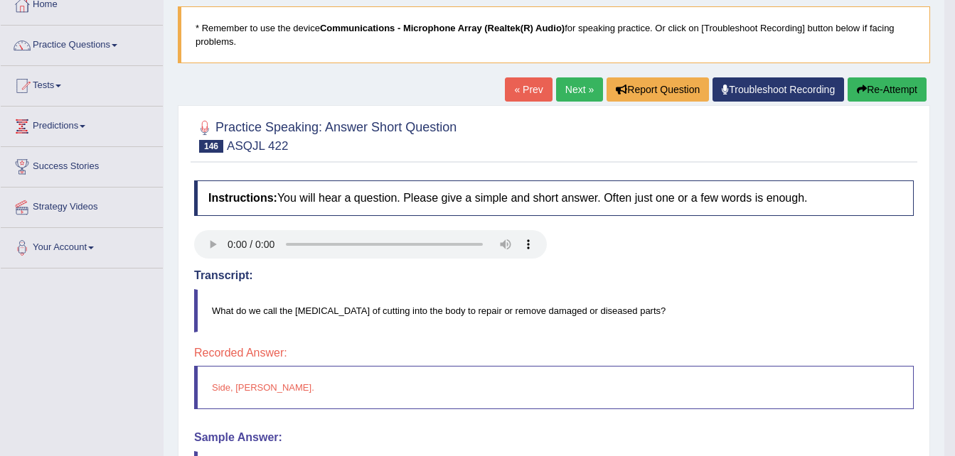
click at [573, 85] on link "Next »" at bounding box center [579, 89] width 47 height 24
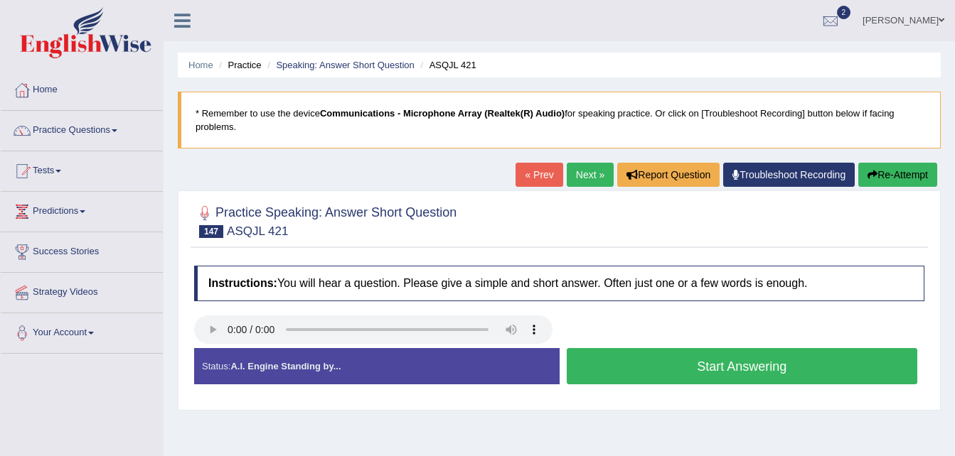
click at [674, 358] on button "Start Answering" at bounding box center [742, 366] width 351 height 36
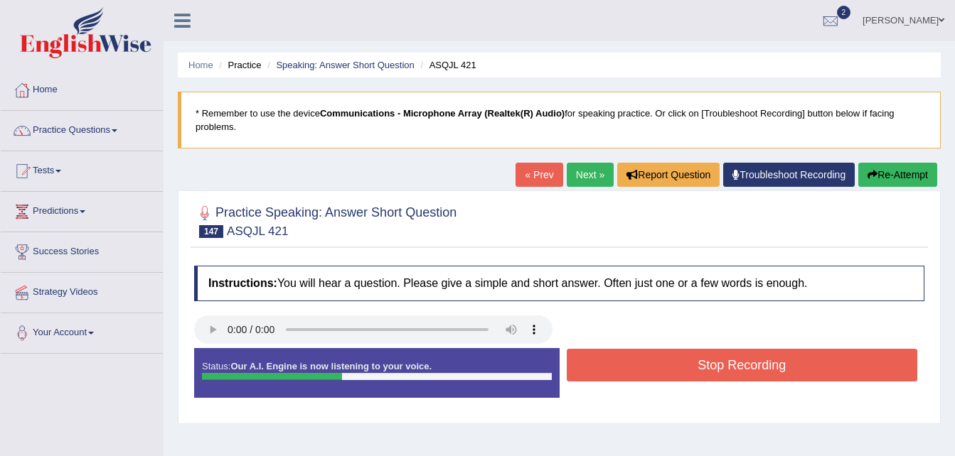
click at [674, 358] on button "Stop Recording" at bounding box center [742, 365] width 351 height 33
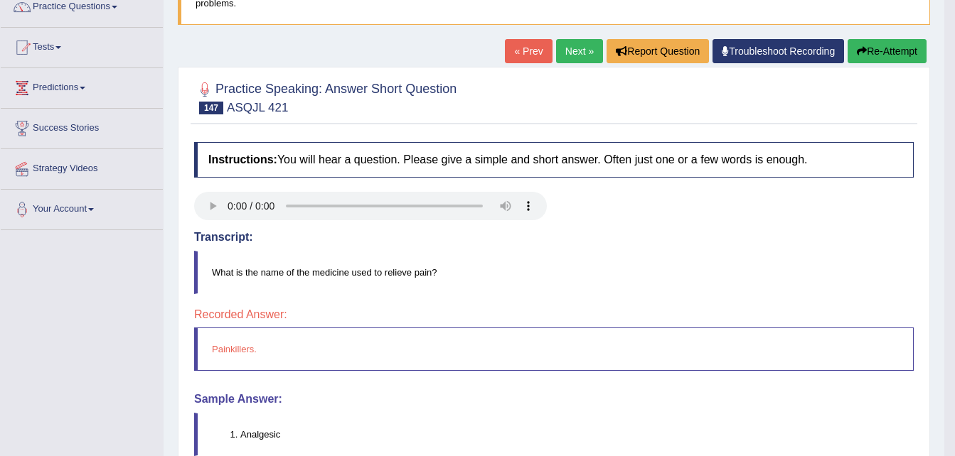
scroll to position [142, 0]
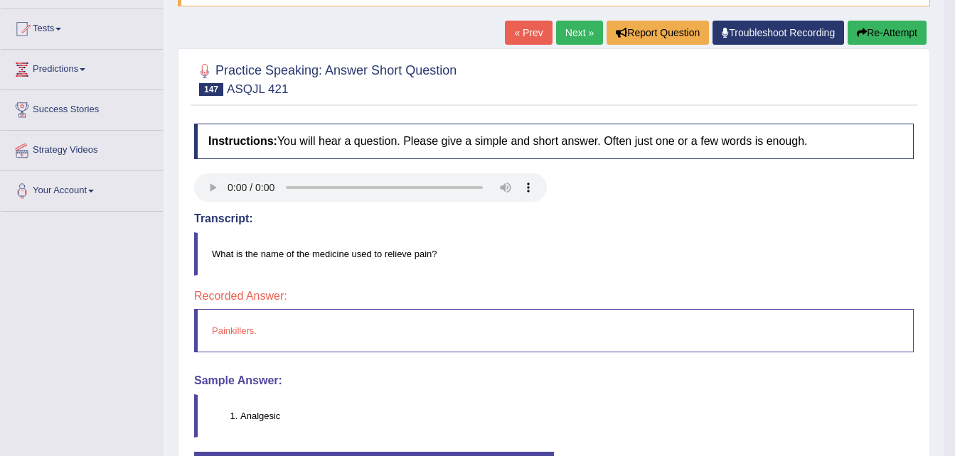
click at [575, 28] on link "Next »" at bounding box center [579, 33] width 47 height 24
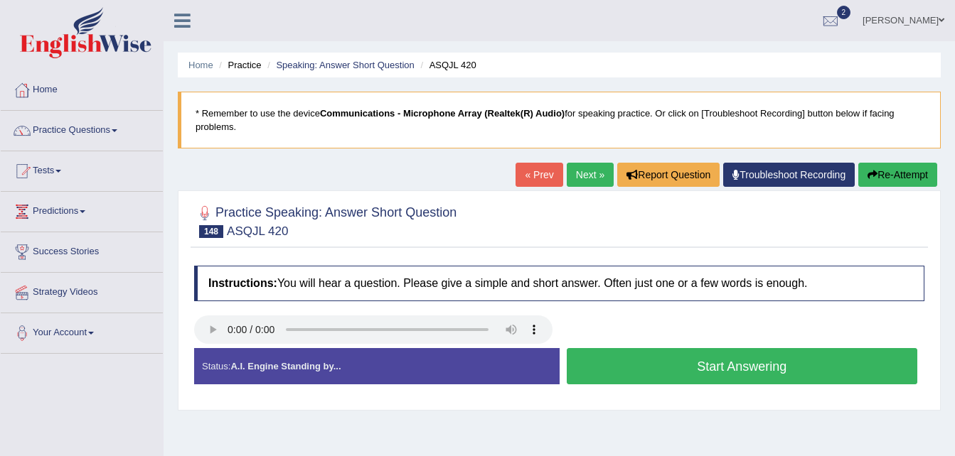
click at [710, 368] on button "Start Answering" at bounding box center [742, 366] width 351 height 36
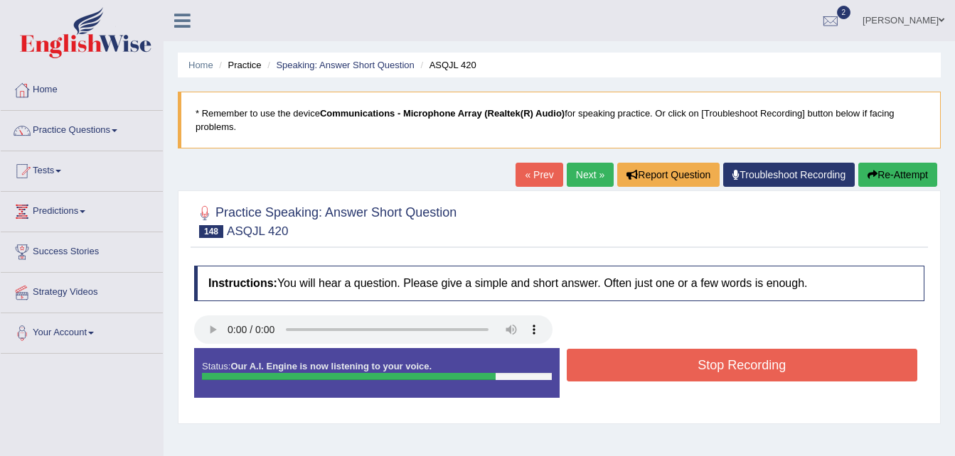
click at [710, 368] on button "Stop Recording" at bounding box center [742, 365] width 351 height 33
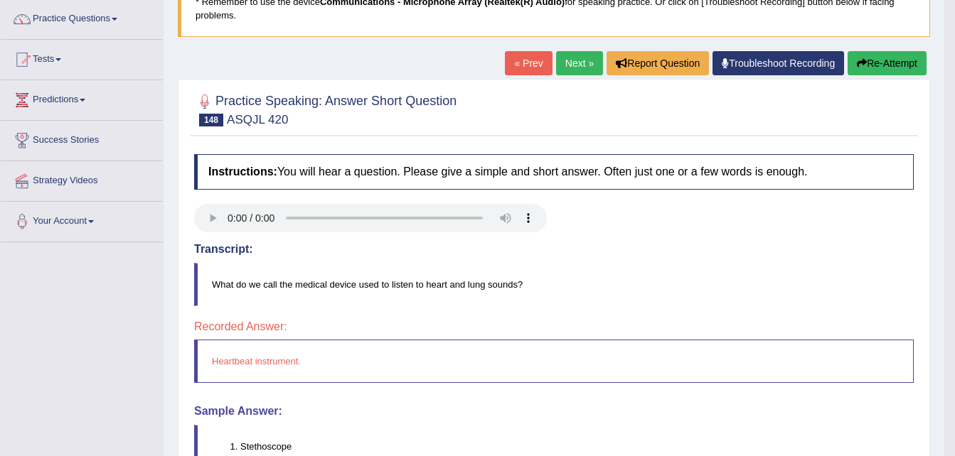
scroll to position [85, 0]
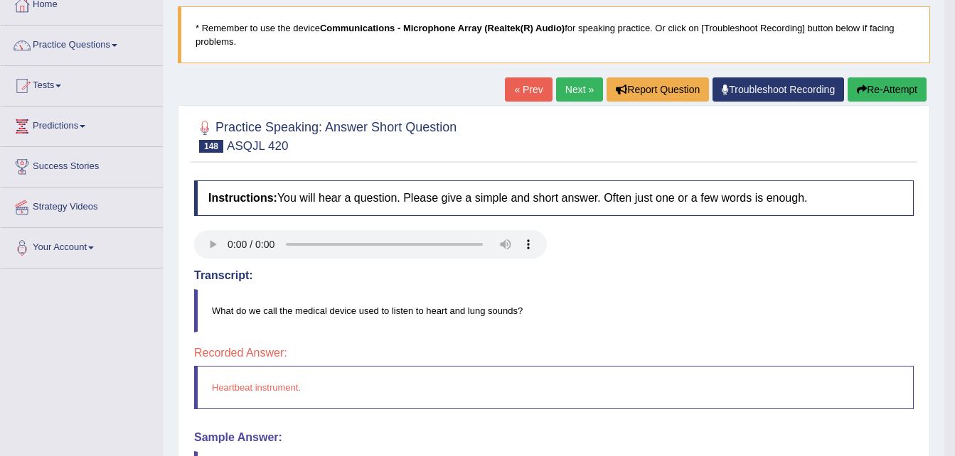
click at [569, 82] on link "Next »" at bounding box center [579, 89] width 47 height 24
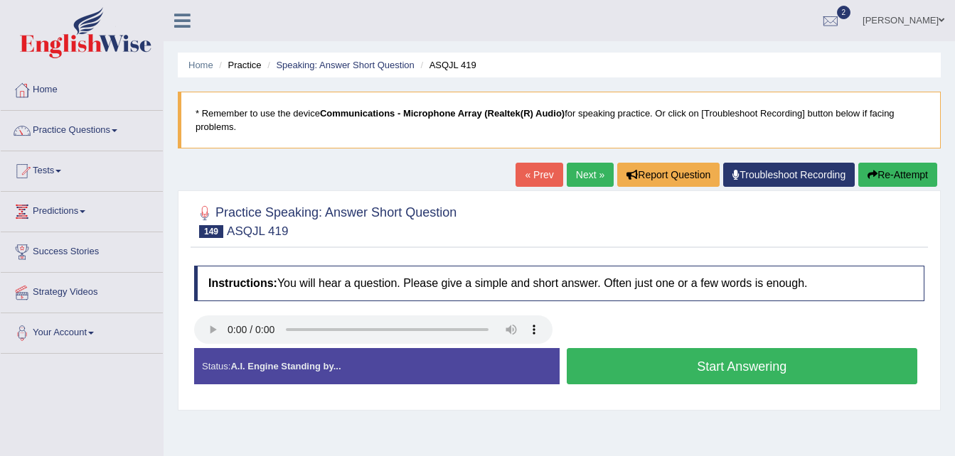
click at [707, 363] on button "Start Answering" at bounding box center [742, 366] width 351 height 36
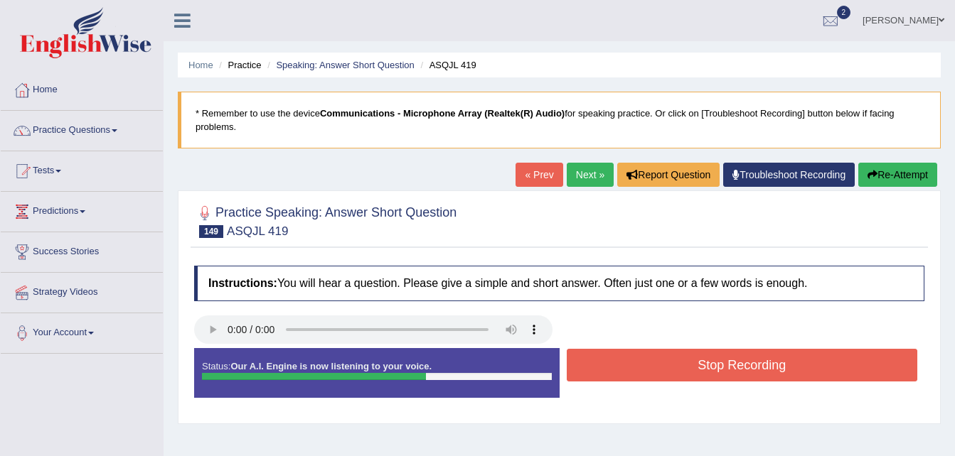
click at [756, 354] on button "Stop Recording" at bounding box center [742, 365] width 351 height 33
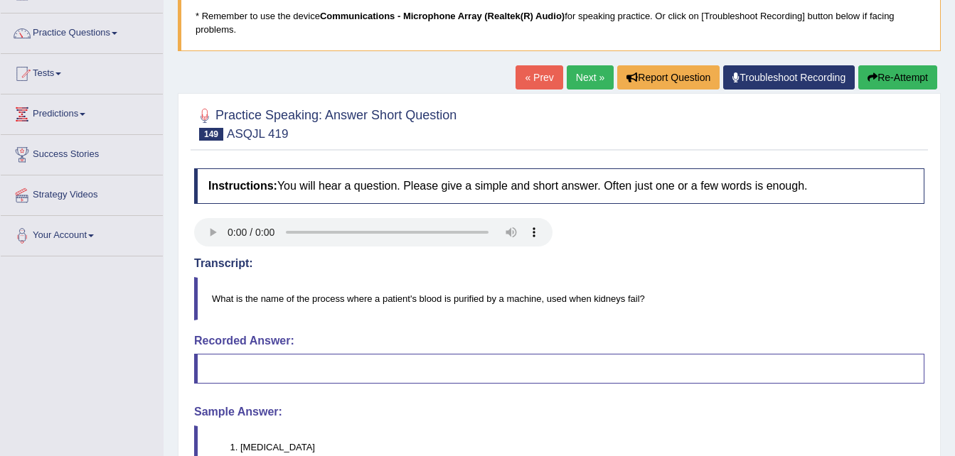
scroll to position [85, 0]
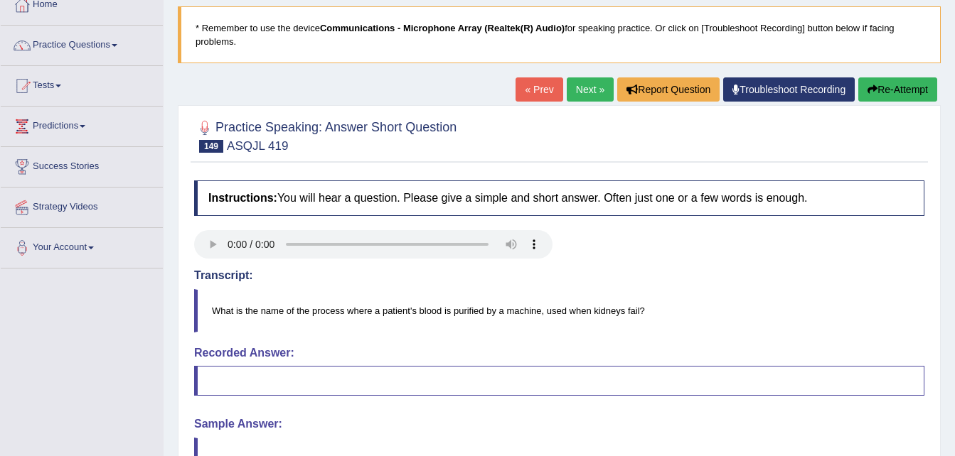
click at [587, 89] on link "Next »" at bounding box center [590, 89] width 47 height 24
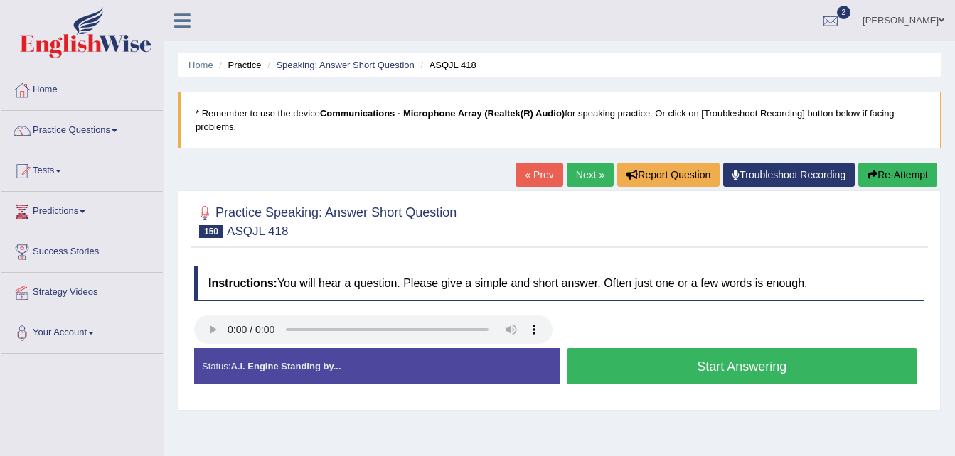
click at [699, 372] on button "Start Answering" at bounding box center [742, 366] width 351 height 36
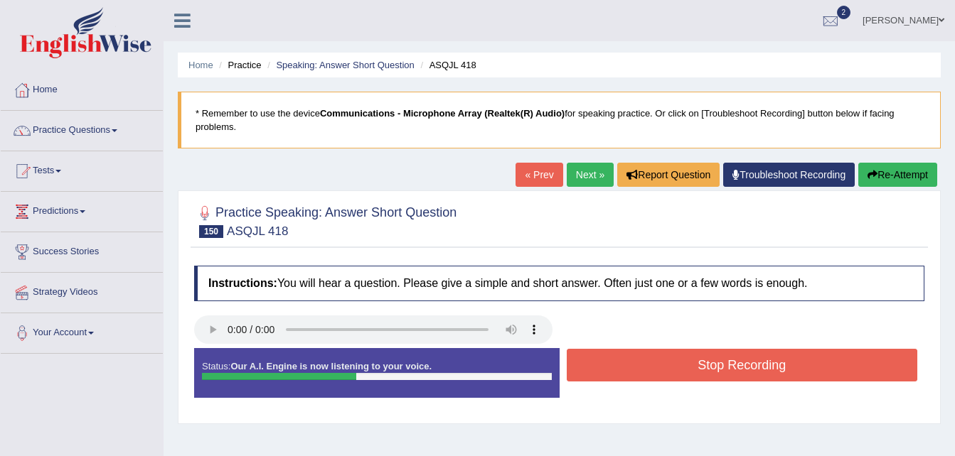
click at [699, 372] on button "Stop Recording" at bounding box center [742, 365] width 351 height 33
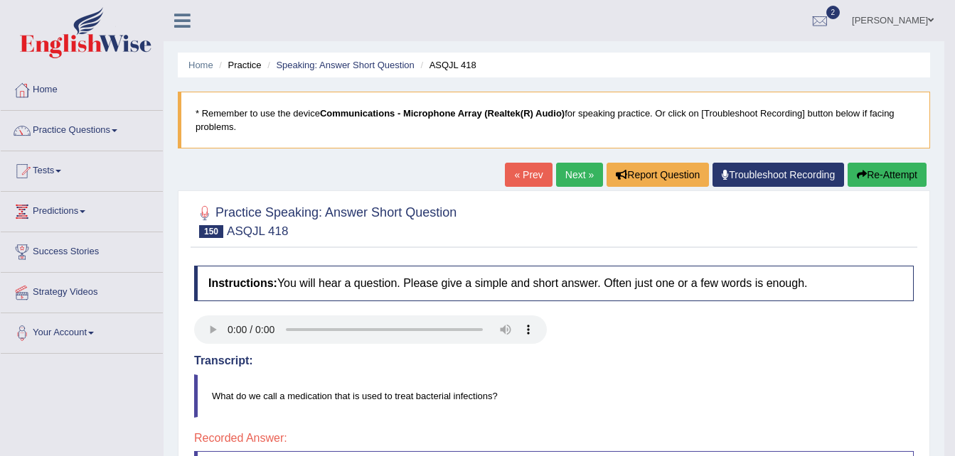
click at [901, 18] on link "Erick Chavula" at bounding box center [892, 18] width 103 height 37
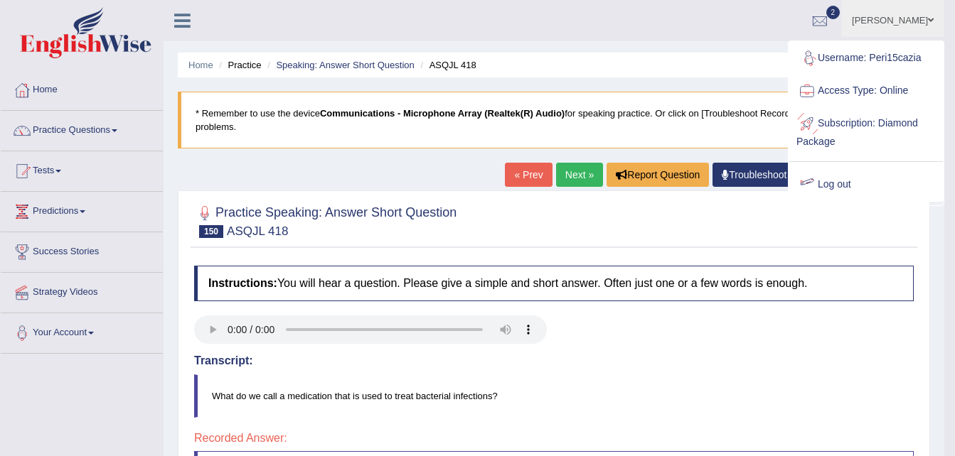
click at [843, 185] on link "Log out" at bounding box center [866, 184] width 154 height 33
